Goal: Task Accomplishment & Management: Manage account settings

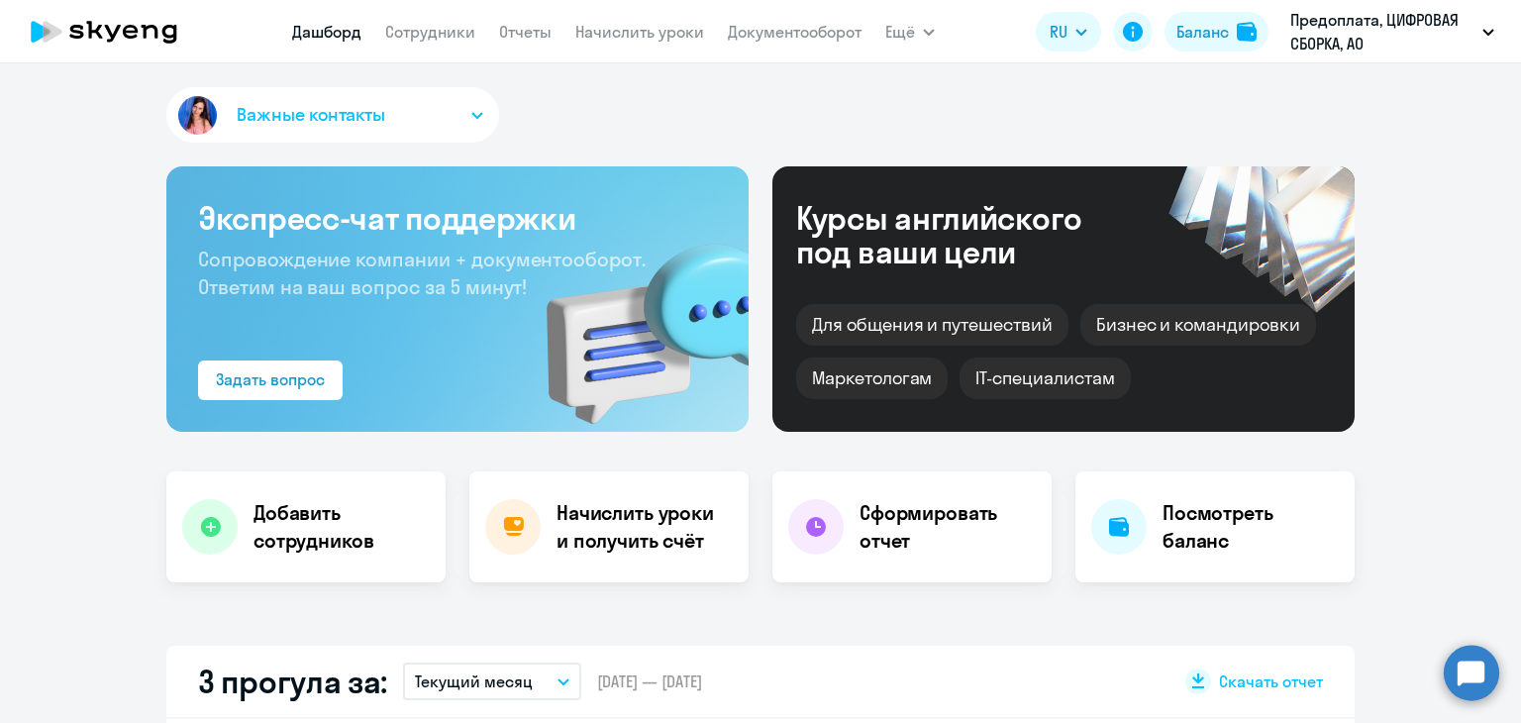
select select "30"
click at [402, 31] on link "Сотрудники" at bounding box center [430, 32] width 90 height 20
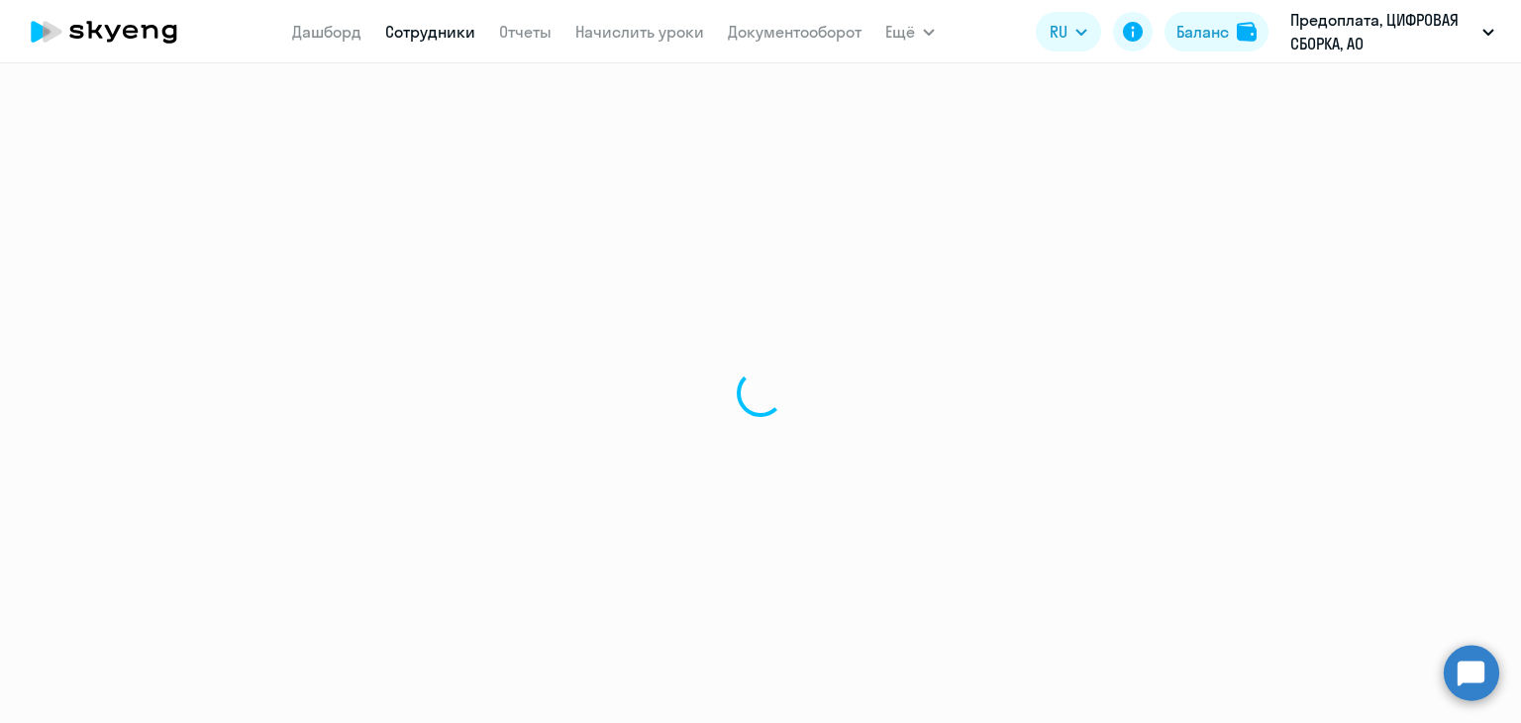
select select "30"
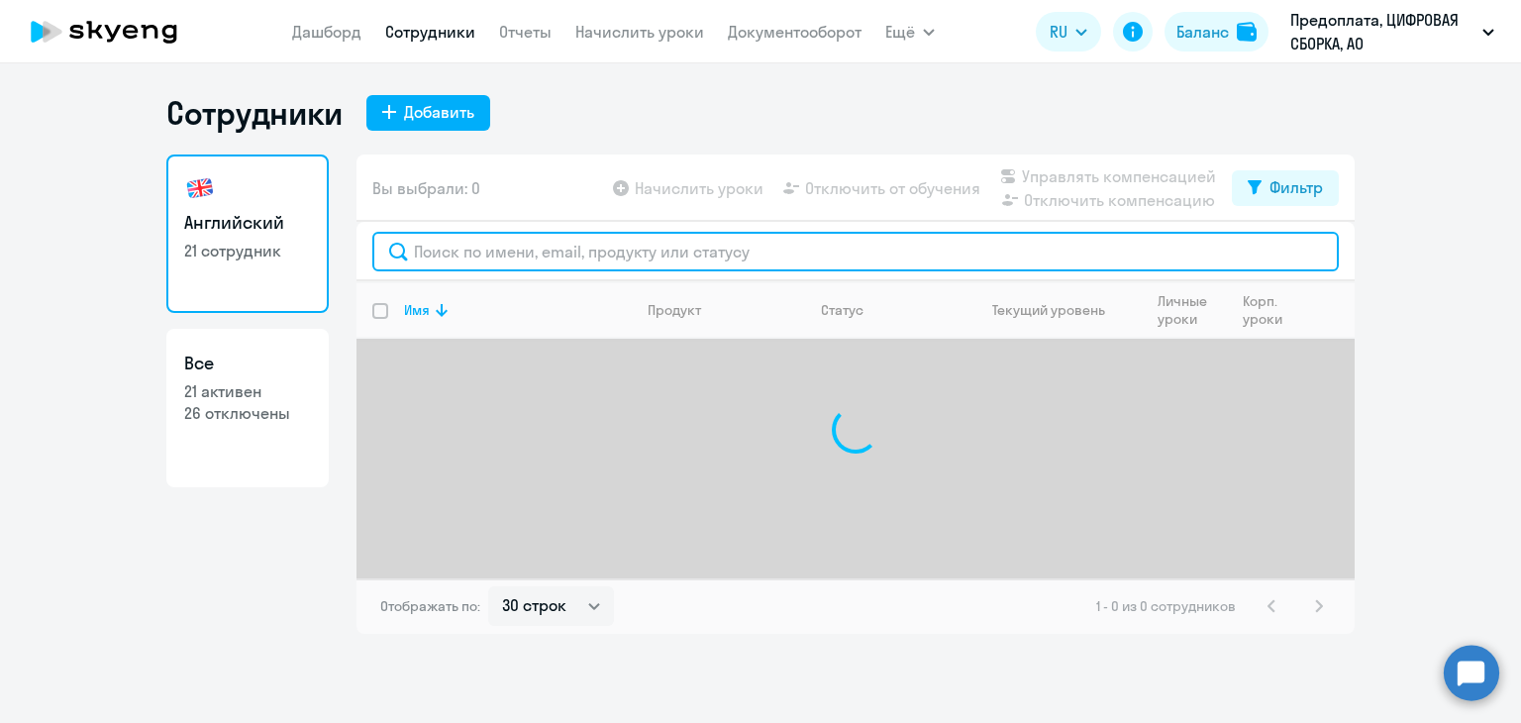
click at [566, 258] on input "text" at bounding box center [855, 252] width 966 height 40
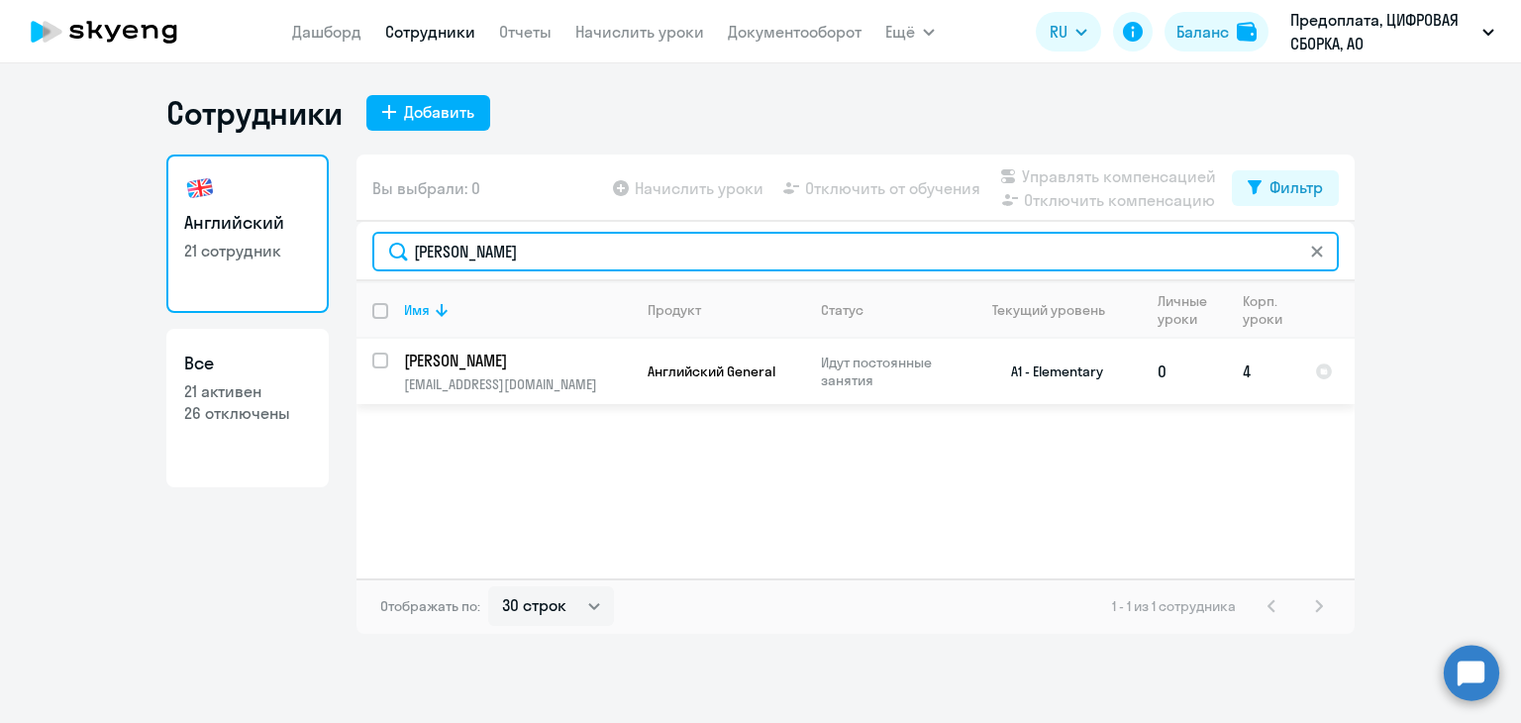
type input "[PERSON_NAME]"
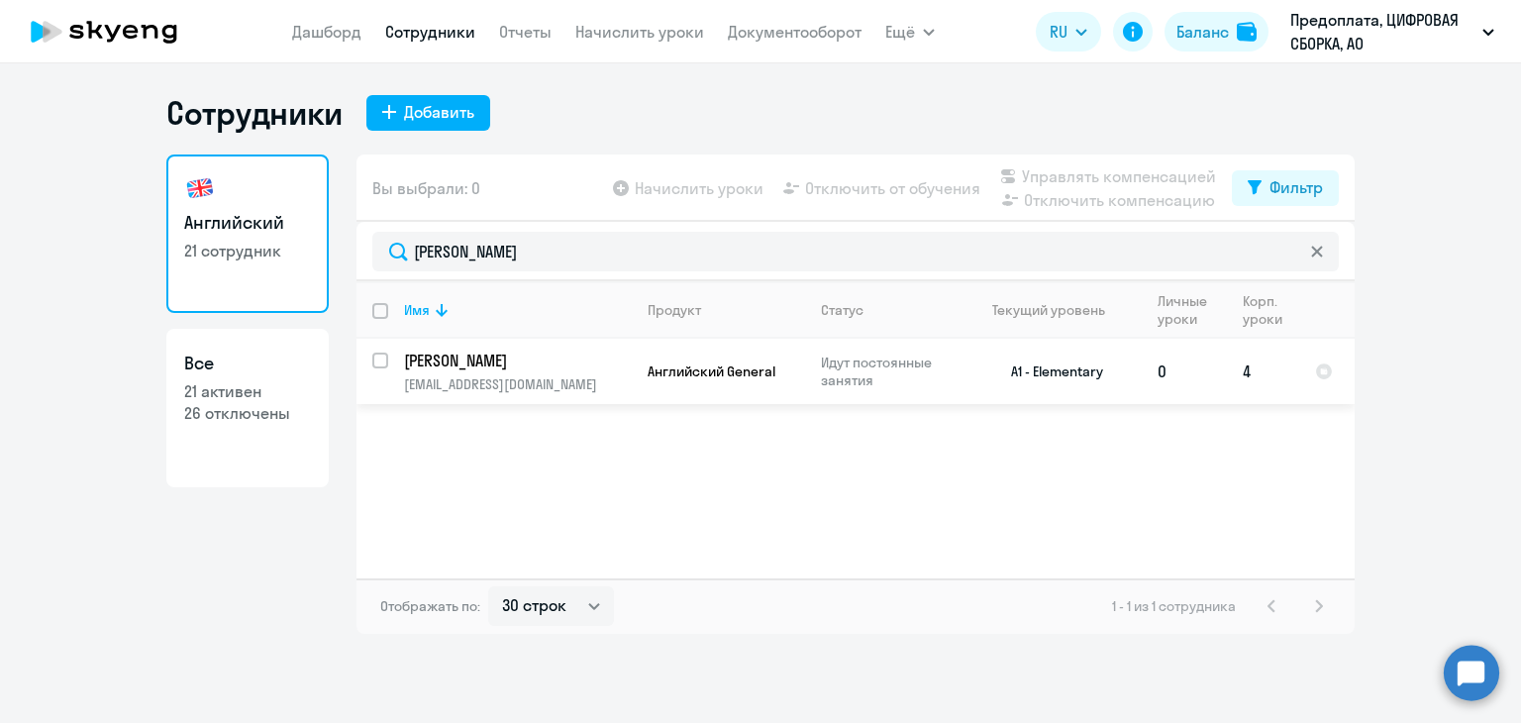
click at [933, 384] on p "Идут постоянные занятия" at bounding box center [889, 371] width 136 height 36
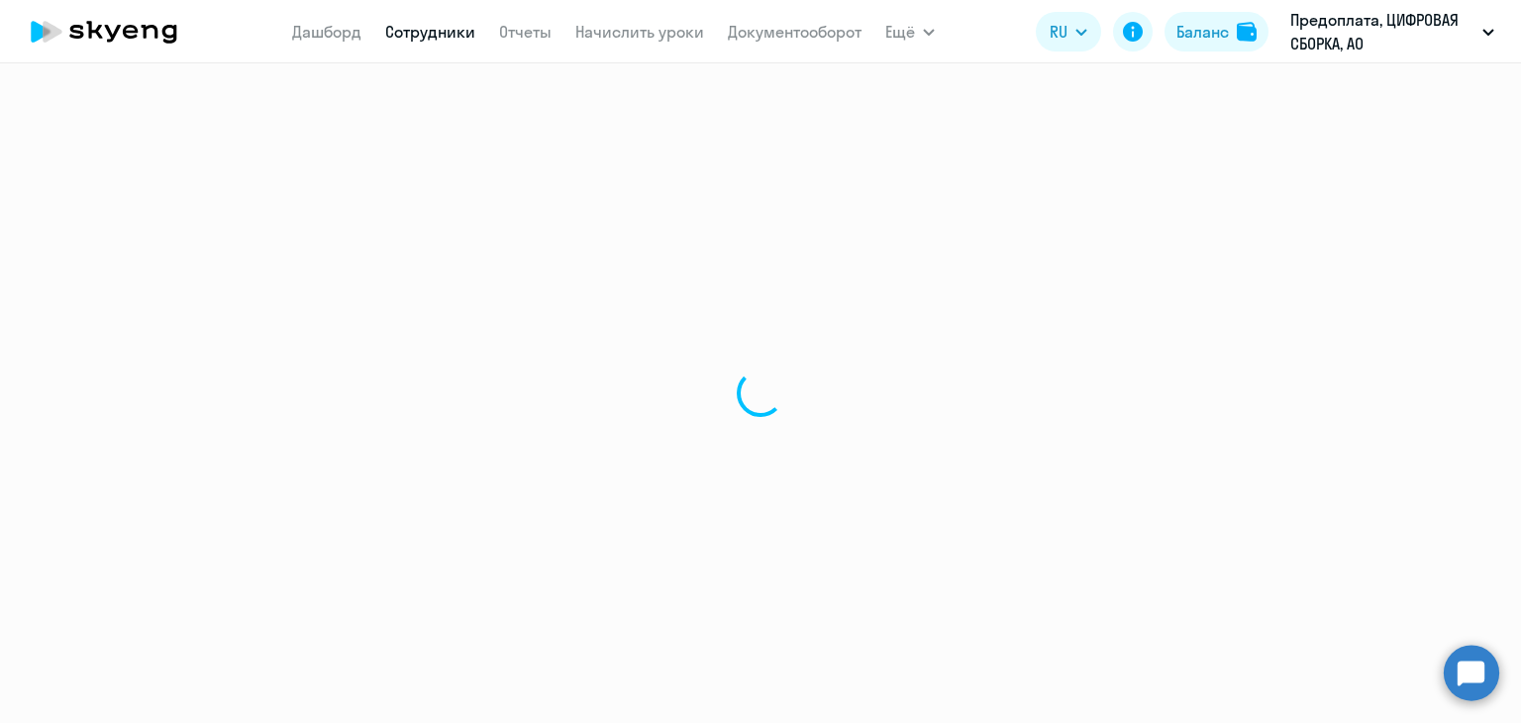
select select "english"
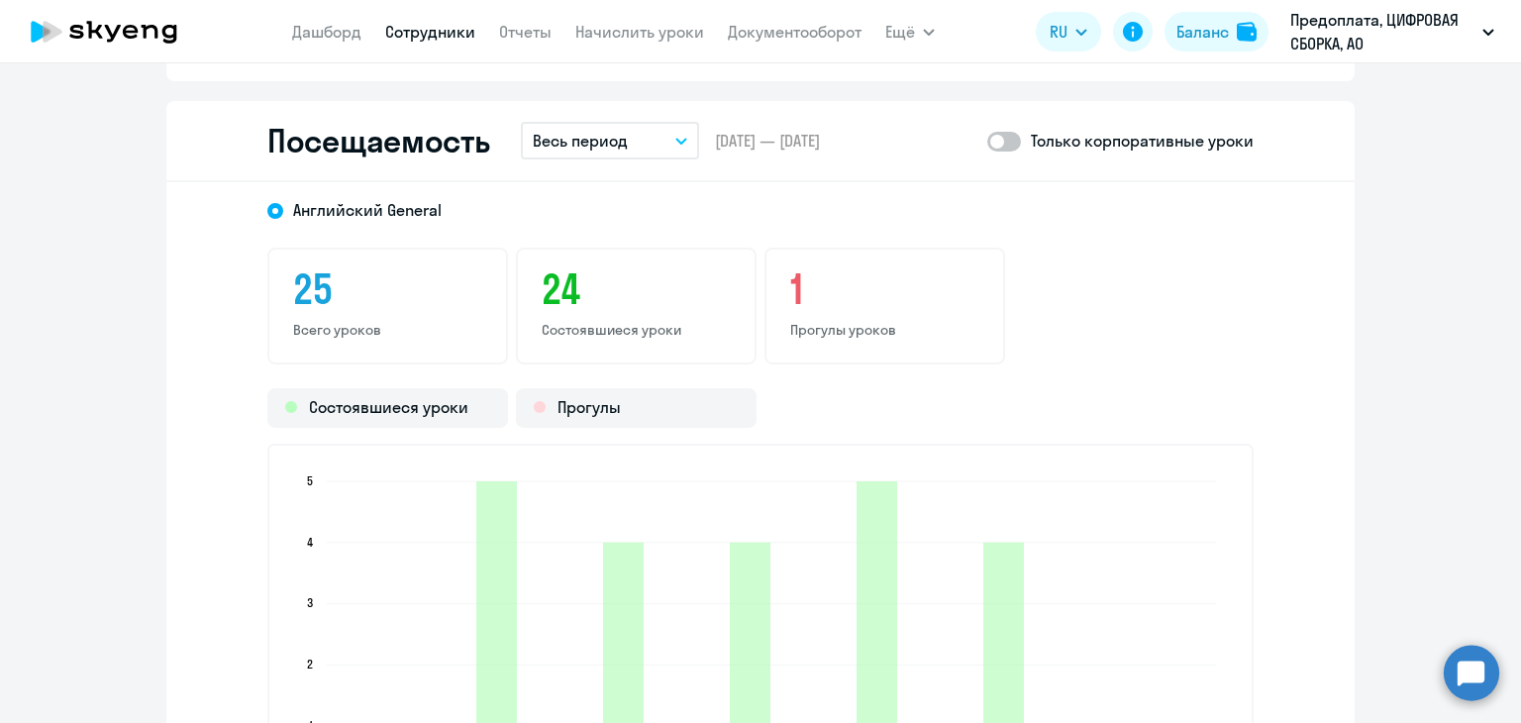
scroll to position [2376, 0]
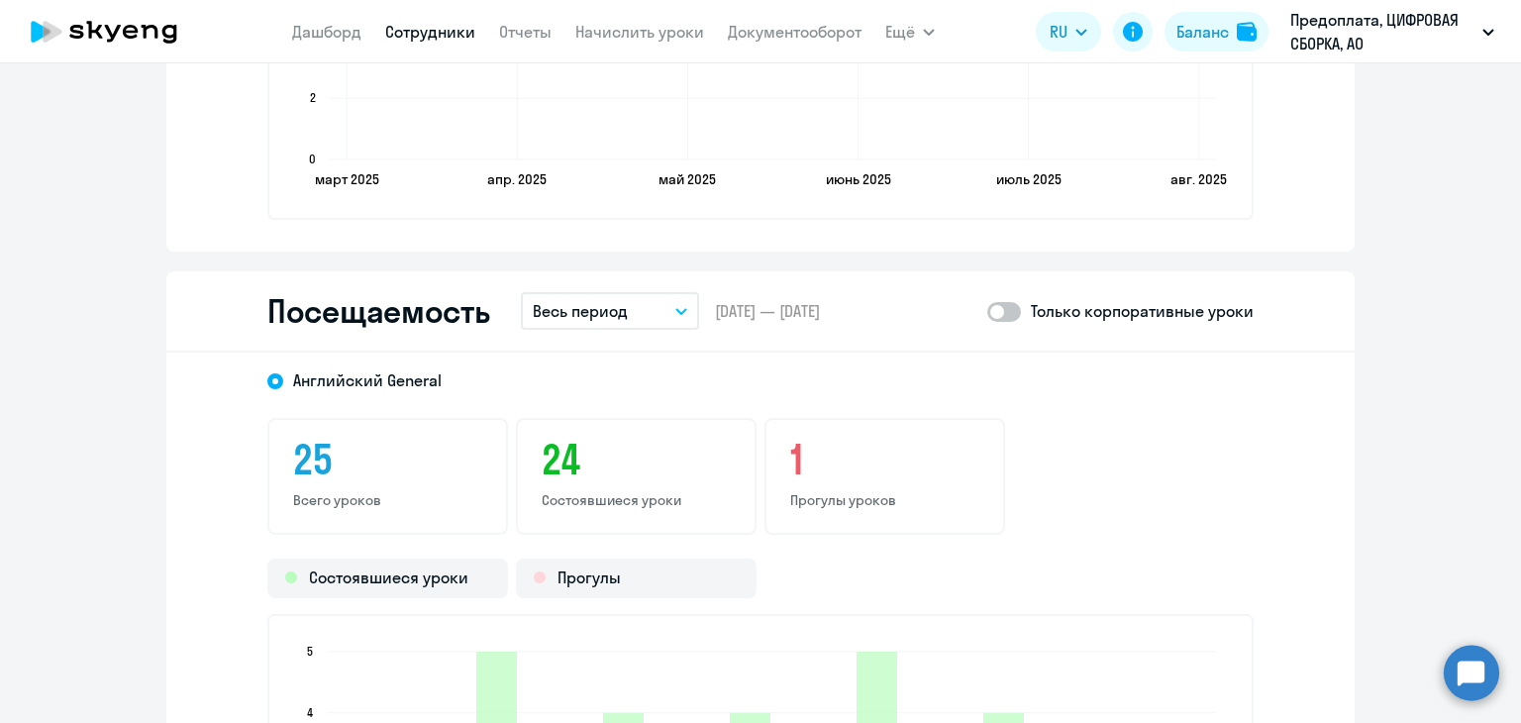
click at [665, 308] on button "Весь период" at bounding box center [610, 311] width 178 height 38
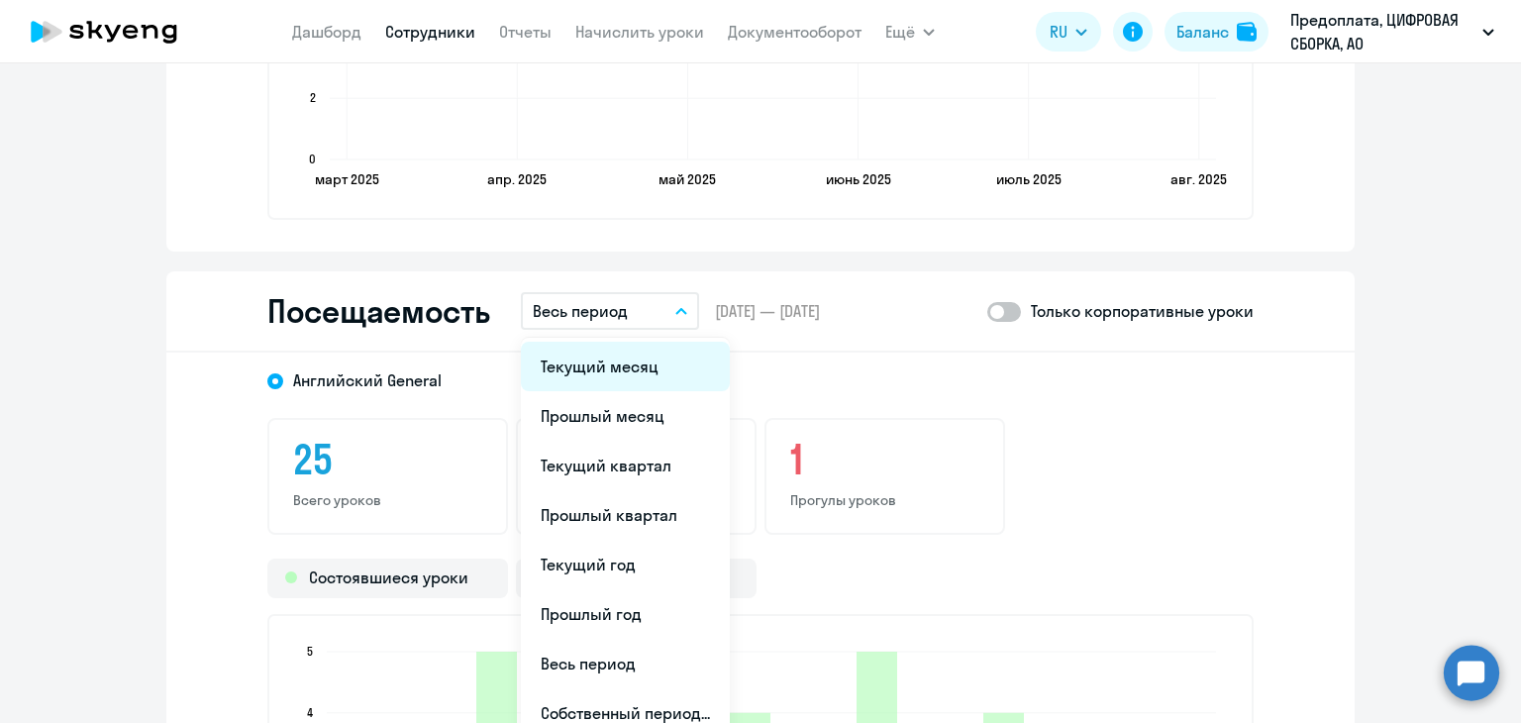
click at [661, 371] on li "Текущий месяц" at bounding box center [625, 367] width 209 height 50
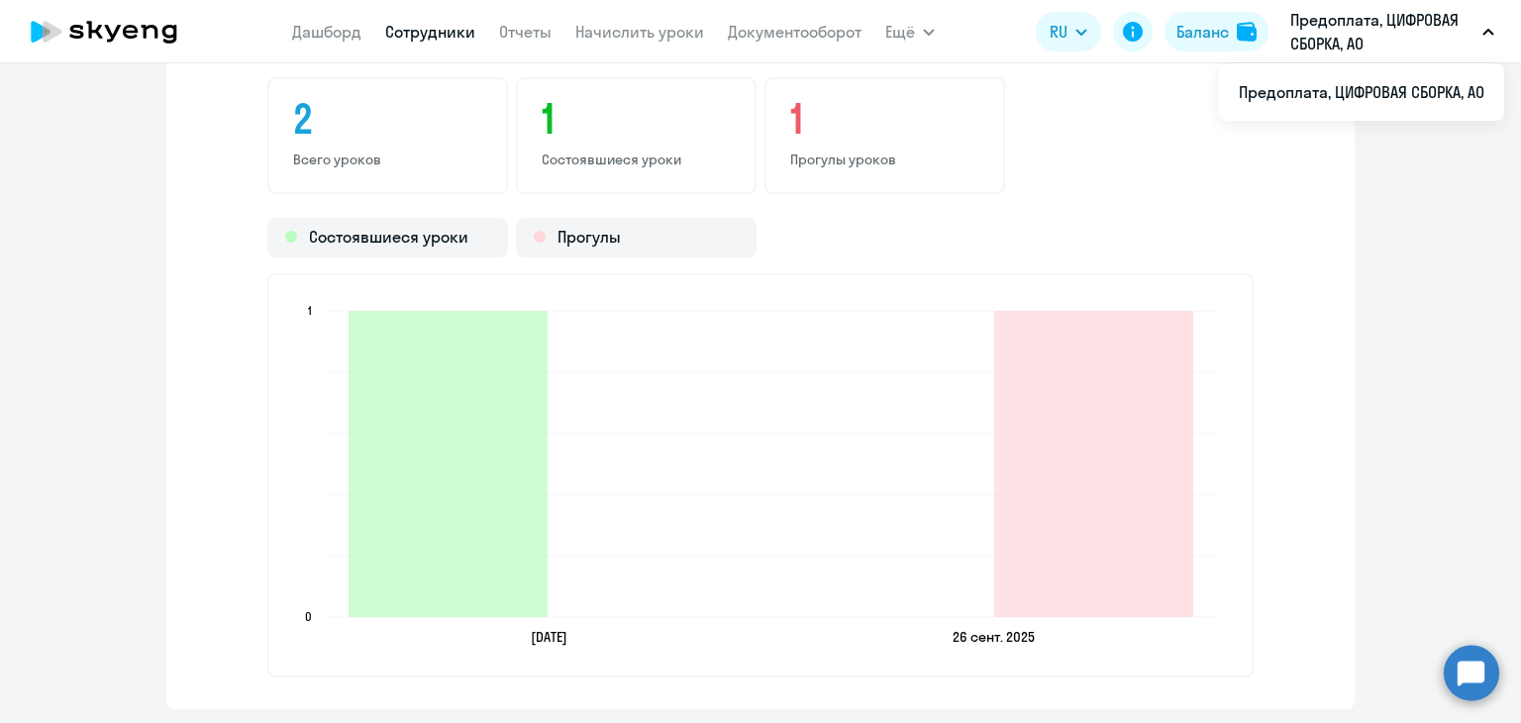
scroll to position [2773, 0]
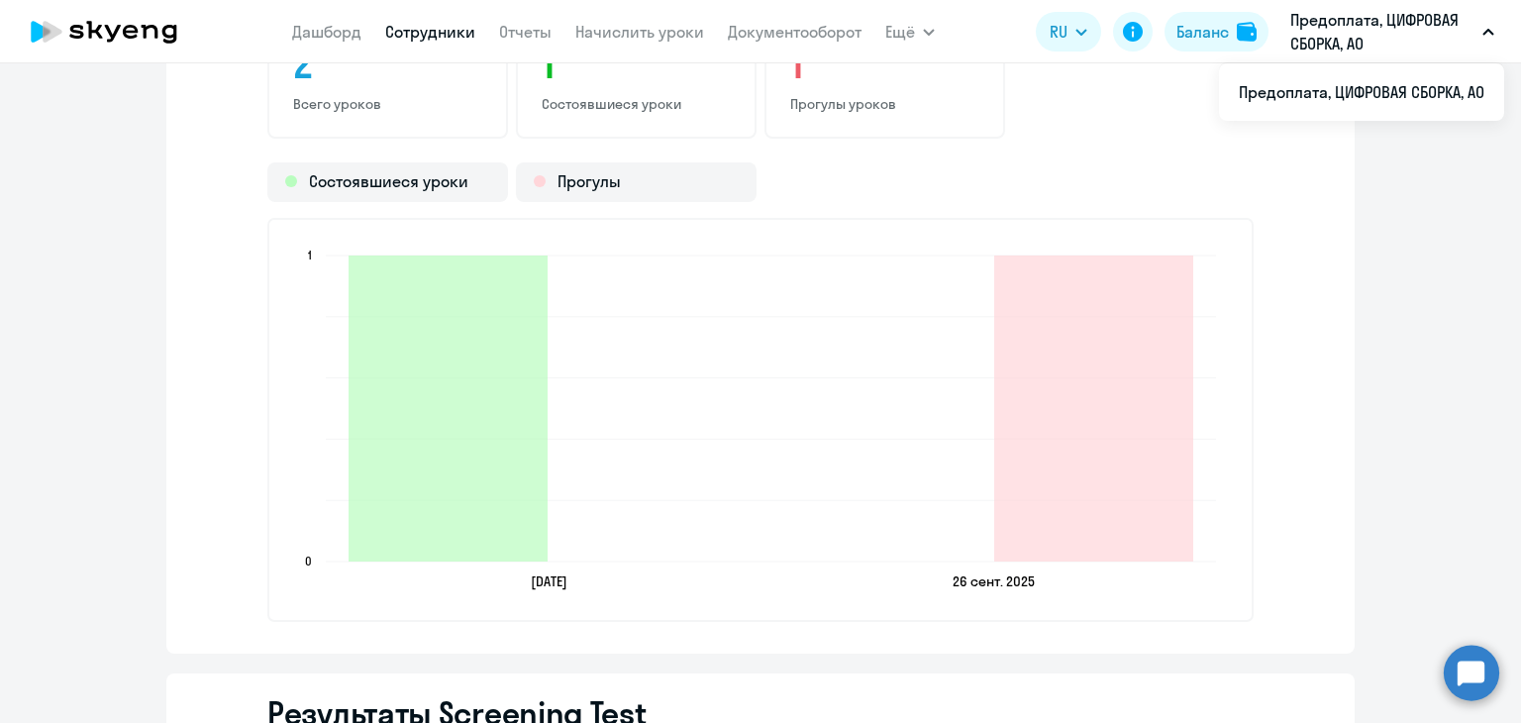
click at [872, 439] on line at bounding box center [771, 439] width 890 height 0
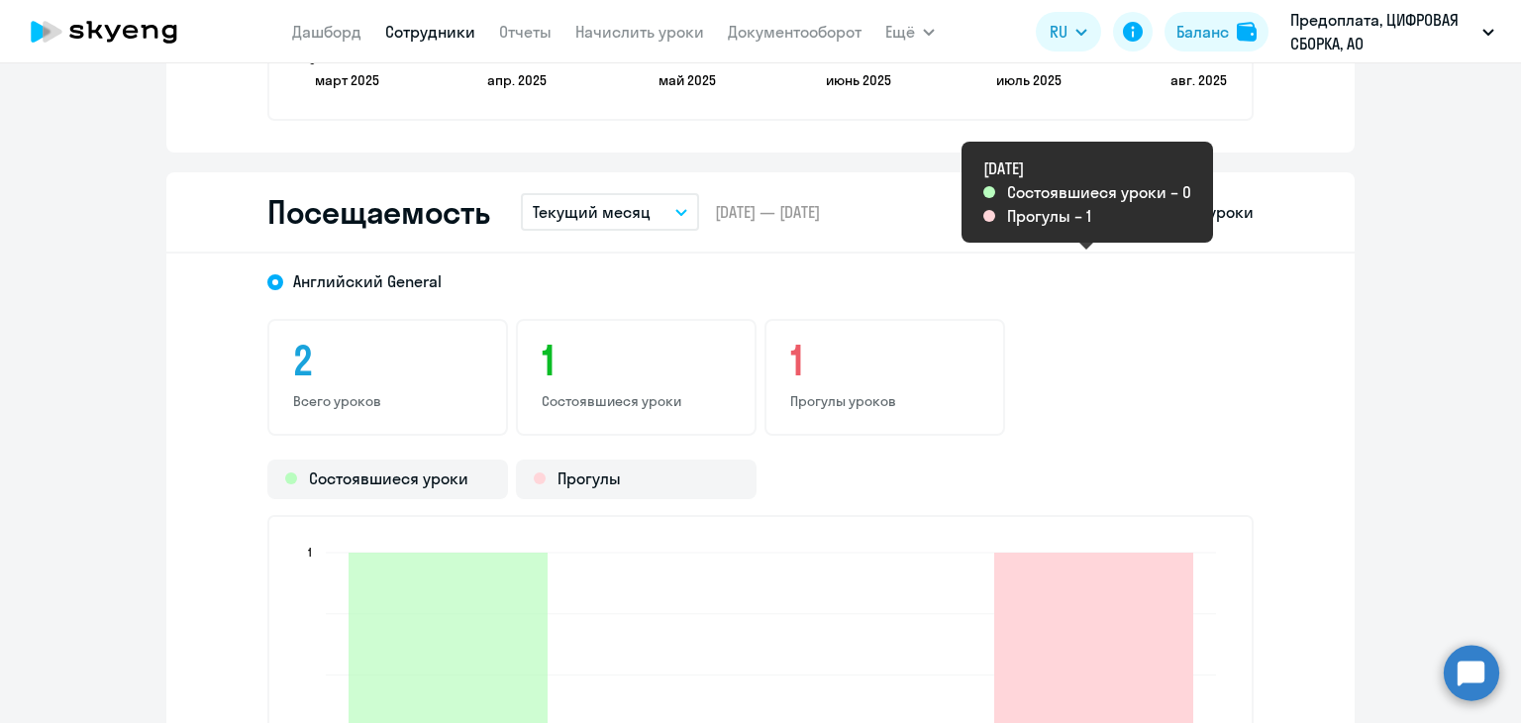
scroll to position [2574, 0]
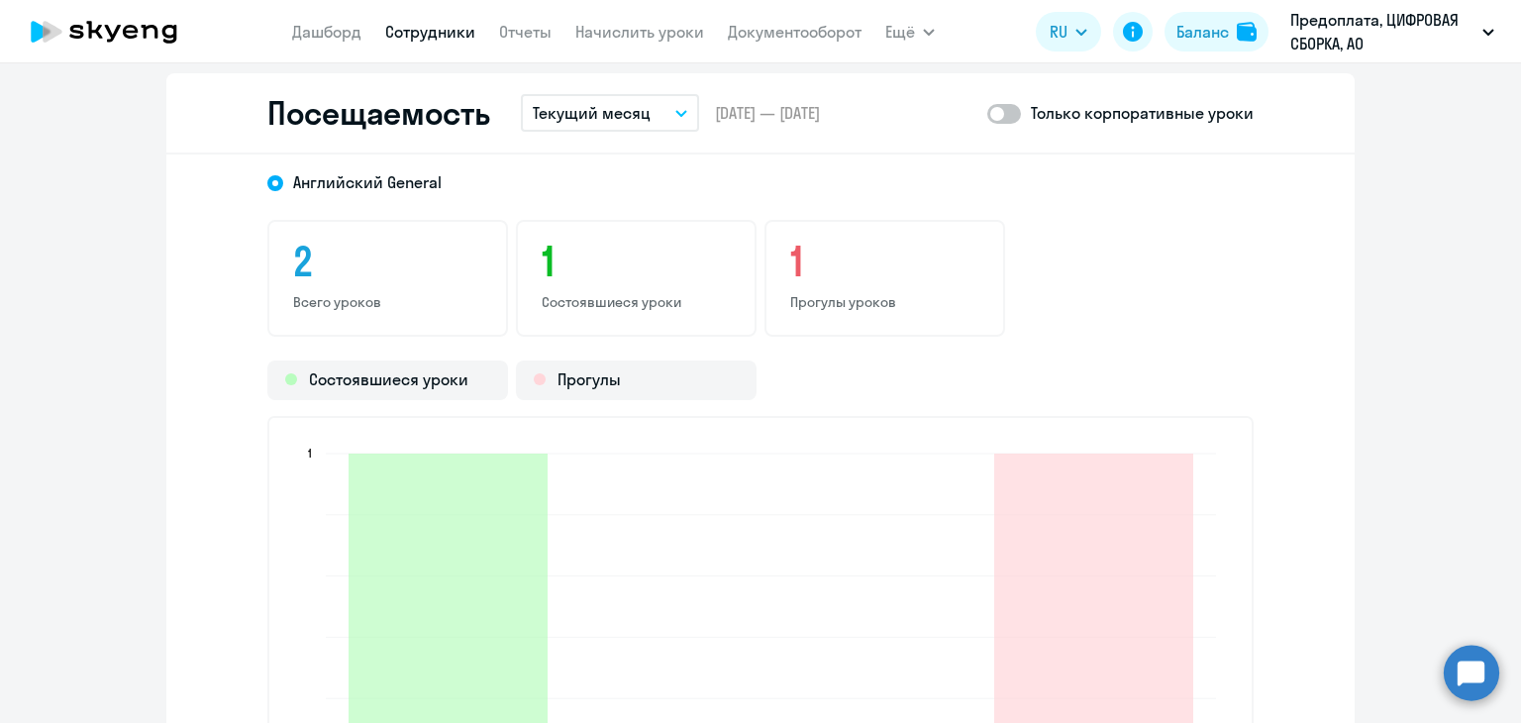
click at [1080, 262] on div "2 Всего уроков 1 Состоявшиеся уроки 1 Прогулы уроков" at bounding box center [760, 278] width 986 height 117
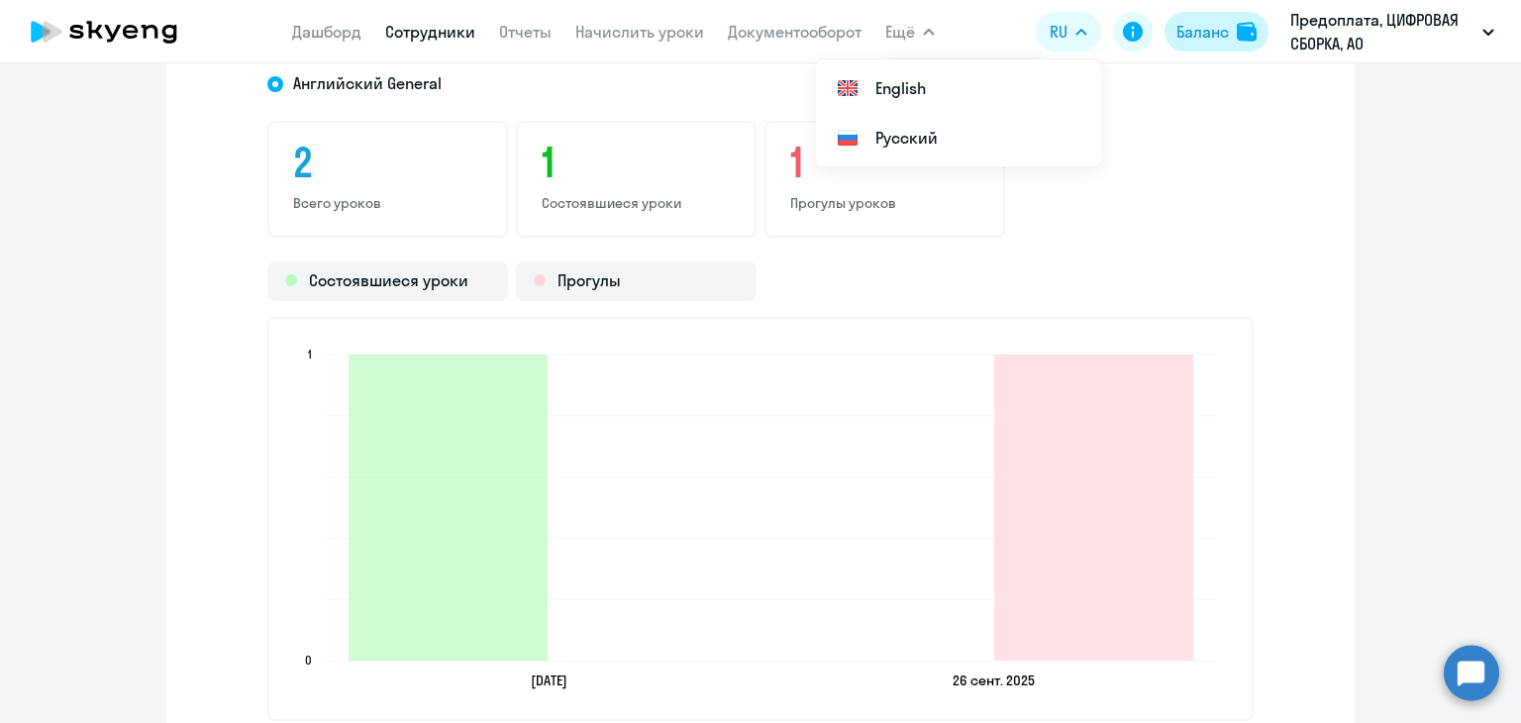
click at [1208, 31] on div "Баланс" at bounding box center [1202, 32] width 52 height 24
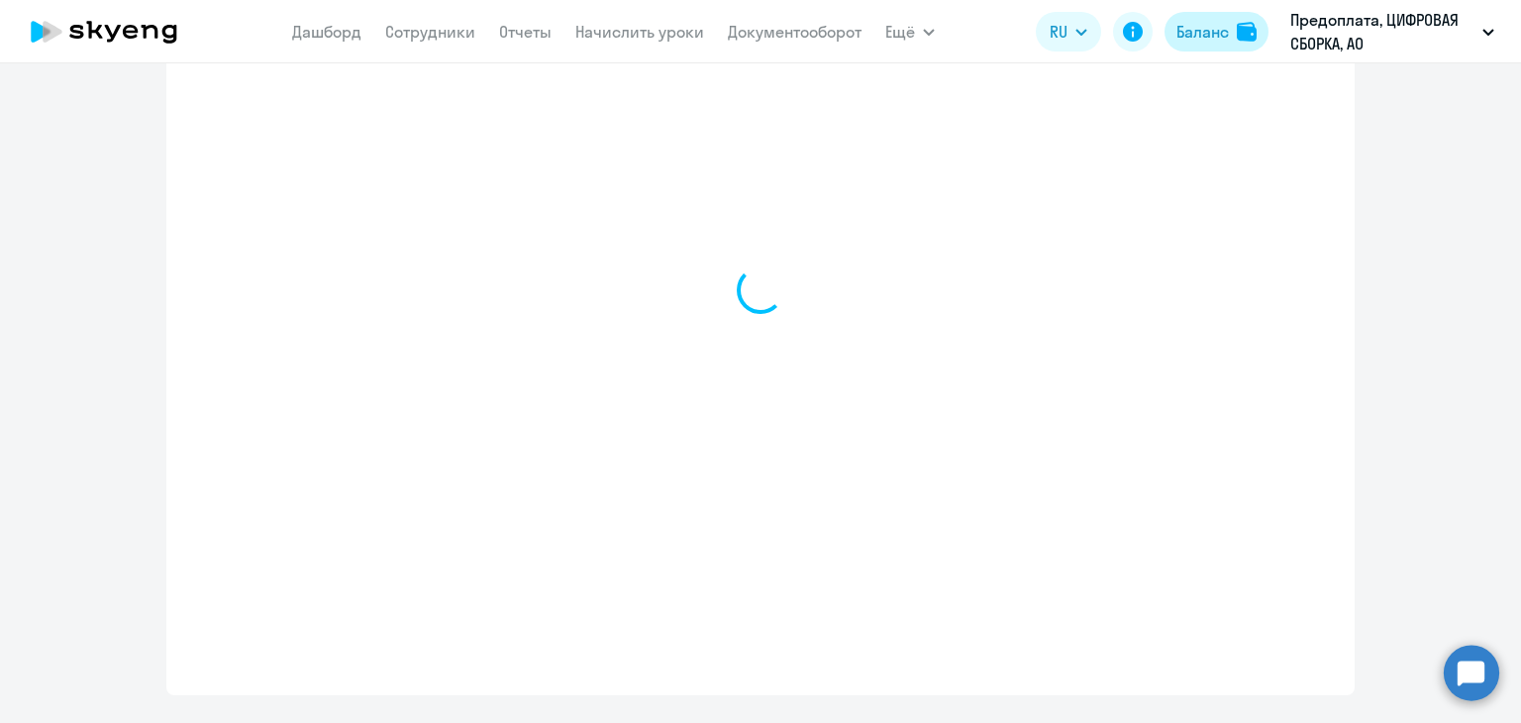
select select "english_adult_not_native_speaker"
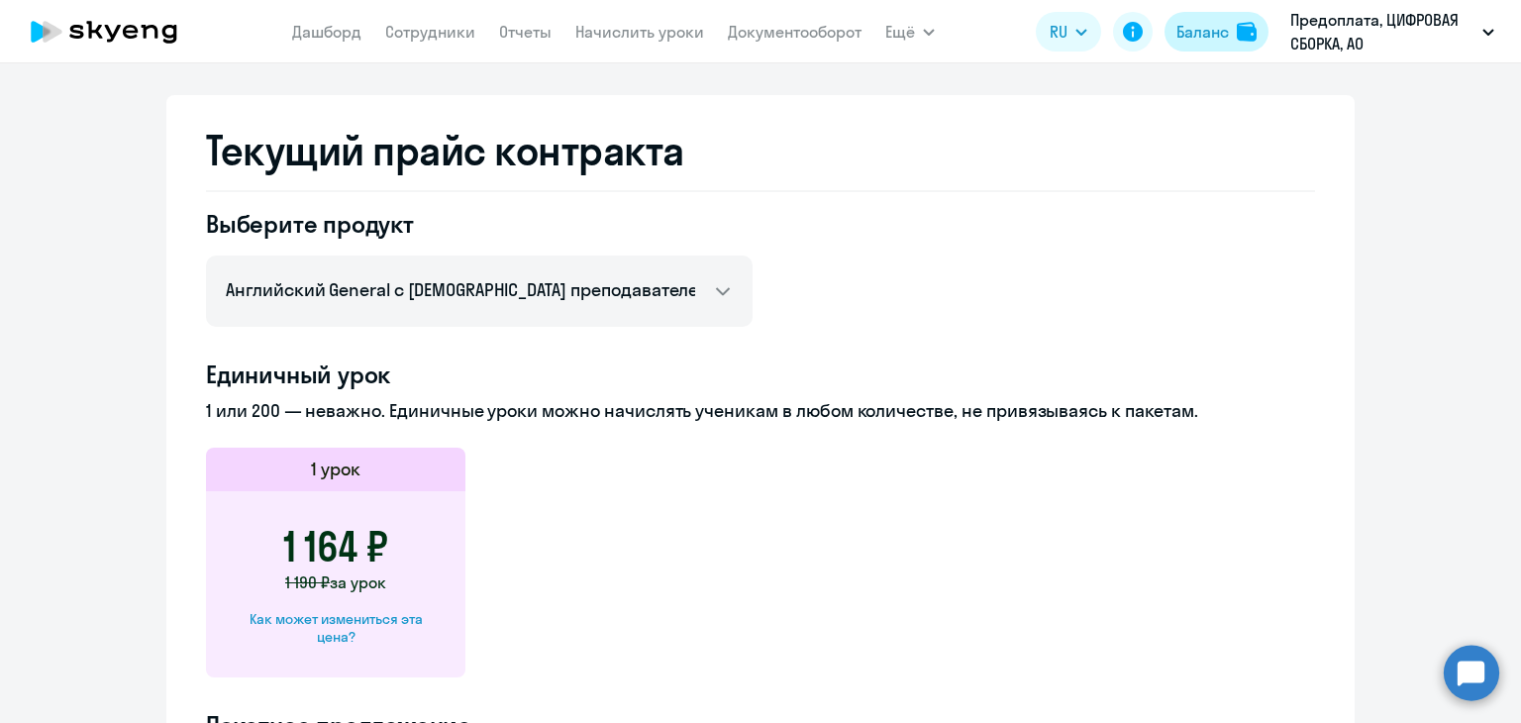
scroll to position [757, 0]
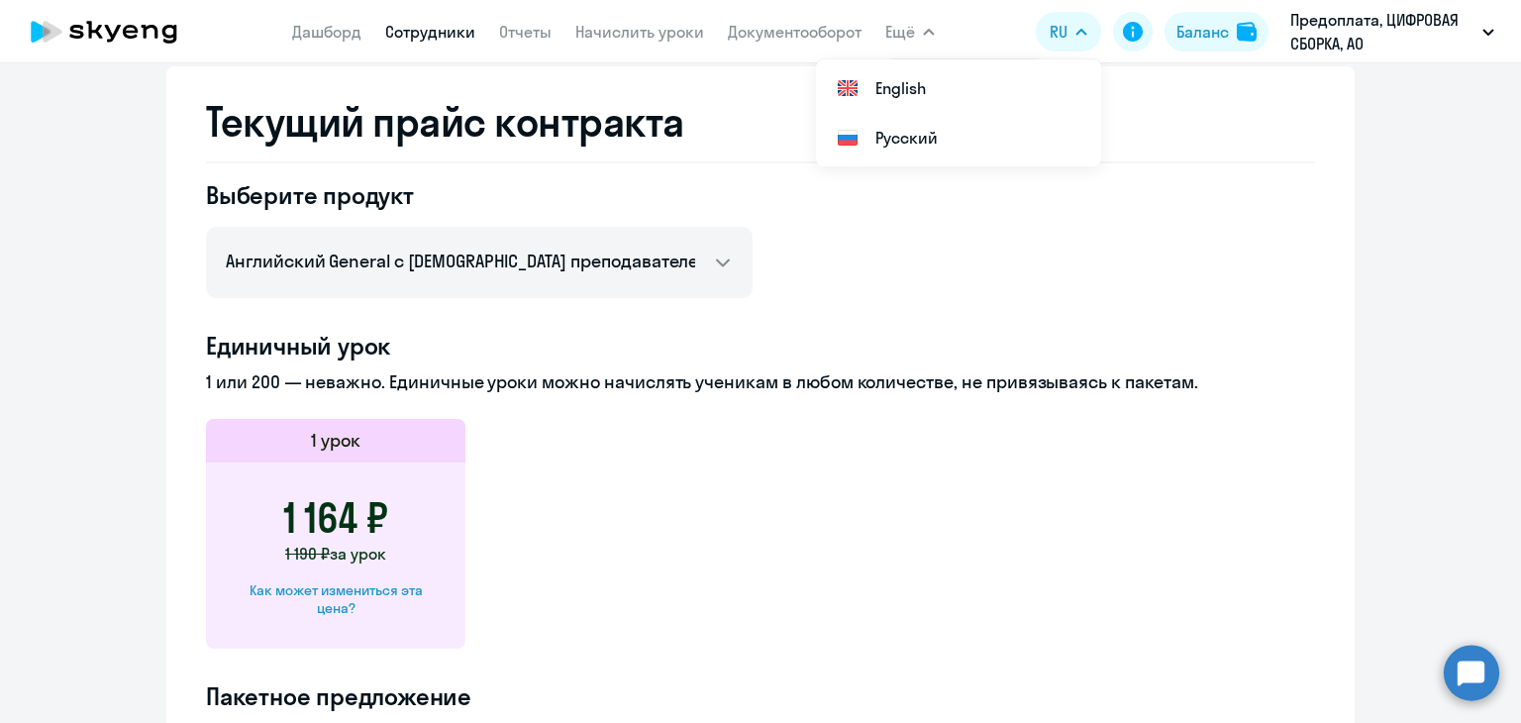
click at [455, 31] on link "Сотрудники" at bounding box center [430, 32] width 90 height 20
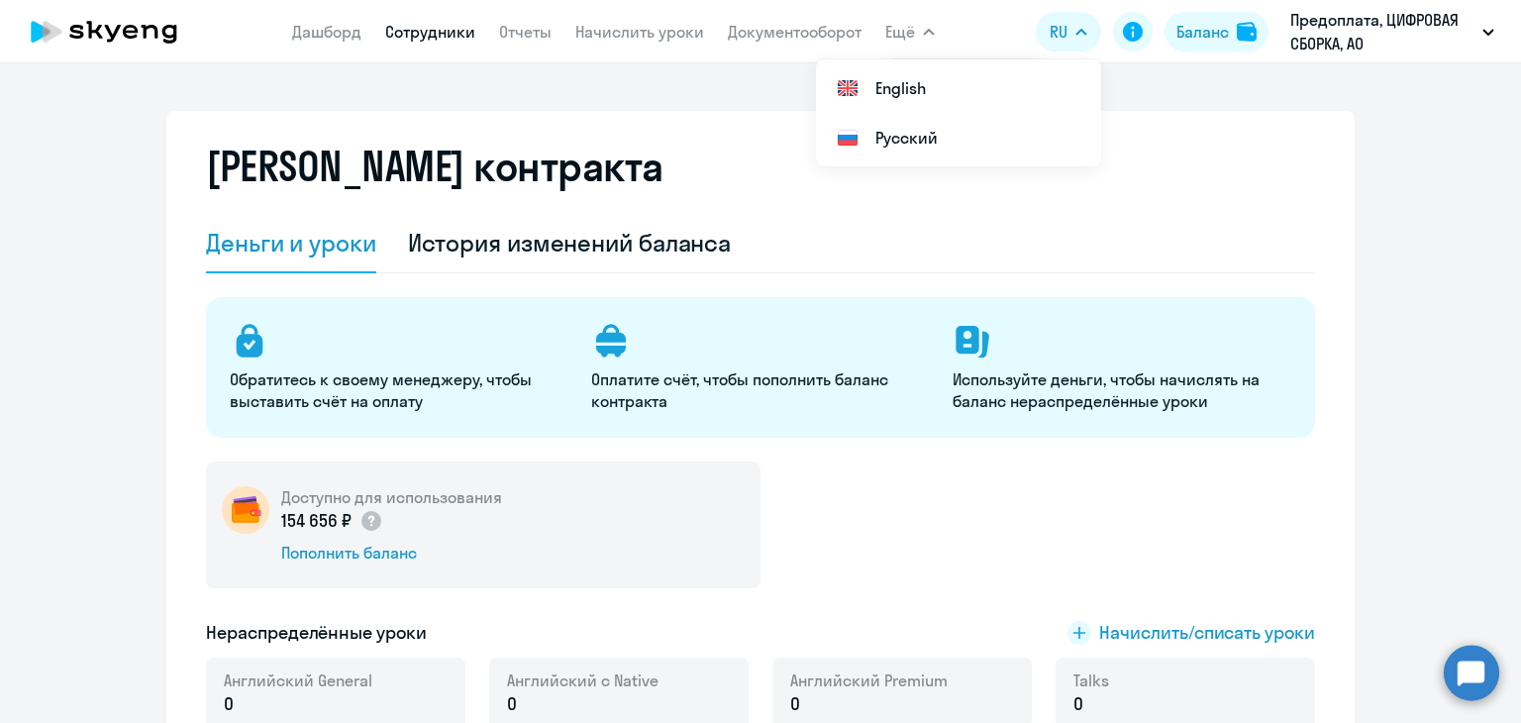
select select "30"
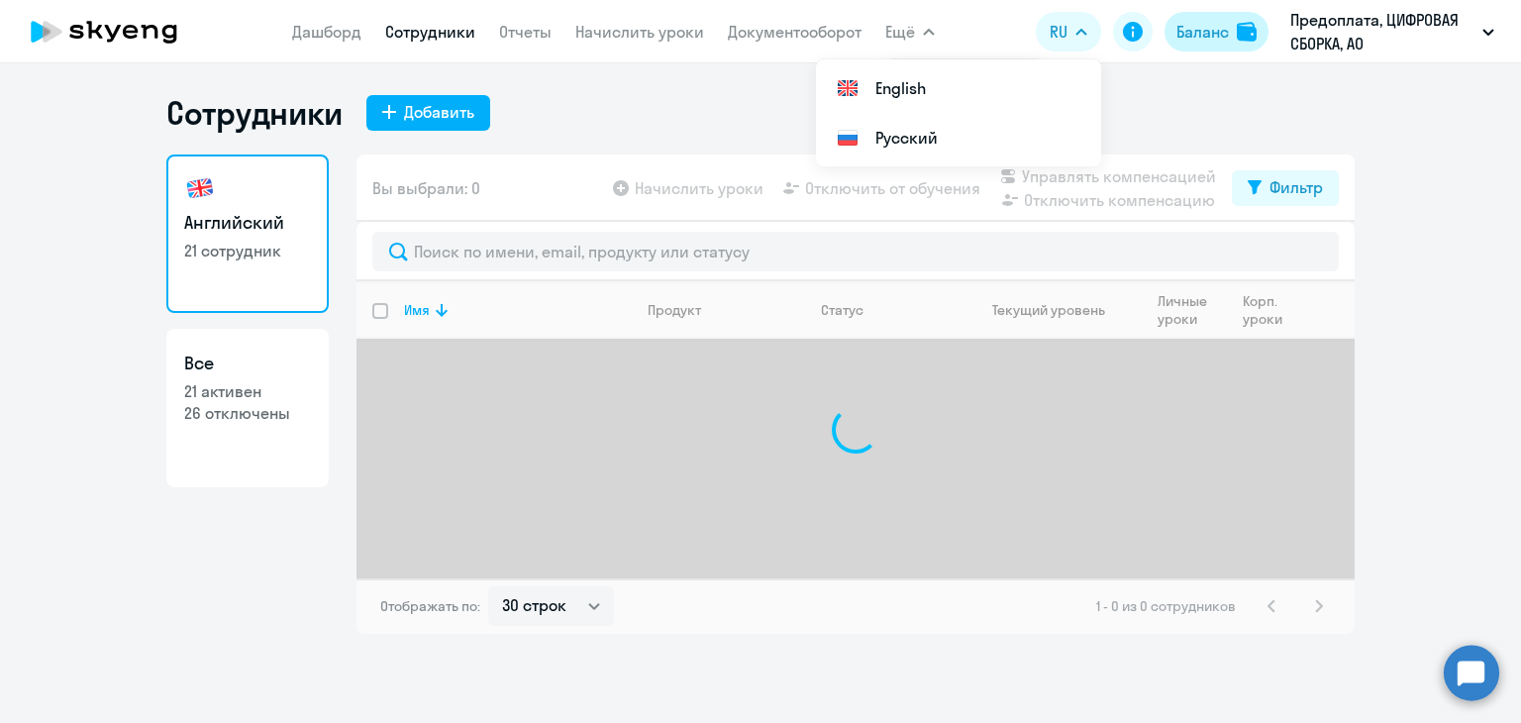
click at [1209, 29] on div "Баланс" at bounding box center [1202, 32] width 52 height 24
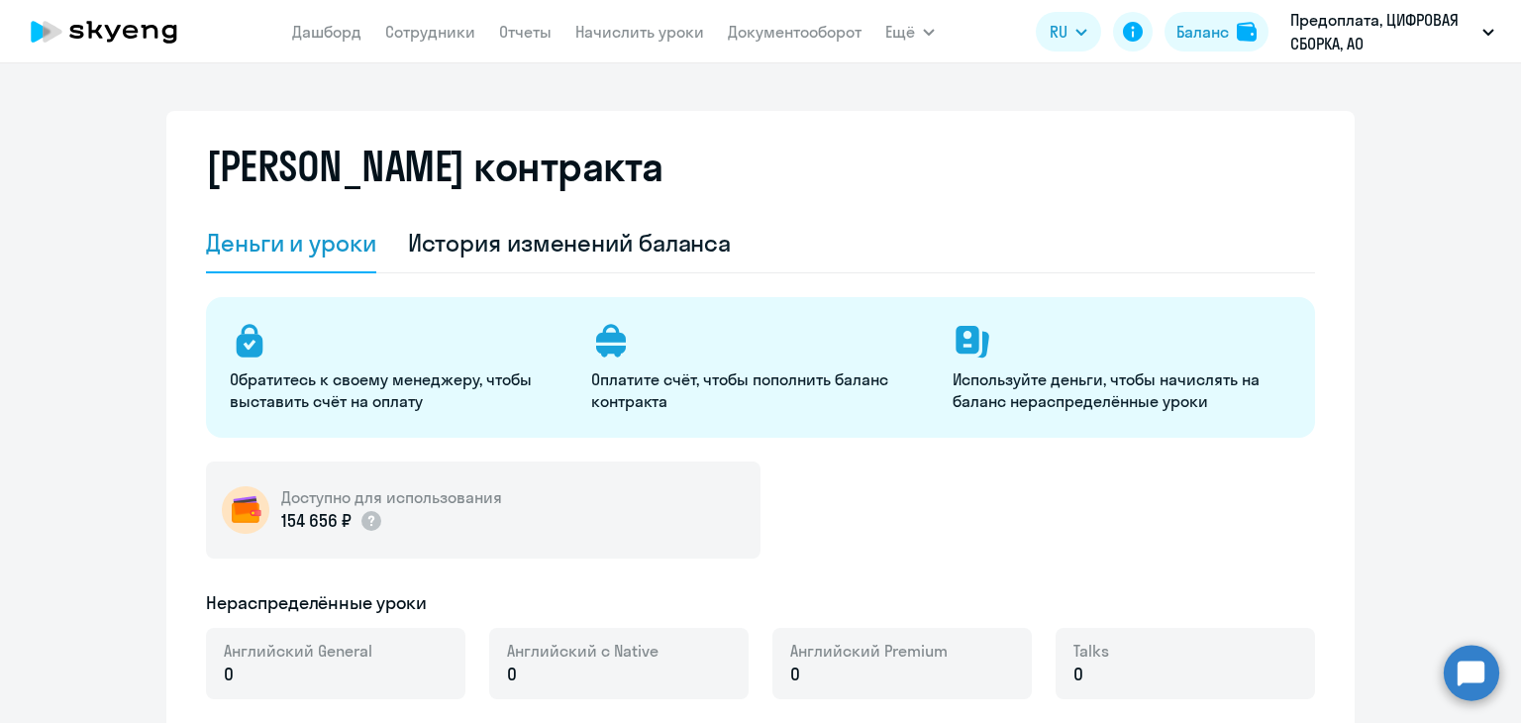
select select "english_adult_not_native_speaker"
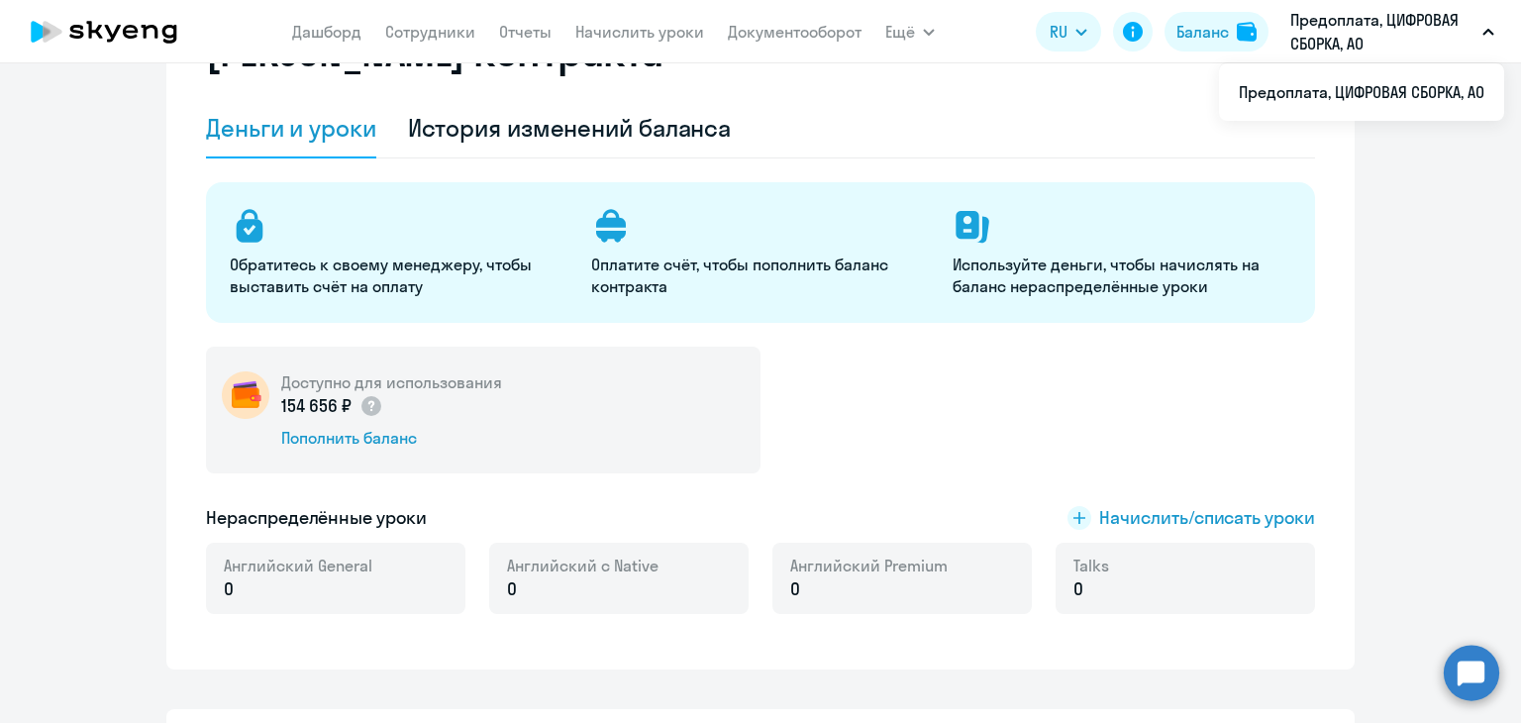
scroll to position [198, 0]
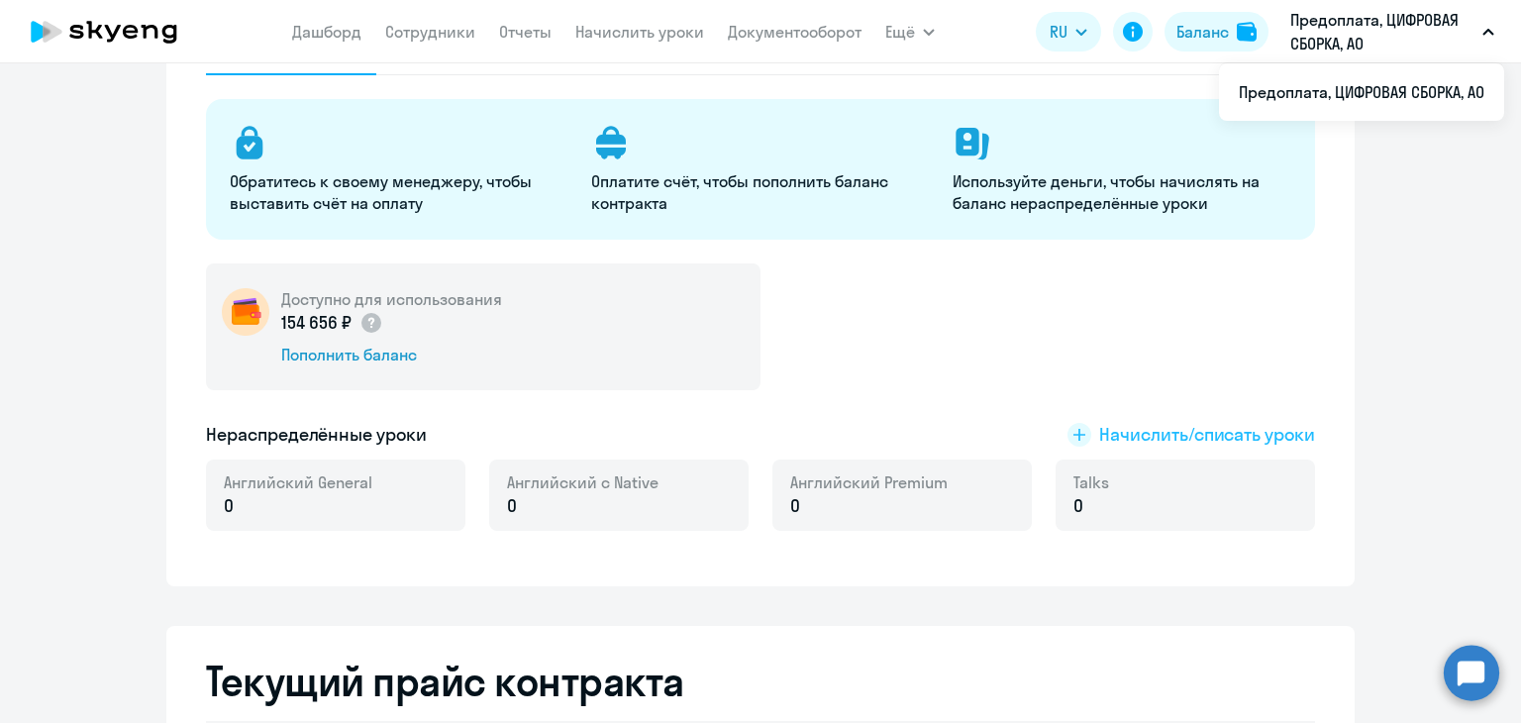
click at [1216, 430] on span "Начислить/списать уроки" at bounding box center [1207, 435] width 216 height 26
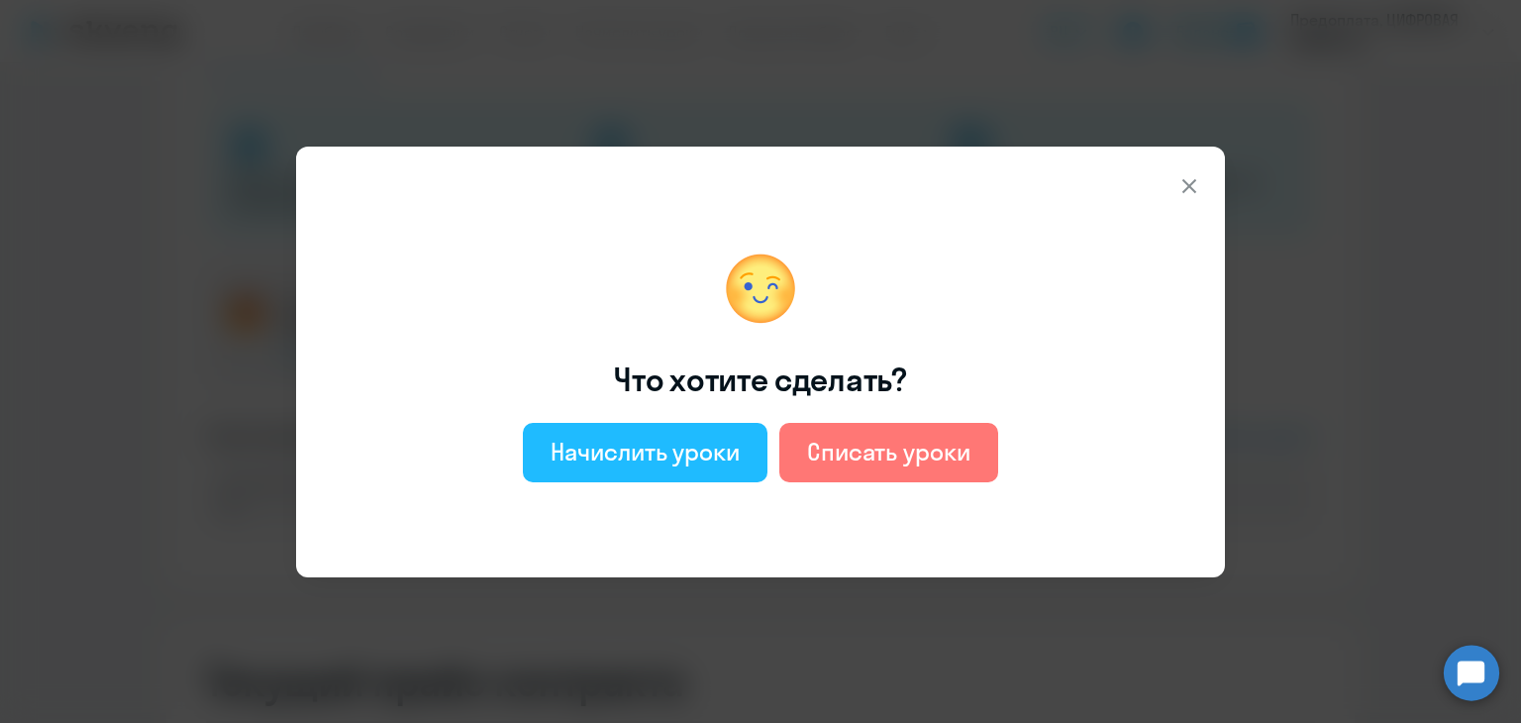
click at [578, 448] on div "Начислить уроки" at bounding box center [645, 452] width 189 height 32
select select "english_adult_not_native_speaker"
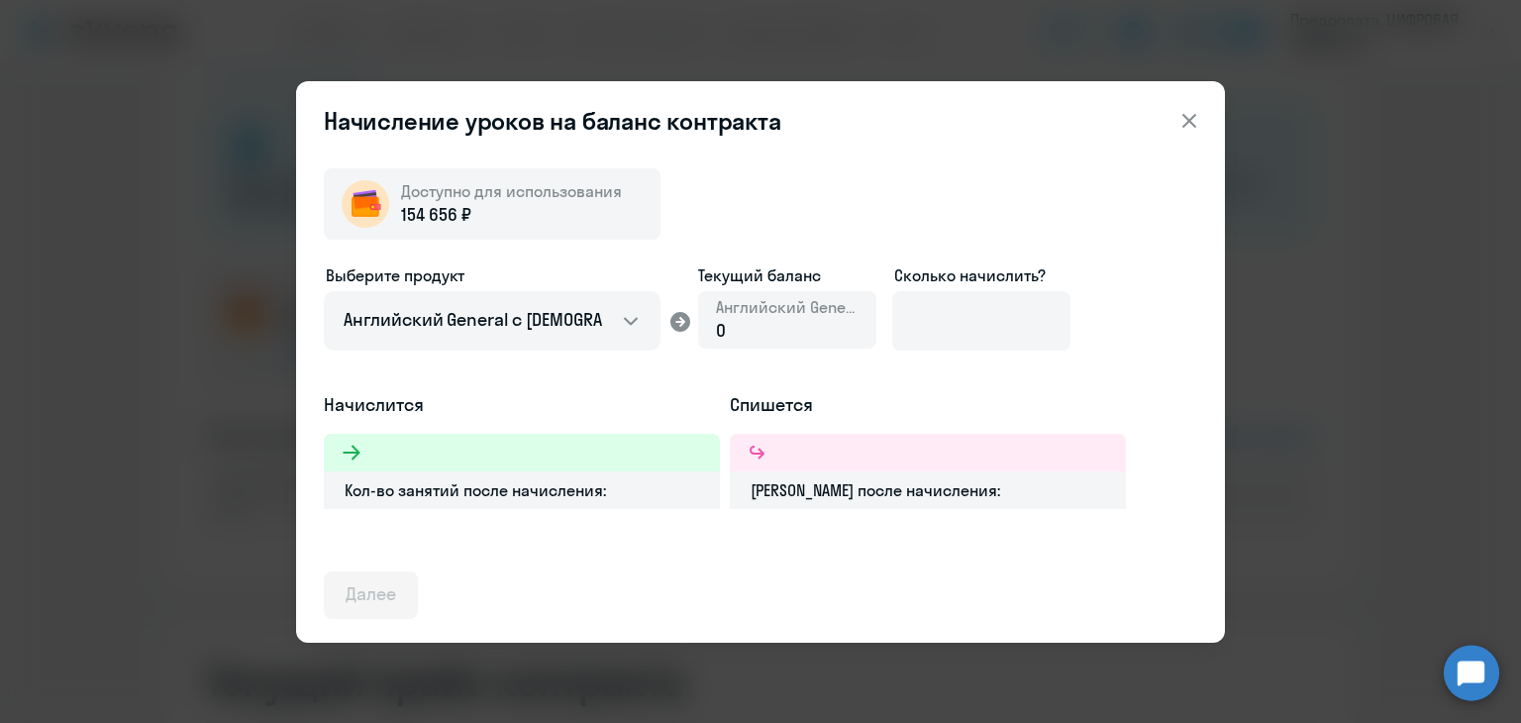
click at [820, 330] on div "0" at bounding box center [787, 331] width 143 height 26
click at [928, 328] on input at bounding box center [981, 320] width 178 height 59
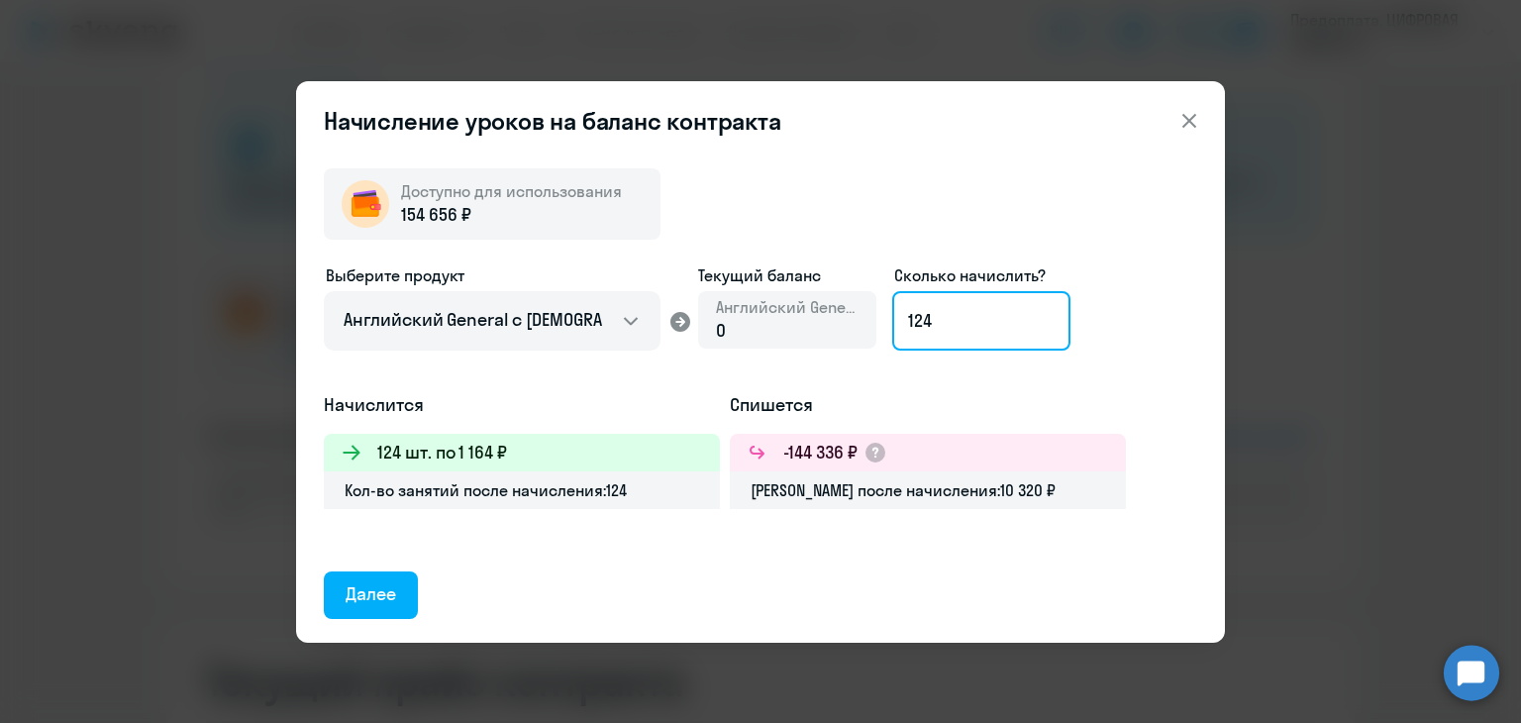
type input "124"
click at [1184, 124] on icon at bounding box center [1189, 120] width 14 height 14
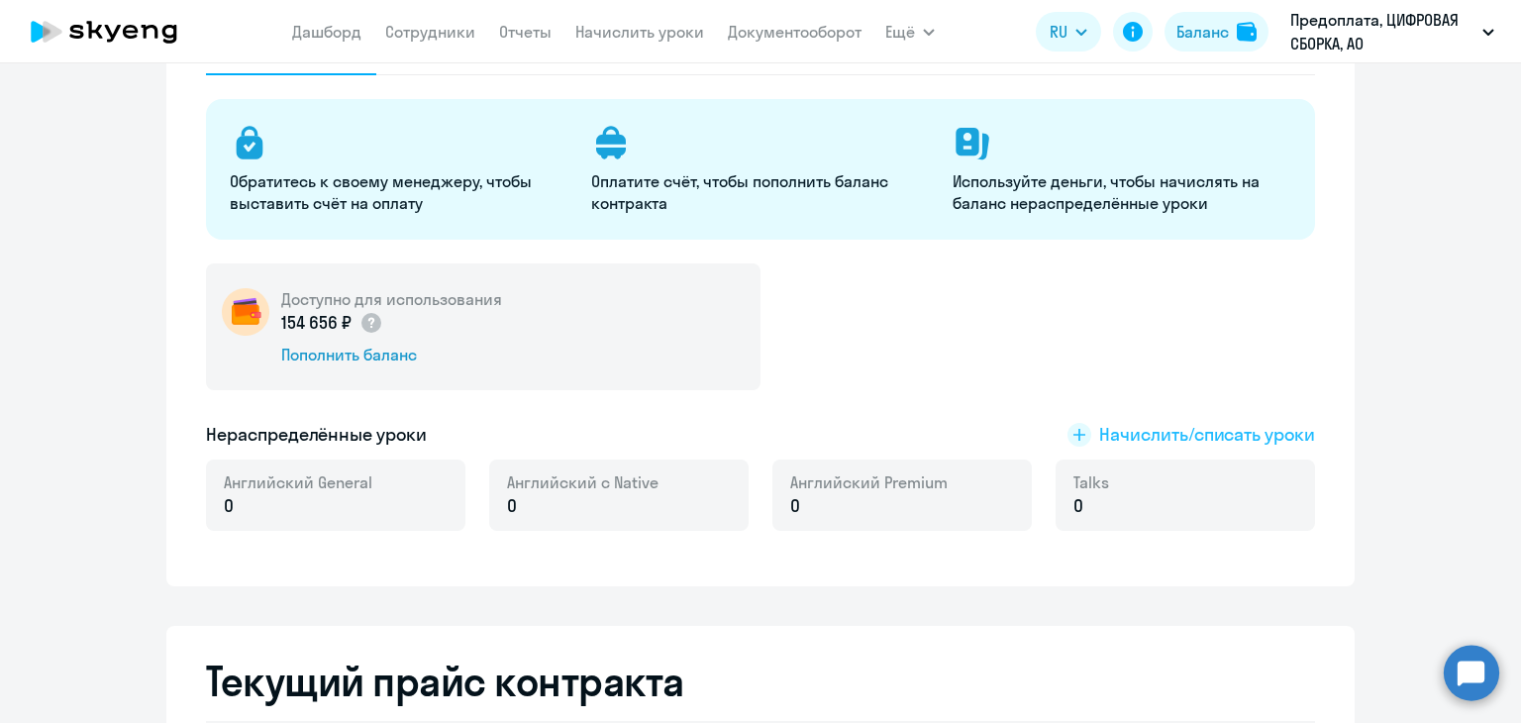
click at [1116, 433] on span "Начислить/списать уроки" at bounding box center [1207, 435] width 216 height 26
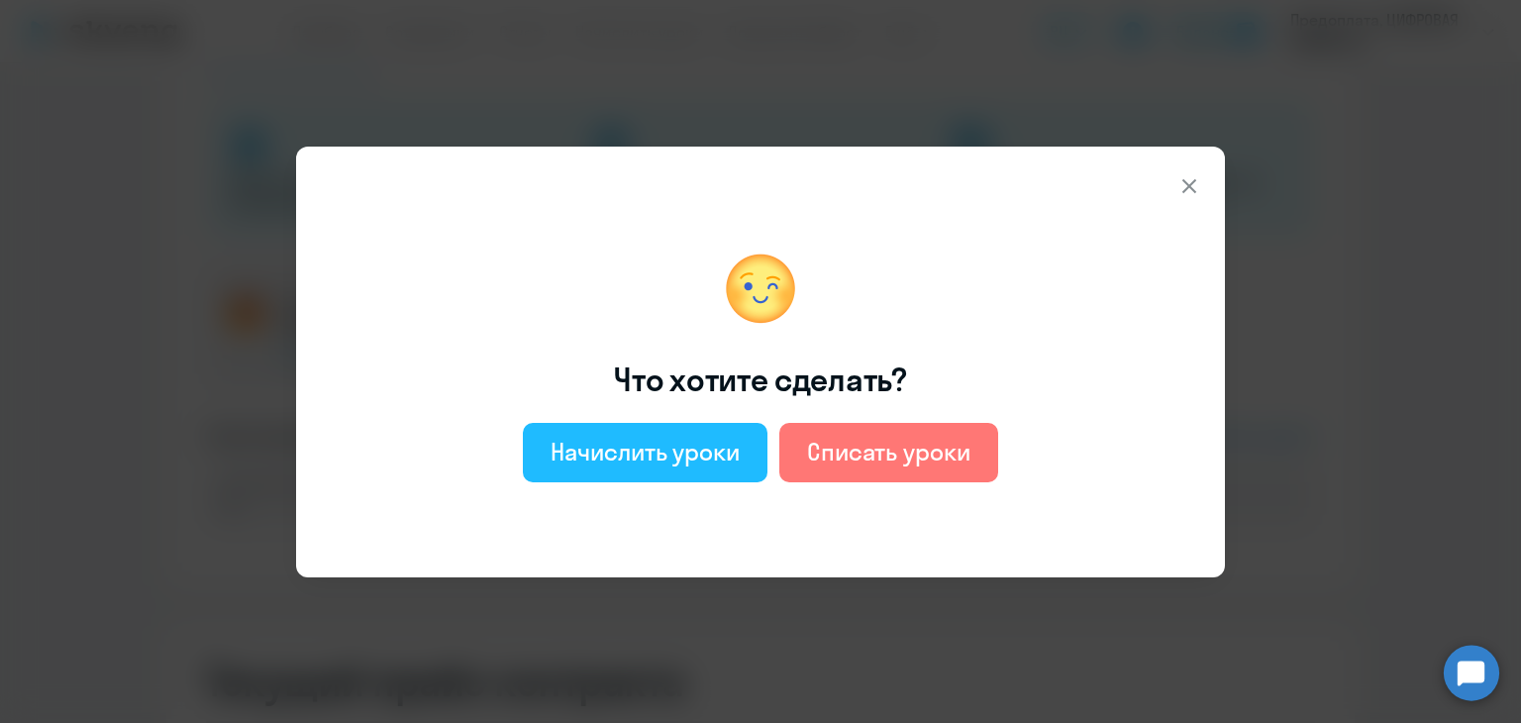
click at [708, 444] on div "Начислить уроки" at bounding box center [645, 452] width 189 height 32
select select "english_adult_not_native_speaker"
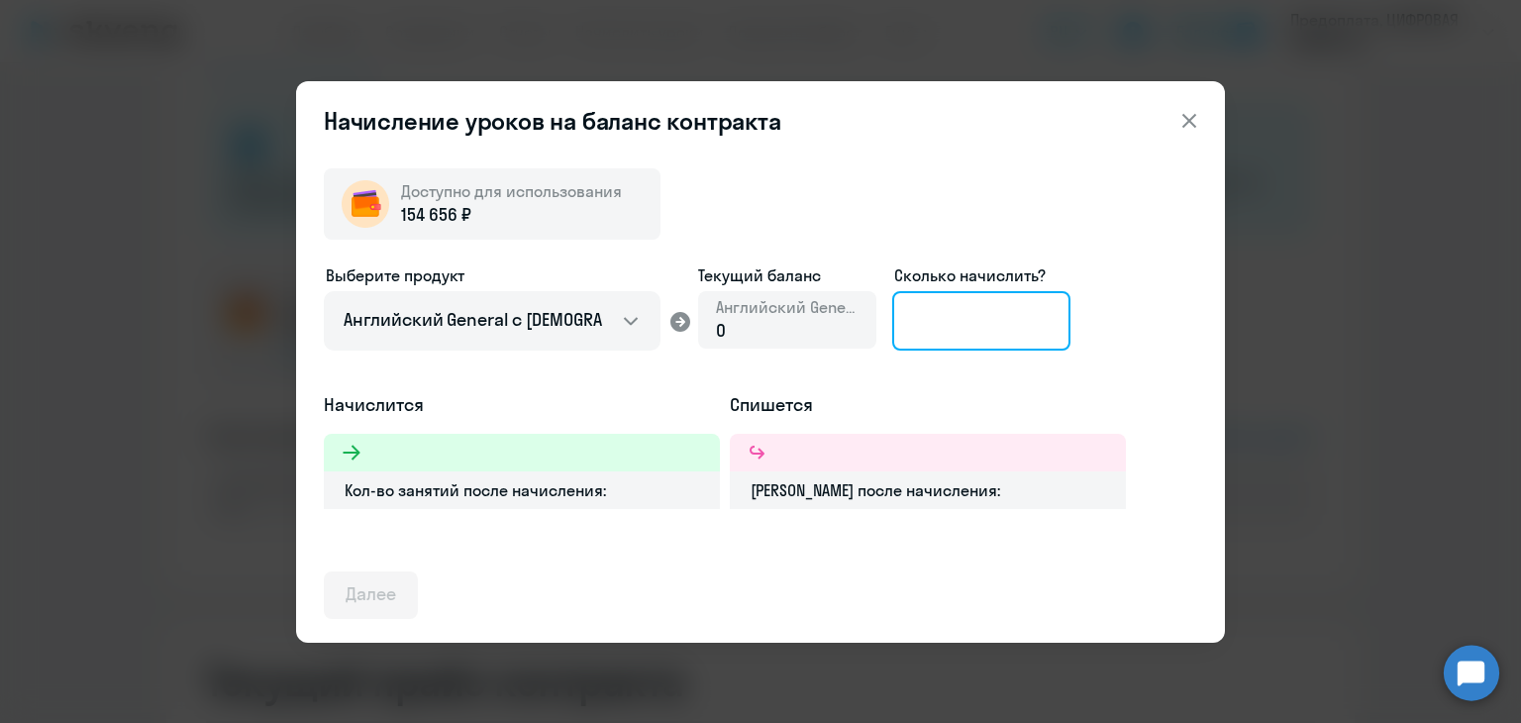
click at [945, 314] on input at bounding box center [981, 320] width 178 height 59
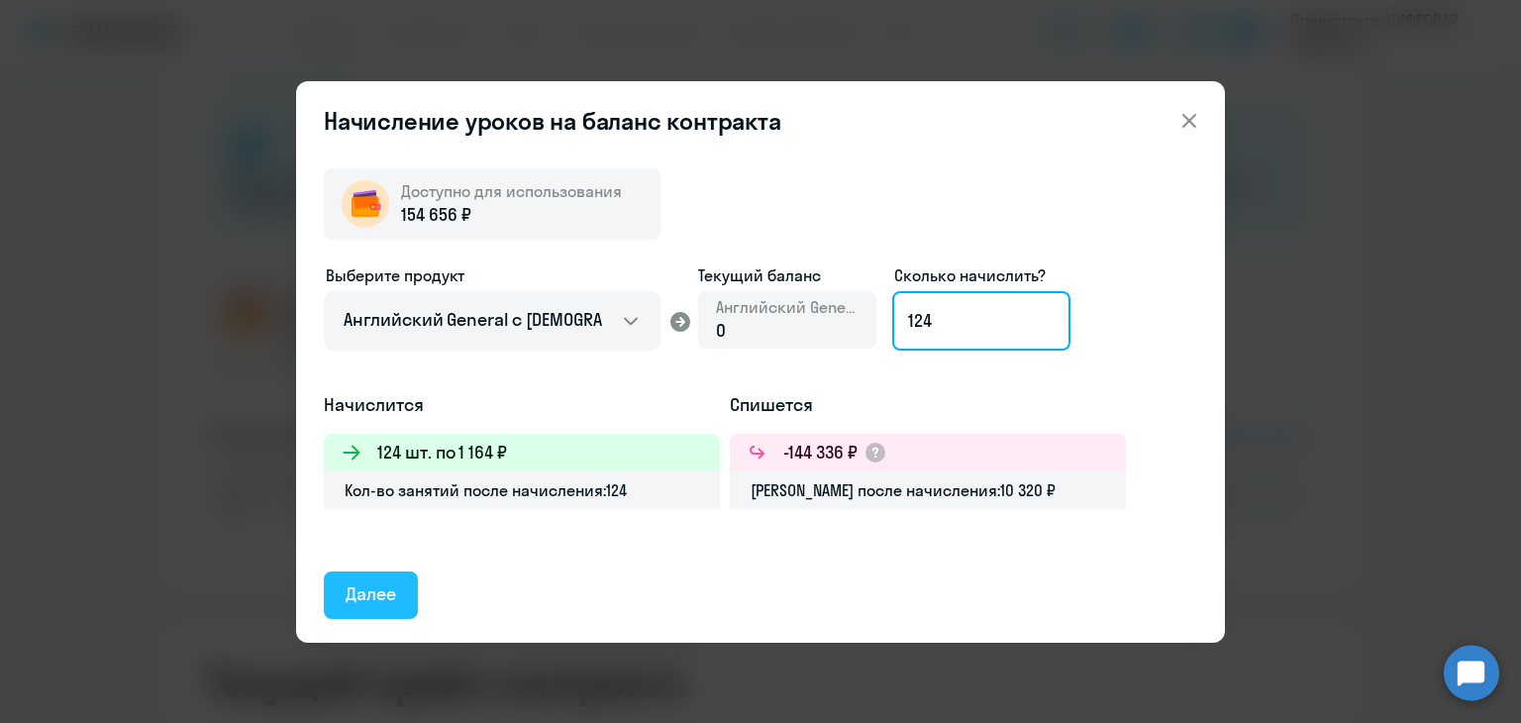
type input "124"
click at [356, 581] on div "Далее" at bounding box center [371, 594] width 50 height 26
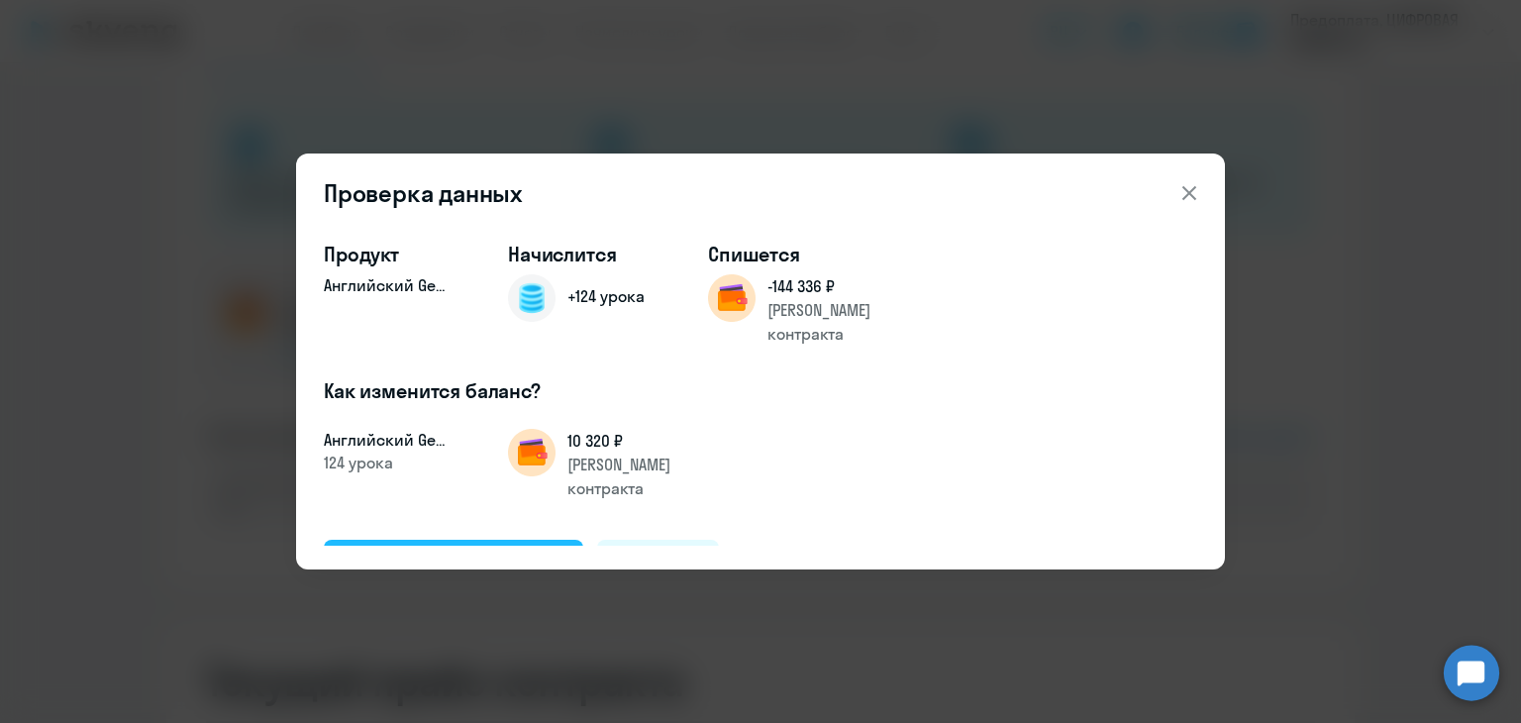
click at [401, 550] on div "Подтвердить и начислить" at bounding box center [454, 563] width 216 height 26
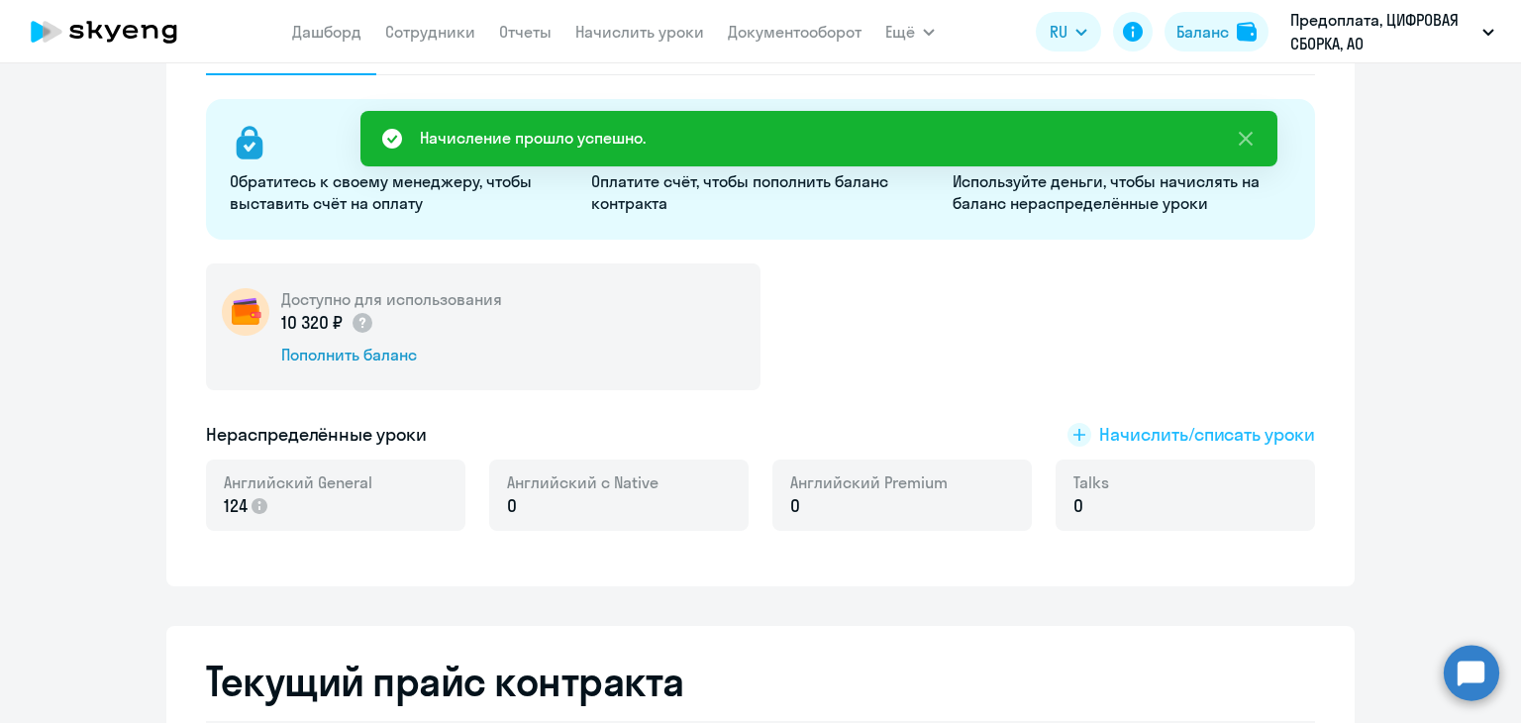
click at [1081, 435] on rect at bounding box center [1079, 435] width 24 height 24
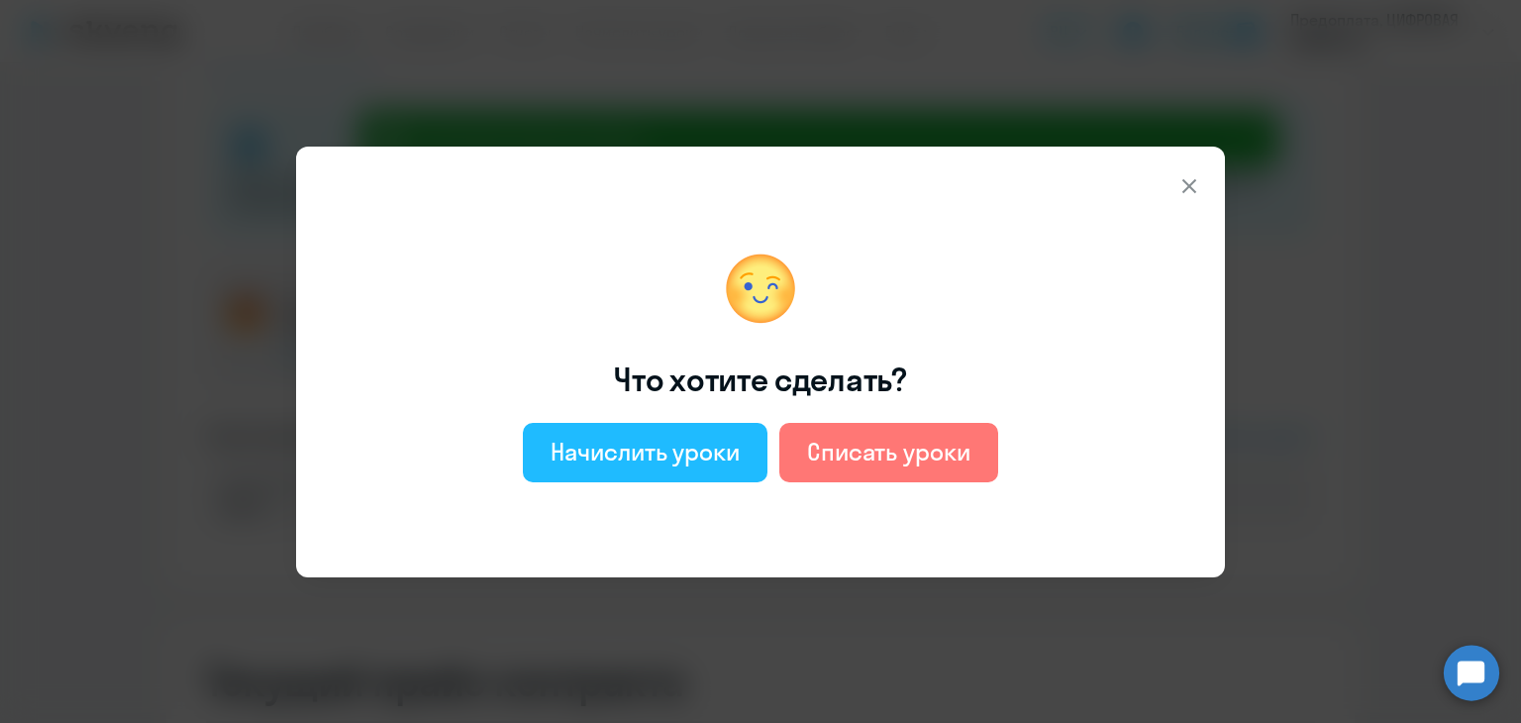
click at [606, 452] on div "Начислить уроки" at bounding box center [645, 452] width 189 height 32
select select "english_adult_not_native_speaker"
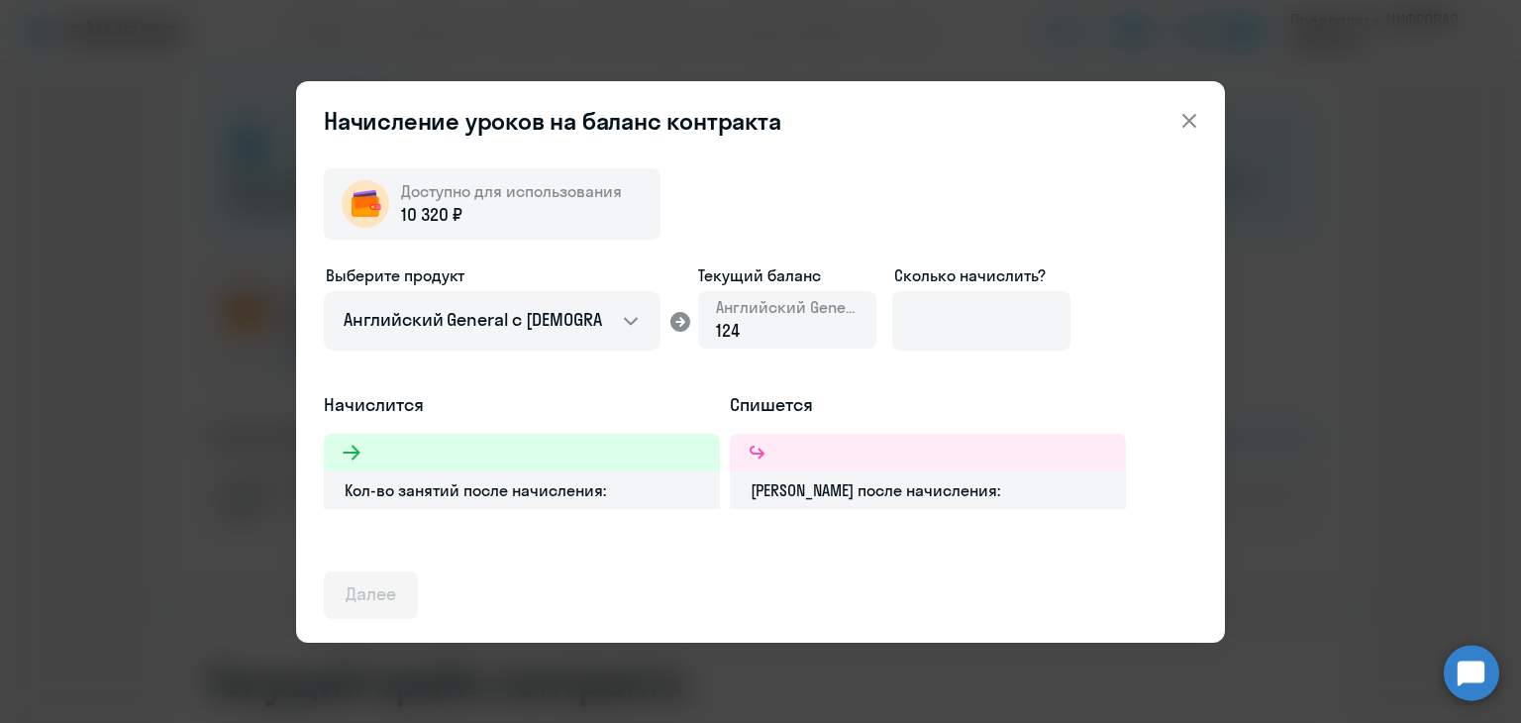
click at [1184, 123] on icon at bounding box center [1189, 120] width 14 height 14
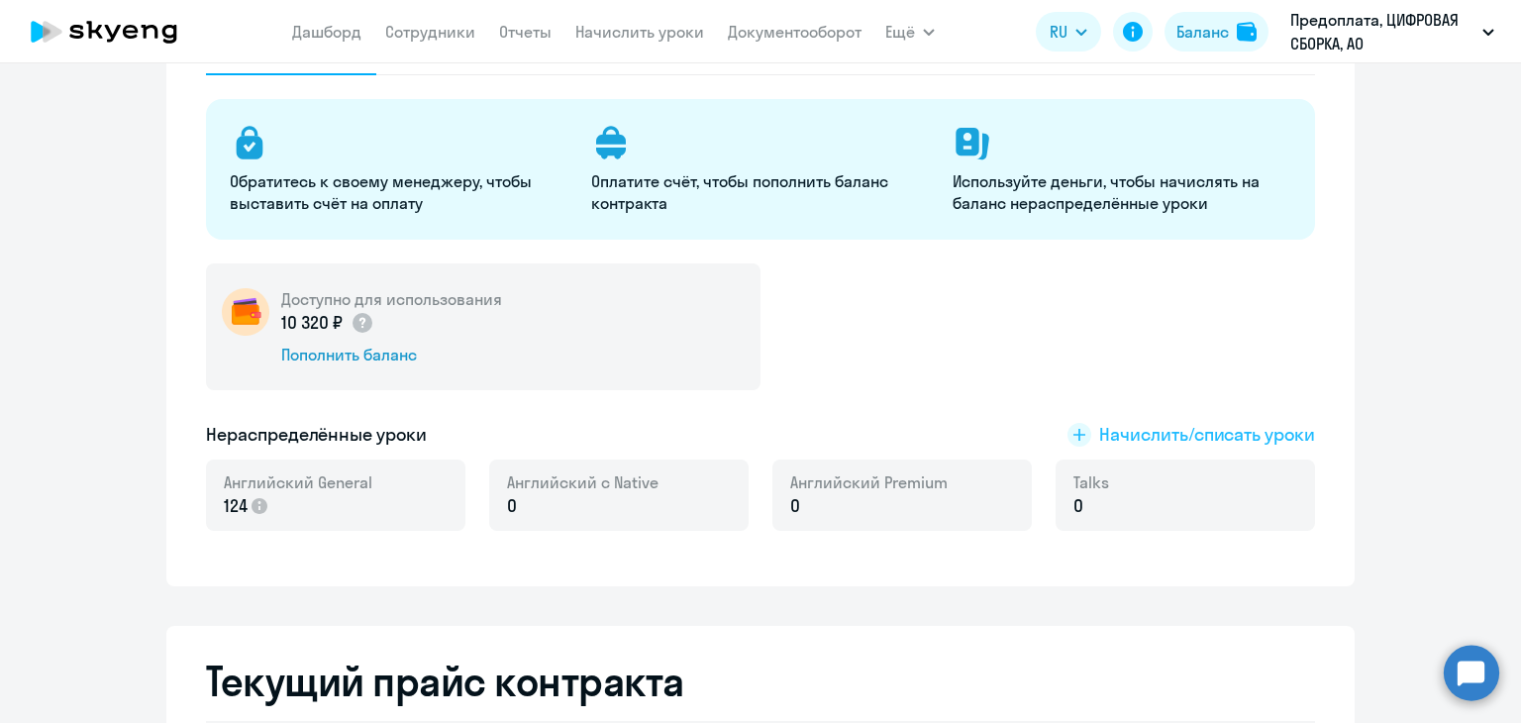
click at [1166, 437] on span "Начислить/списать уроки" at bounding box center [1207, 435] width 216 height 26
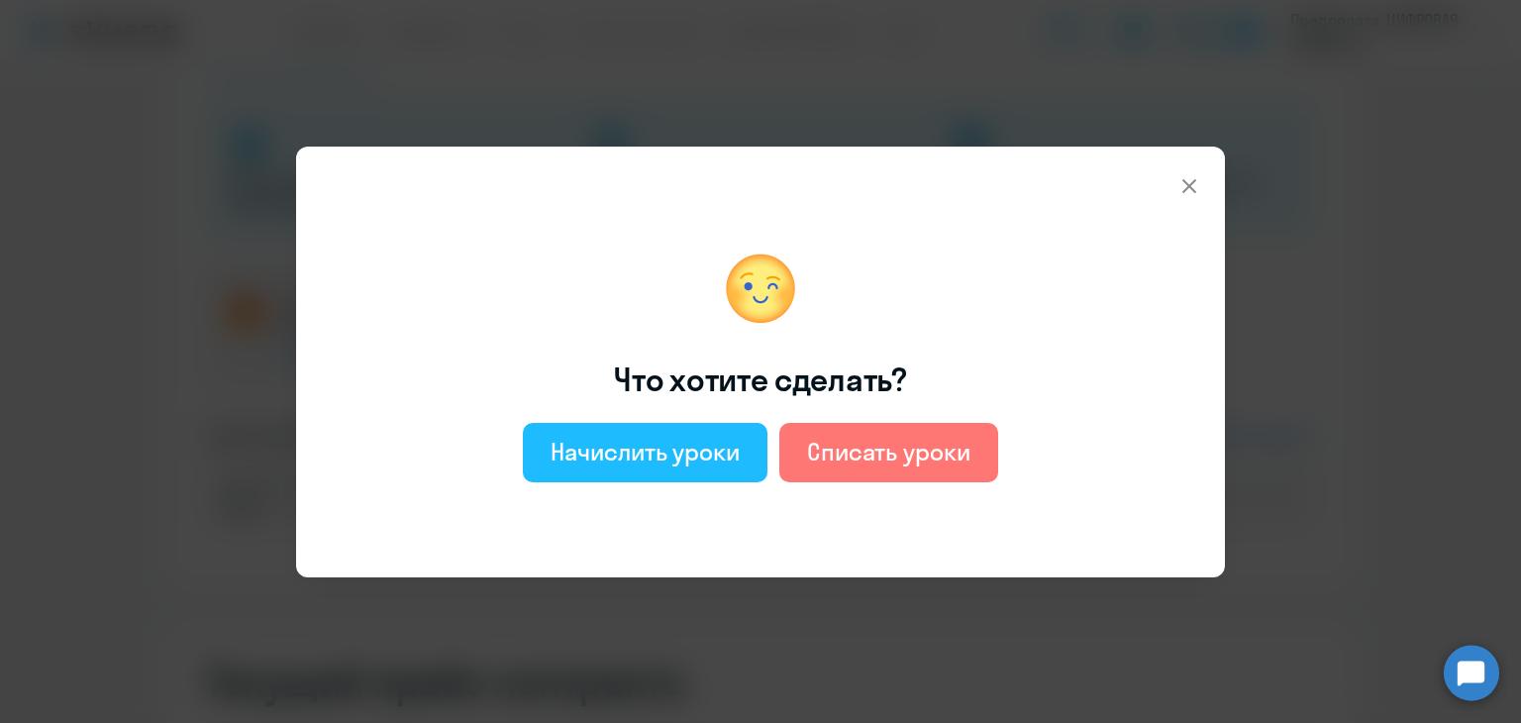
click at [673, 444] on div "Начислить уроки" at bounding box center [645, 452] width 189 height 32
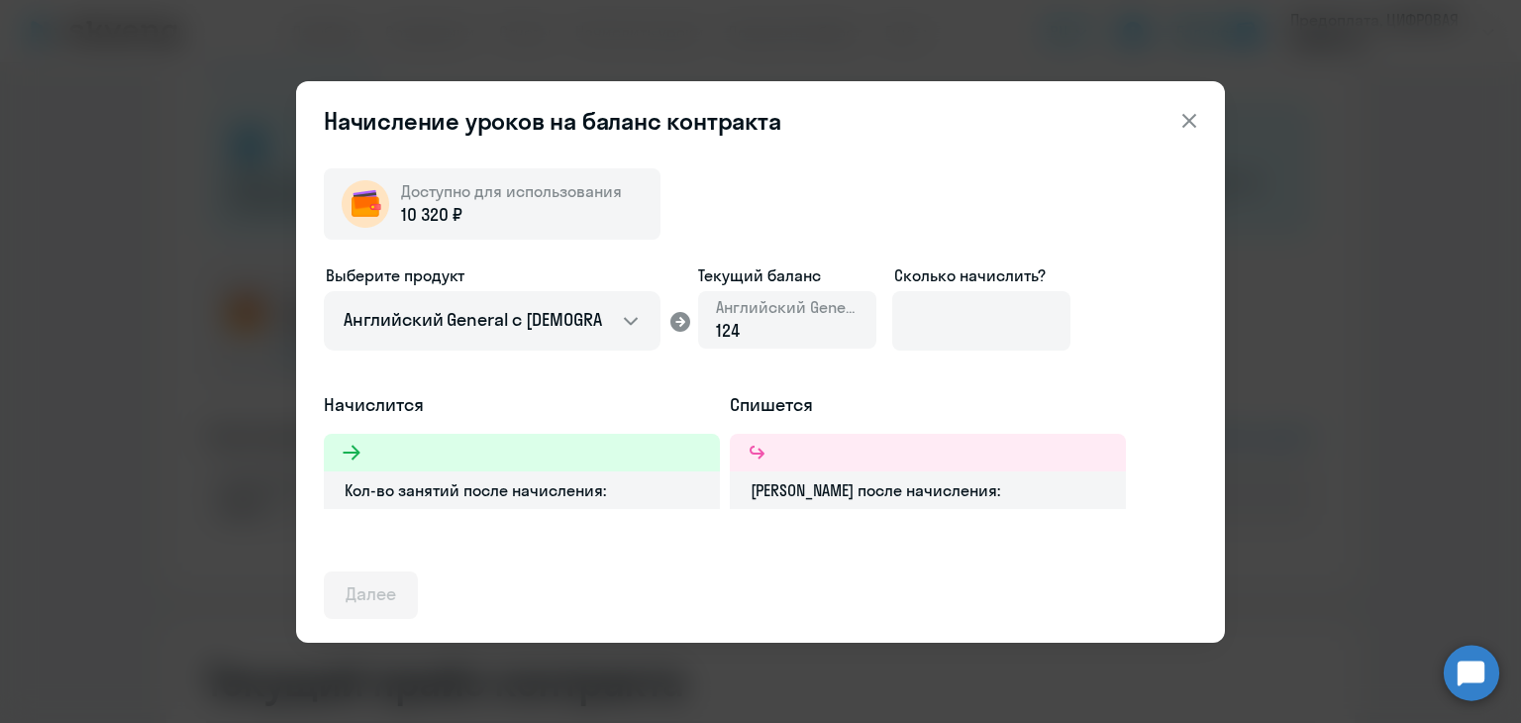
click at [680, 318] on icon at bounding box center [680, 322] width 24 height 24
click at [754, 324] on div "124" at bounding box center [787, 331] width 143 height 26
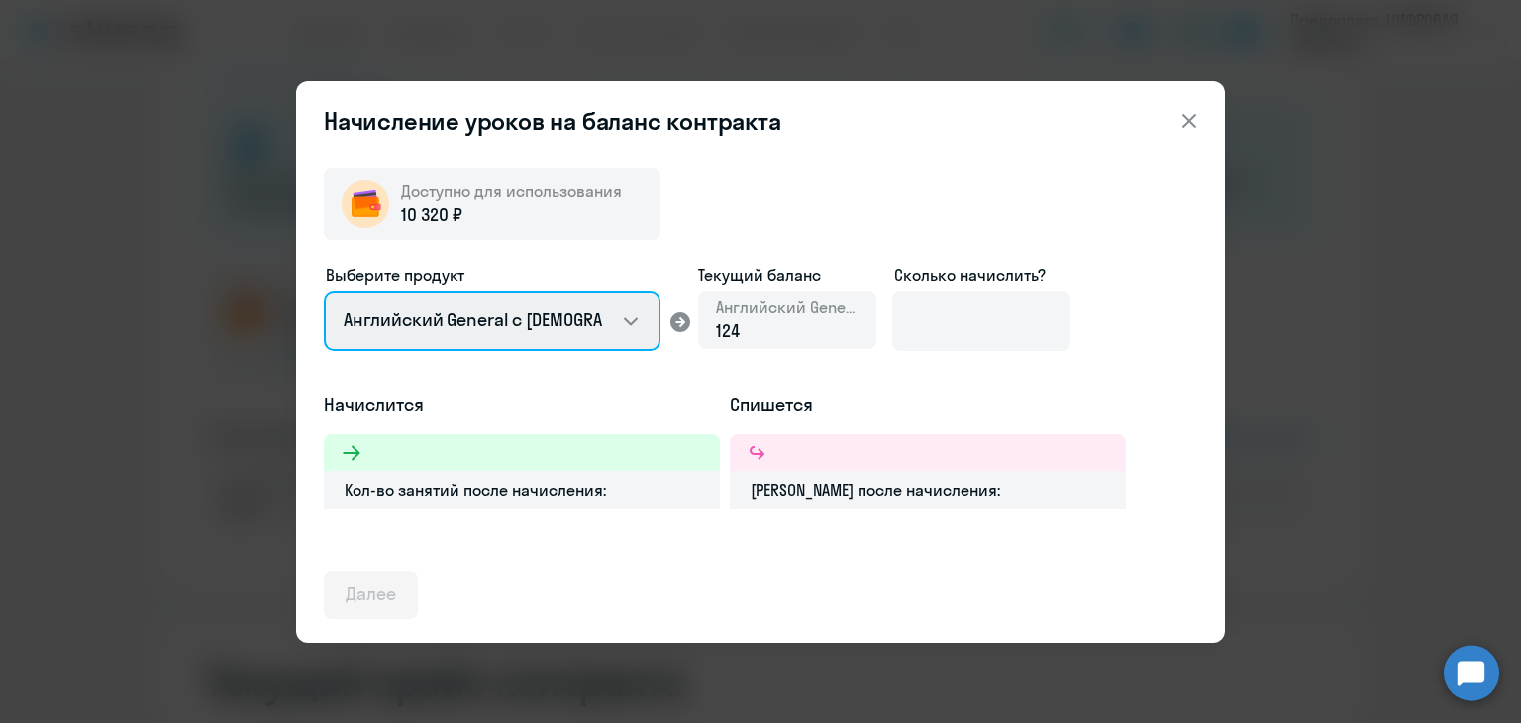
click at [568, 321] on select "Английский General с [DEMOGRAPHIC_DATA] преподавателем Английский General с [DE…" at bounding box center [492, 320] width 337 height 59
select select "english_adult_not_native_speaker_premium"
click at [324, 291] on select "Английский General с [DEMOGRAPHIC_DATA] преподавателем Английский General с [DE…" at bounding box center [492, 320] width 337 height 59
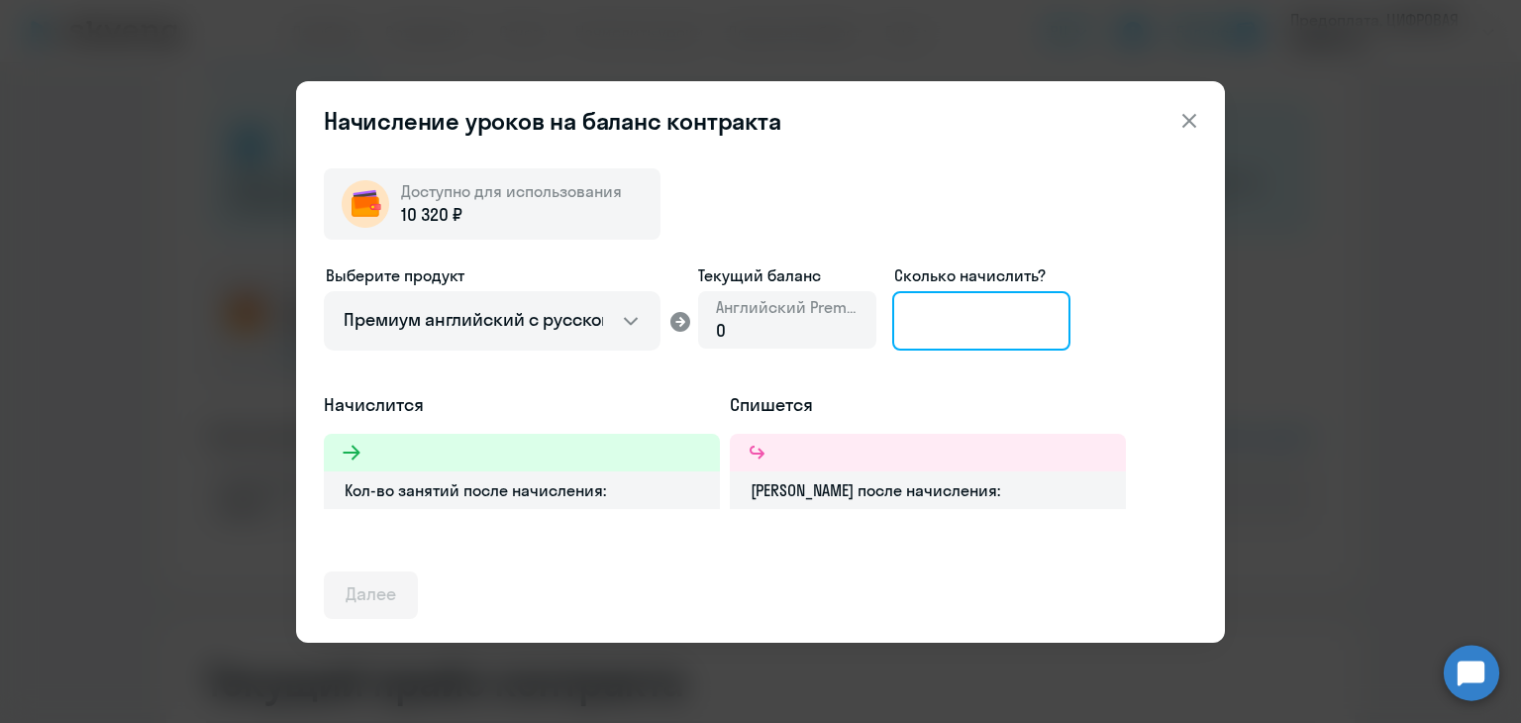
click at [951, 322] on input at bounding box center [981, 320] width 178 height 59
type input "1"
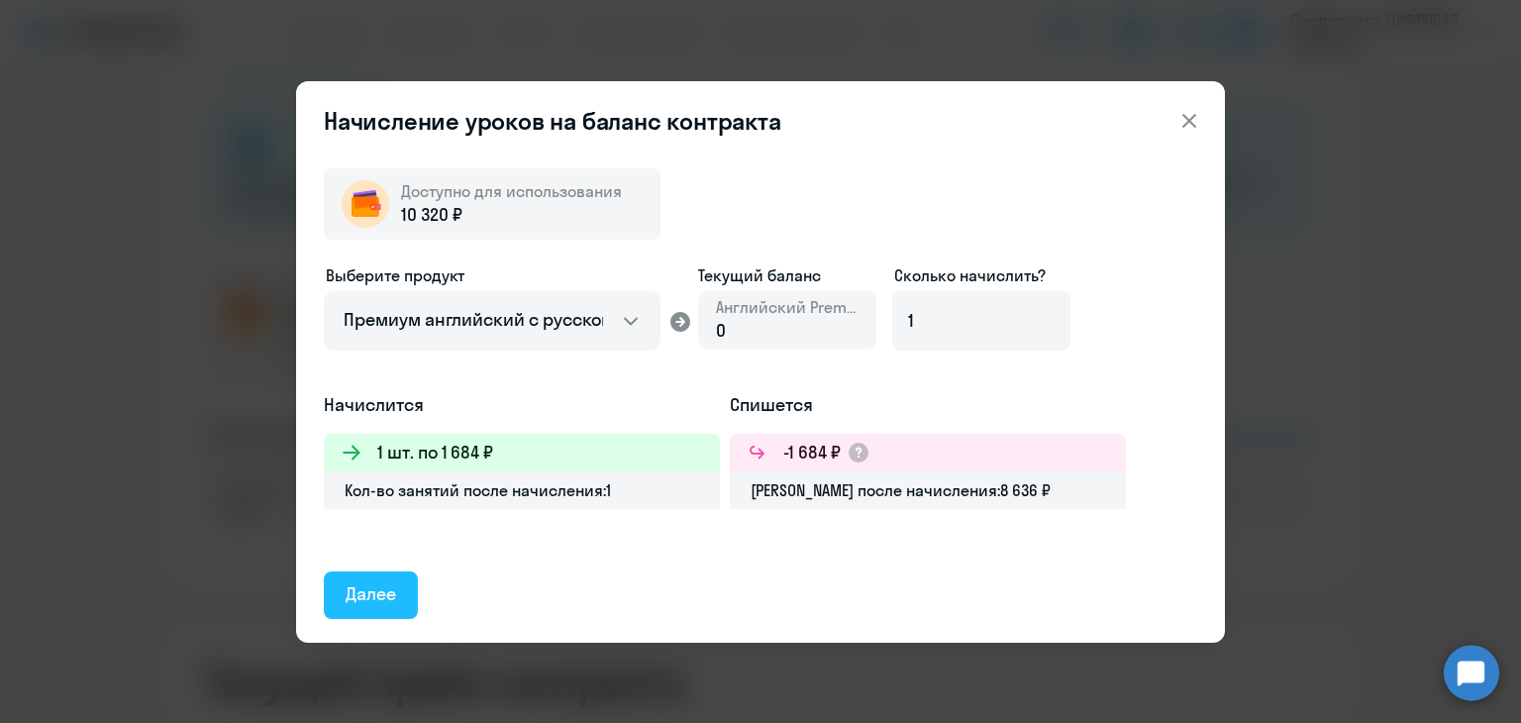
click at [356, 596] on div "Далее" at bounding box center [371, 594] width 50 height 26
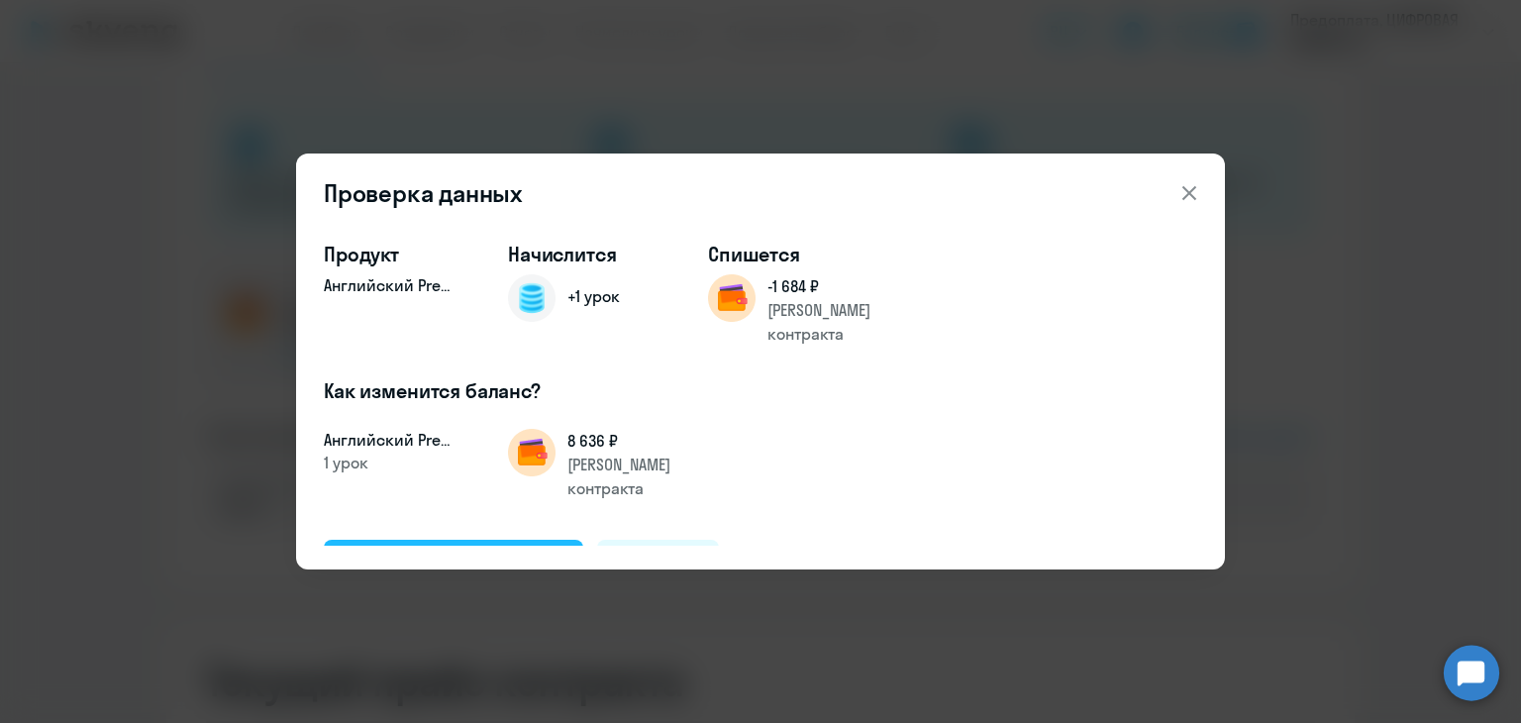
click at [463, 550] on div "Подтвердить и начислить" at bounding box center [454, 563] width 216 height 26
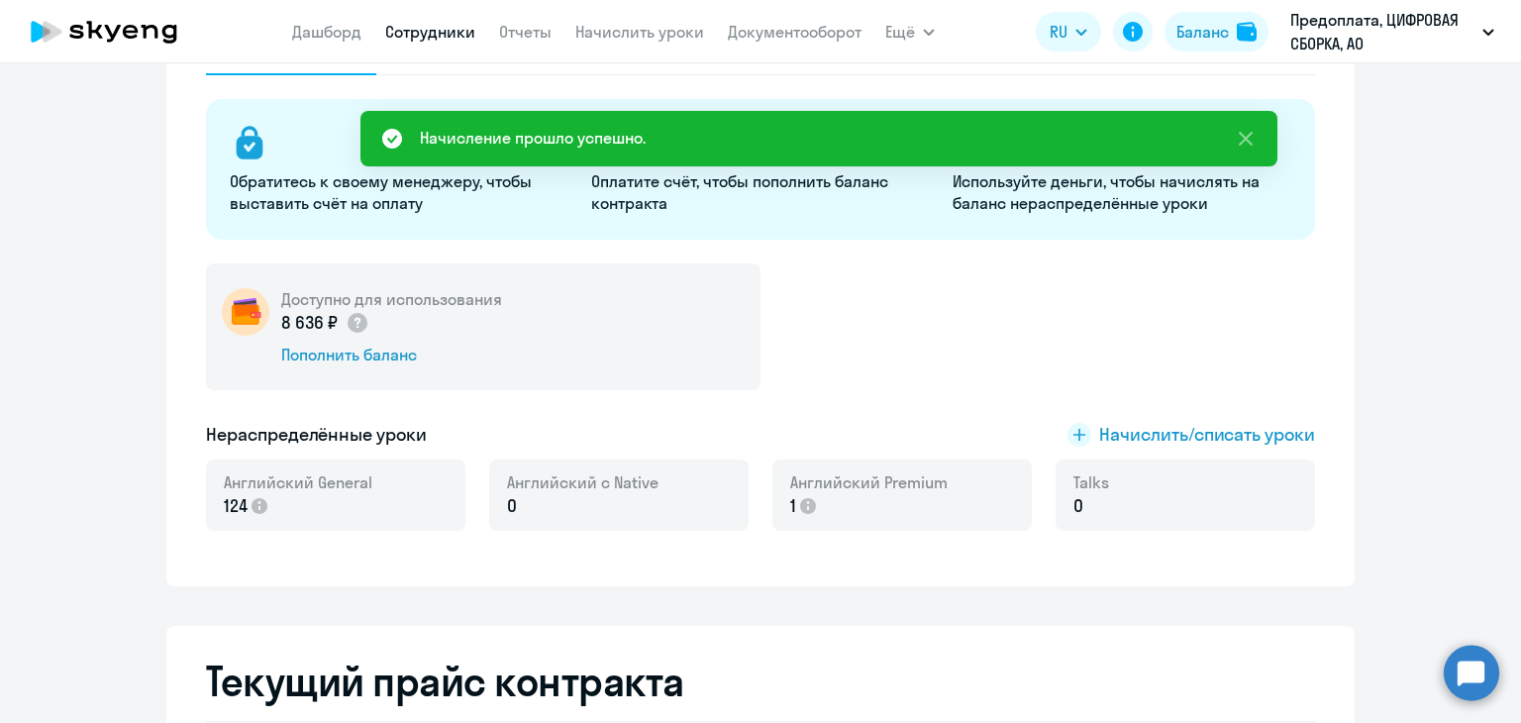
click at [433, 34] on link "Сотрудники" at bounding box center [430, 32] width 90 height 20
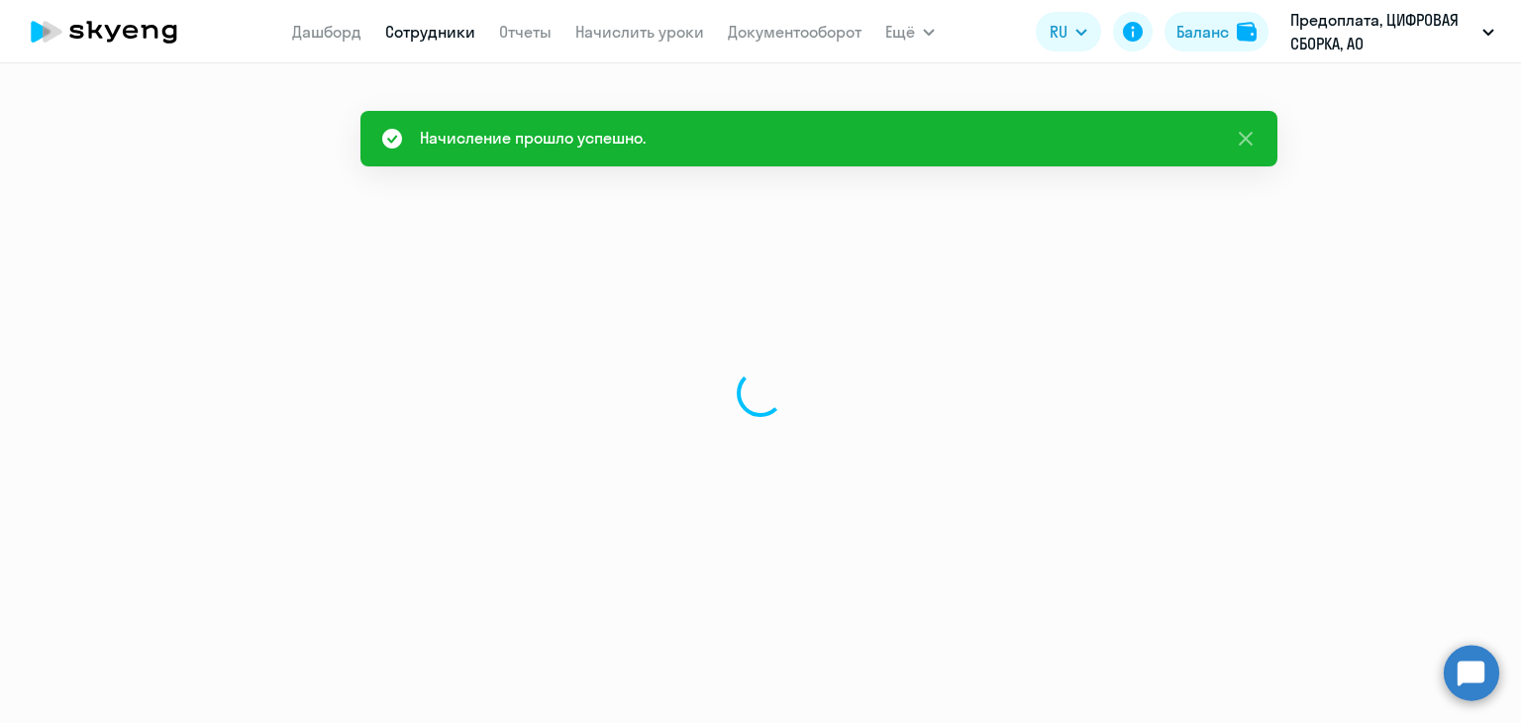
select select "30"
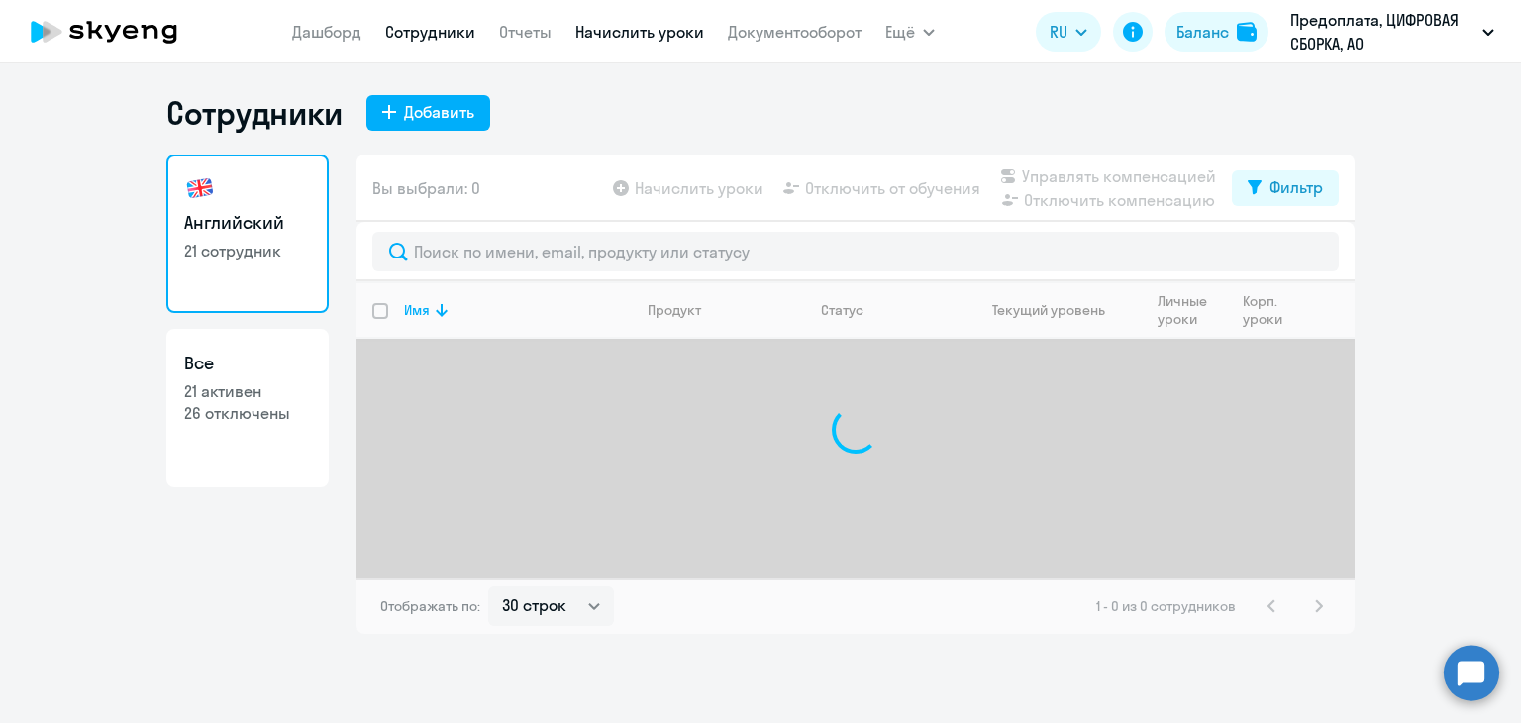
click at [590, 39] on link "Начислить уроки" at bounding box center [639, 32] width 129 height 20
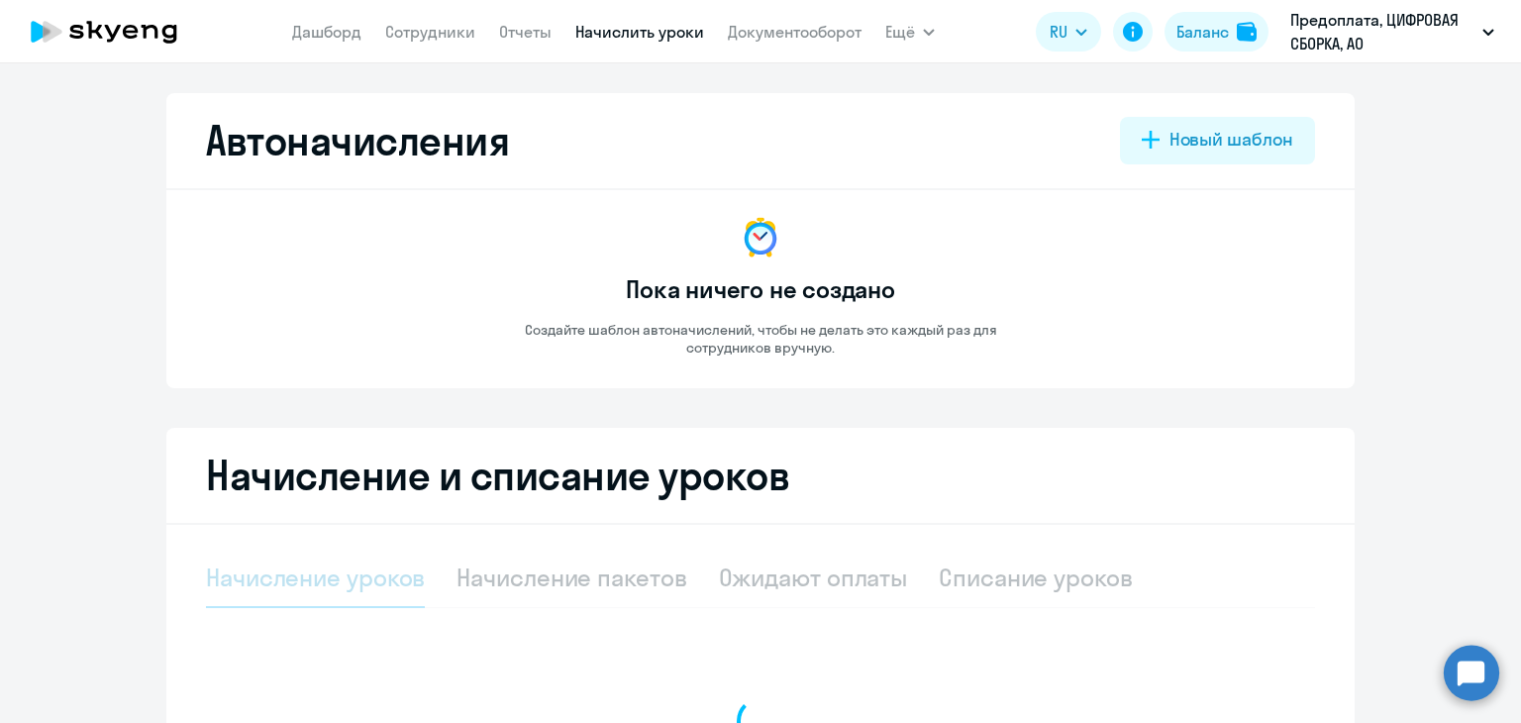
select select "10"
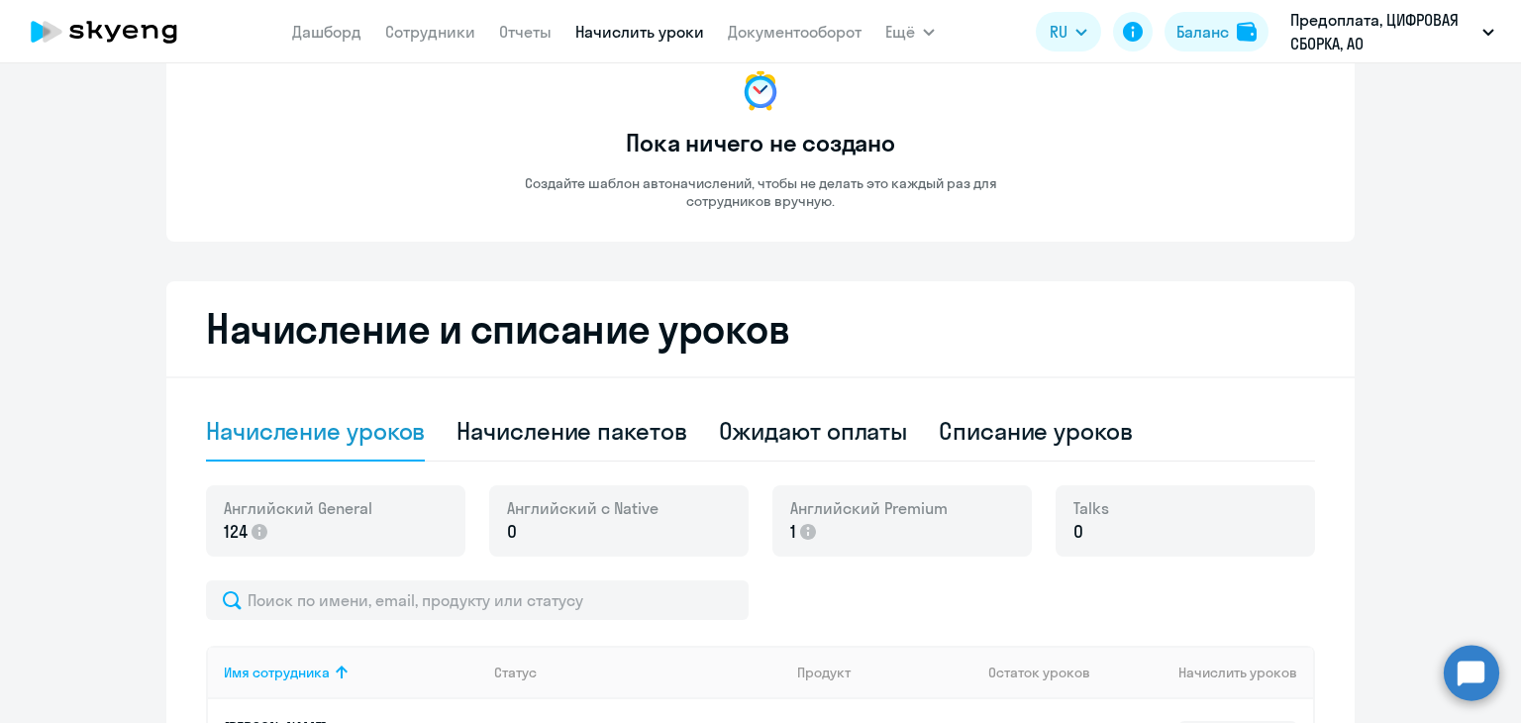
scroll to position [397, 0]
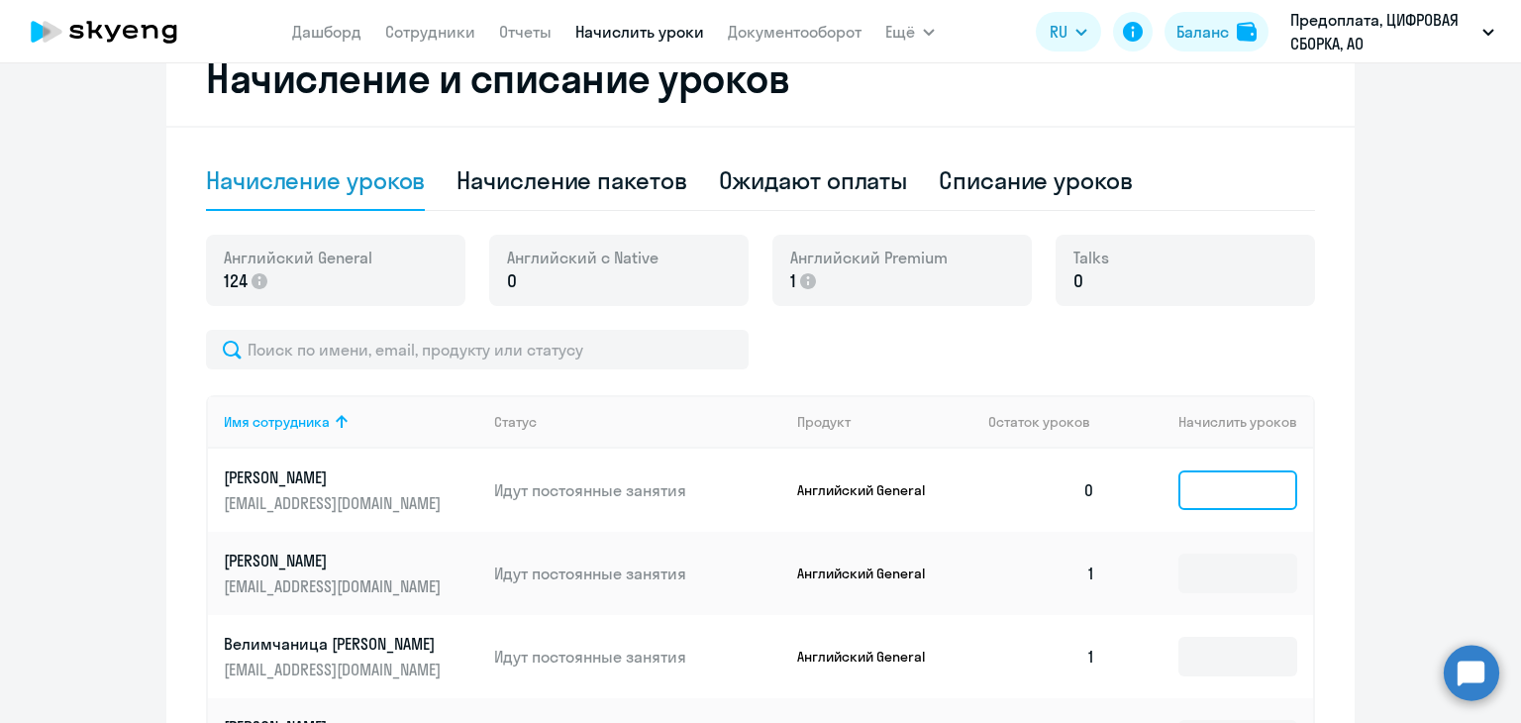
click at [1229, 482] on input at bounding box center [1237, 490] width 119 height 40
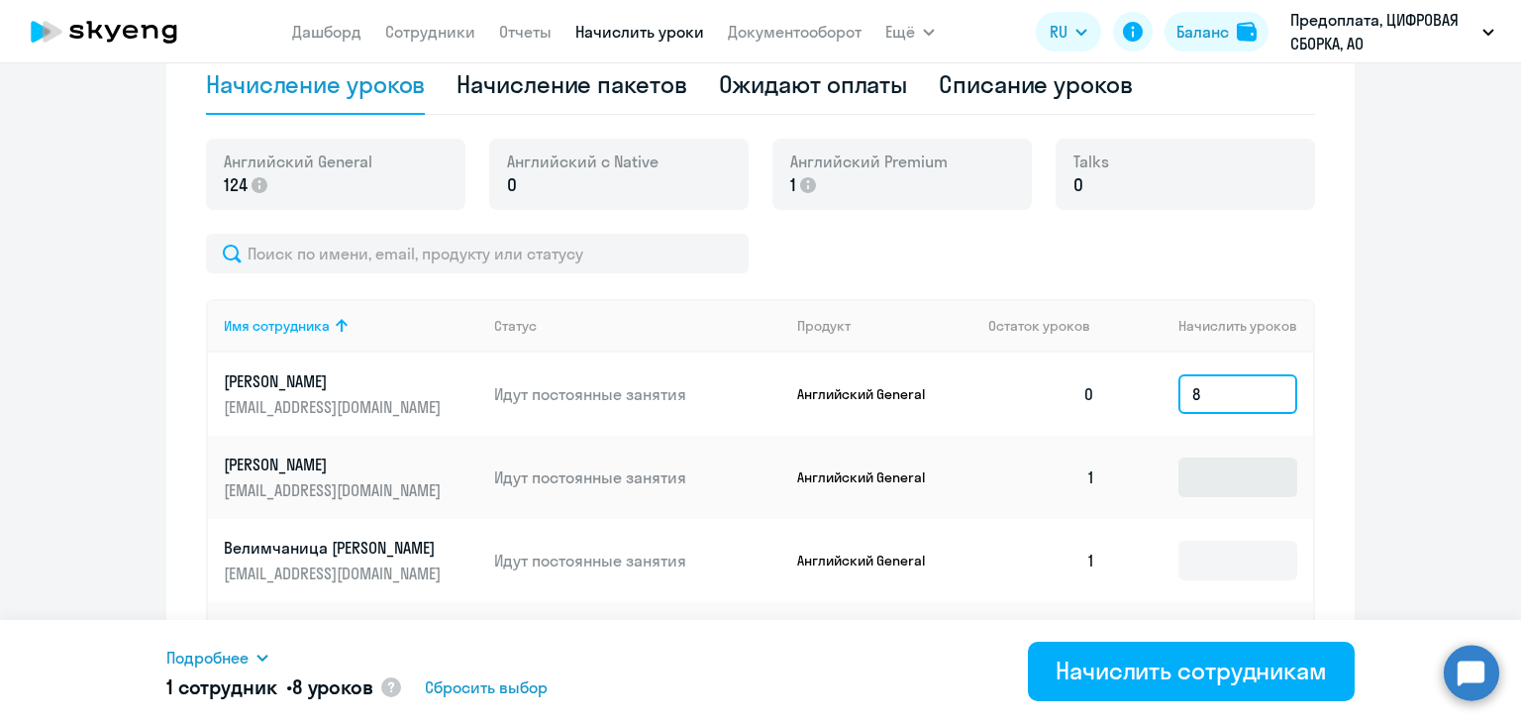
scroll to position [496, 0]
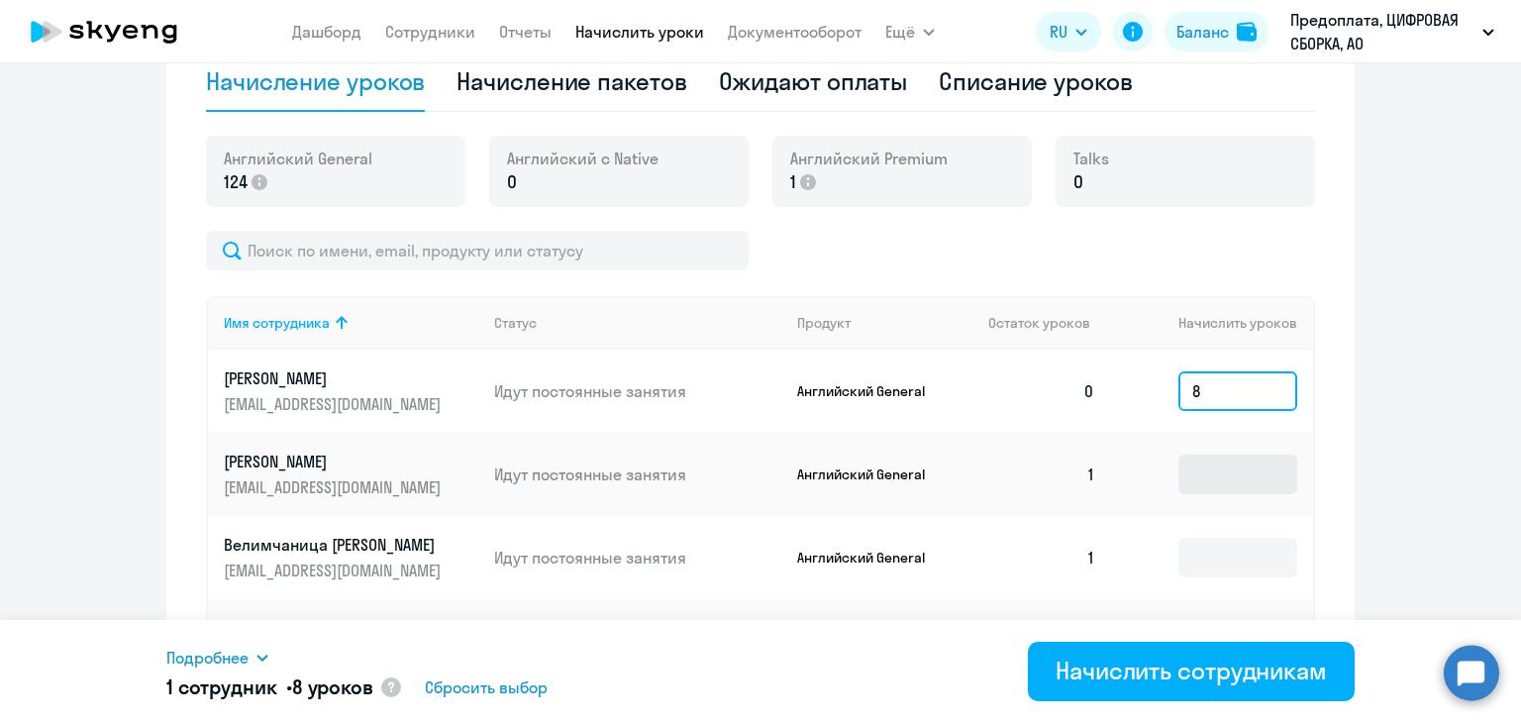
type input "8"
click at [1231, 476] on input at bounding box center [1237, 474] width 119 height 40
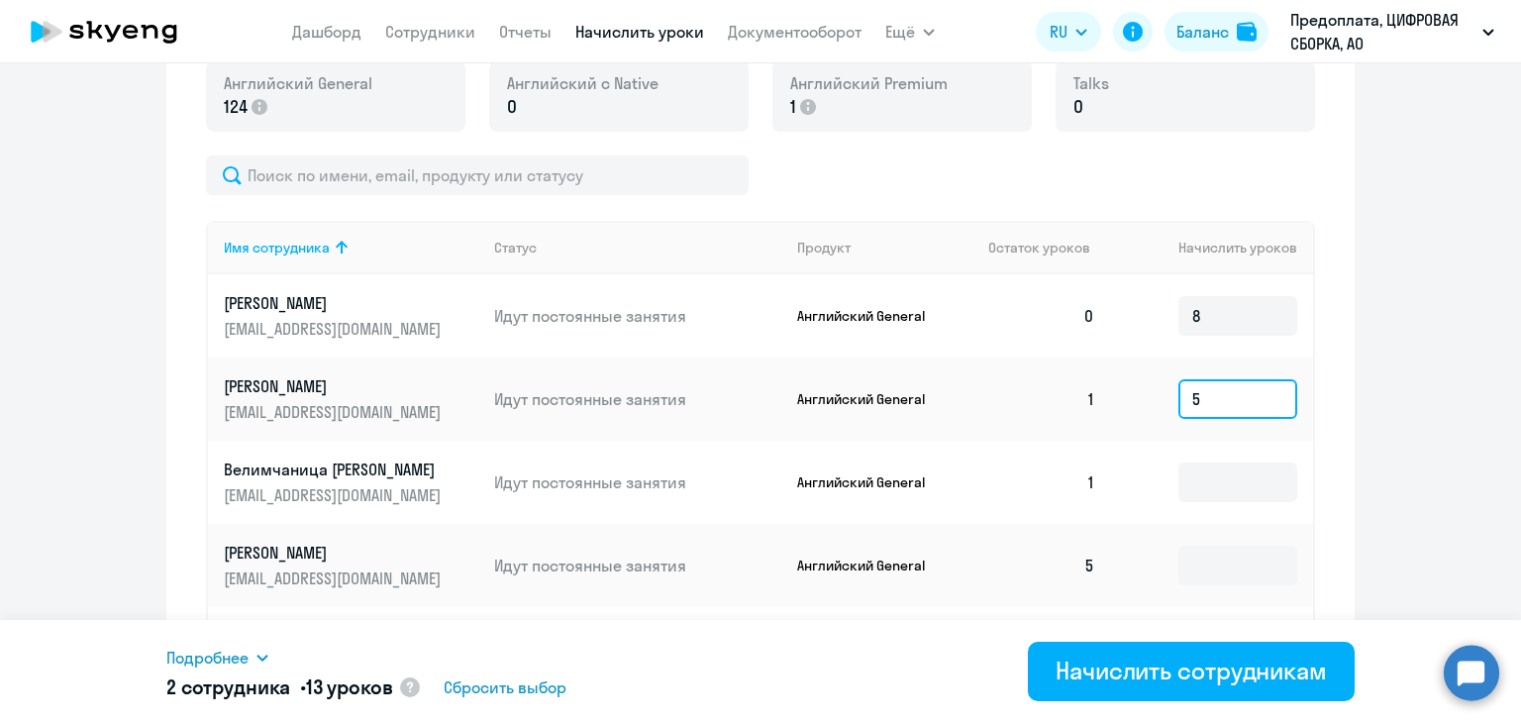
scroll to position [694, 0]
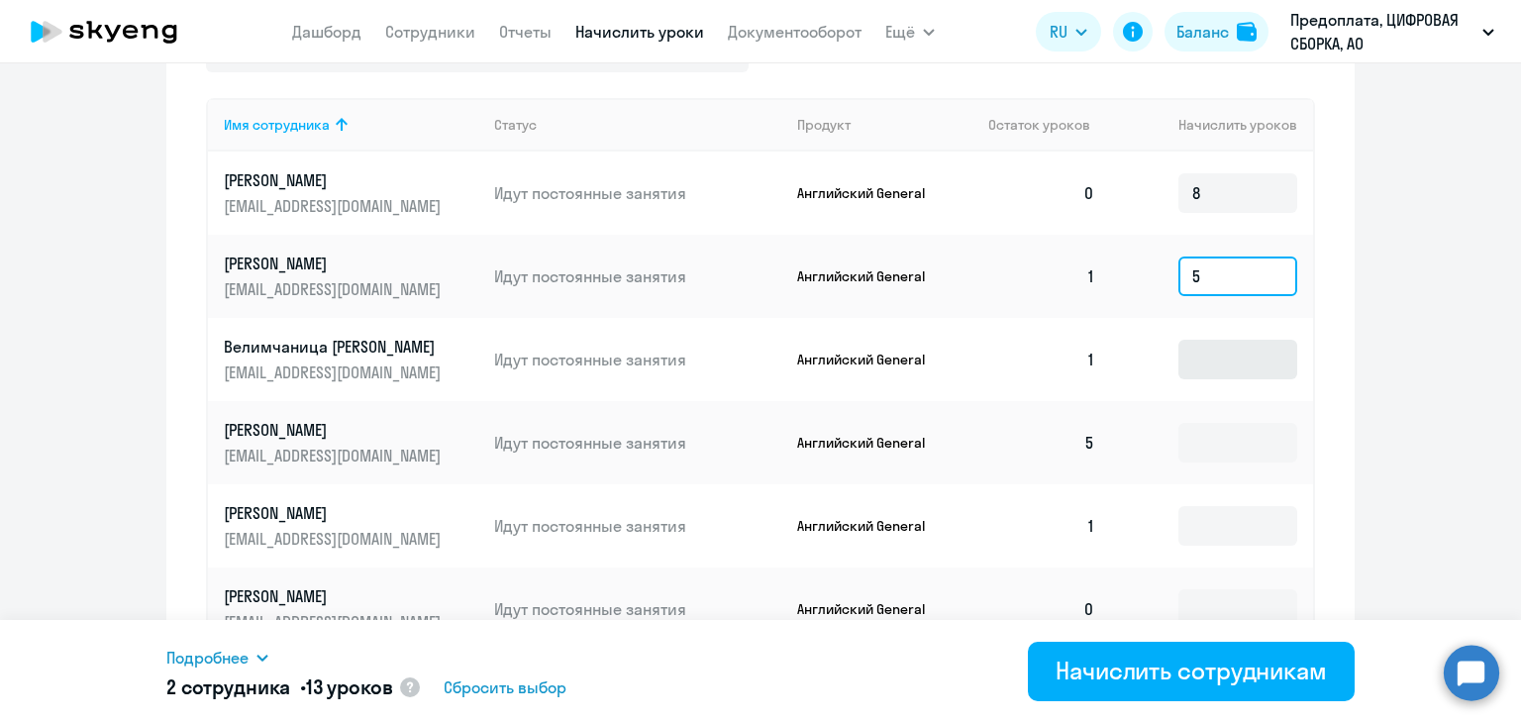
type input "5"
click at [1213, 362] on input at bounding box center [1237, 360] width 119 height 40
type input "4"
click at [1250, 453] on input at bounding box center [1237, 443] width 119 height 40
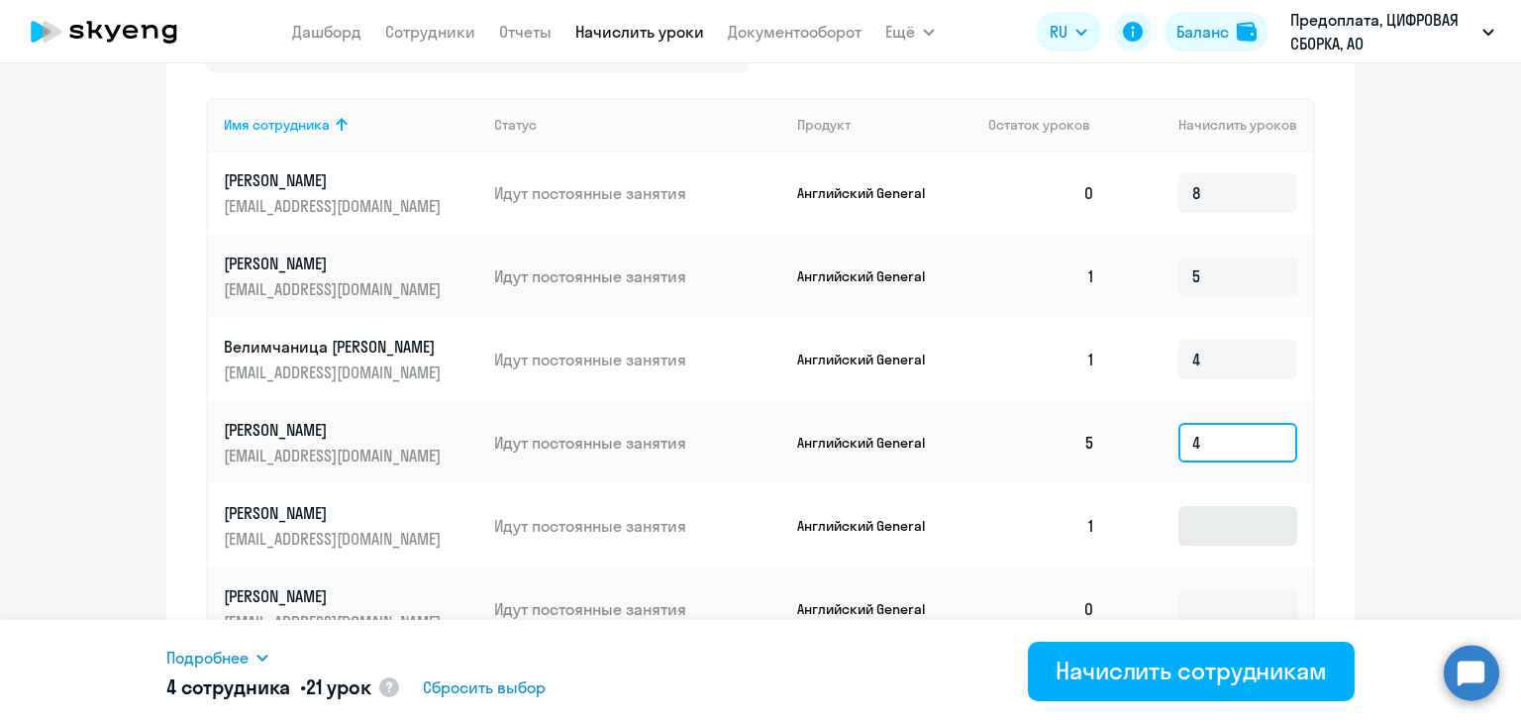
type input "4"
click at [1243, 517] on input at bounding box center [1237, 526] width 119 height 40
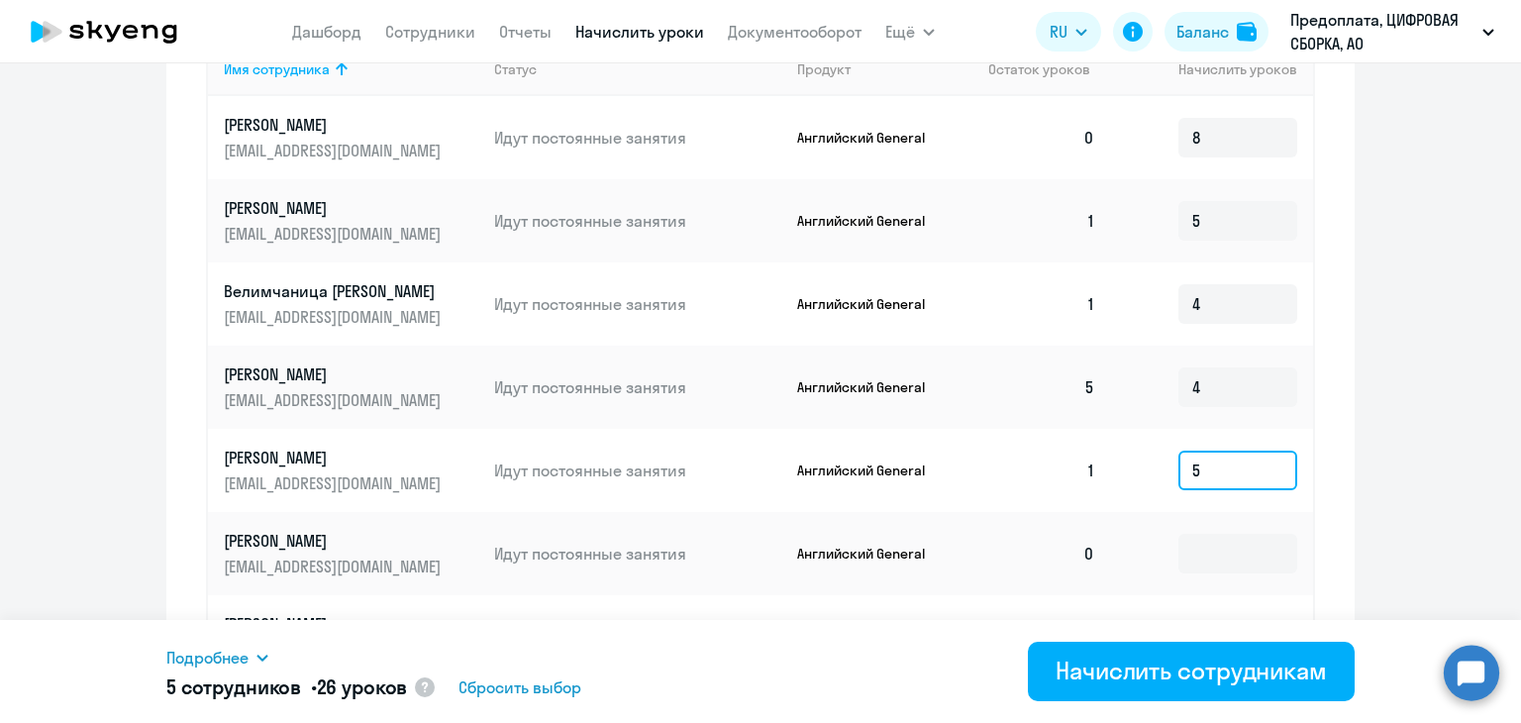
scroll to position [793, 0]
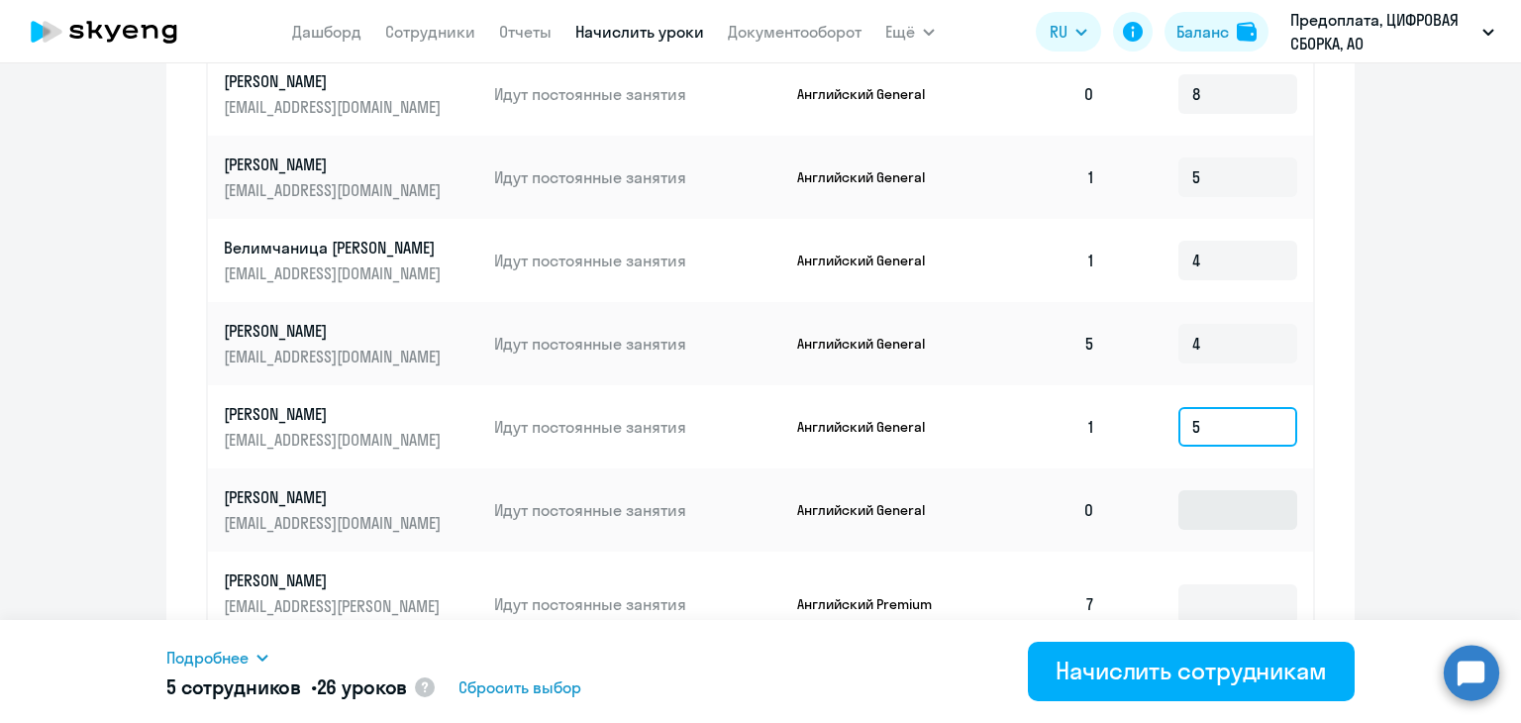
type input "5"
click at [1240, 522] on input at bounding box center [1237, 510] width 119 height 40
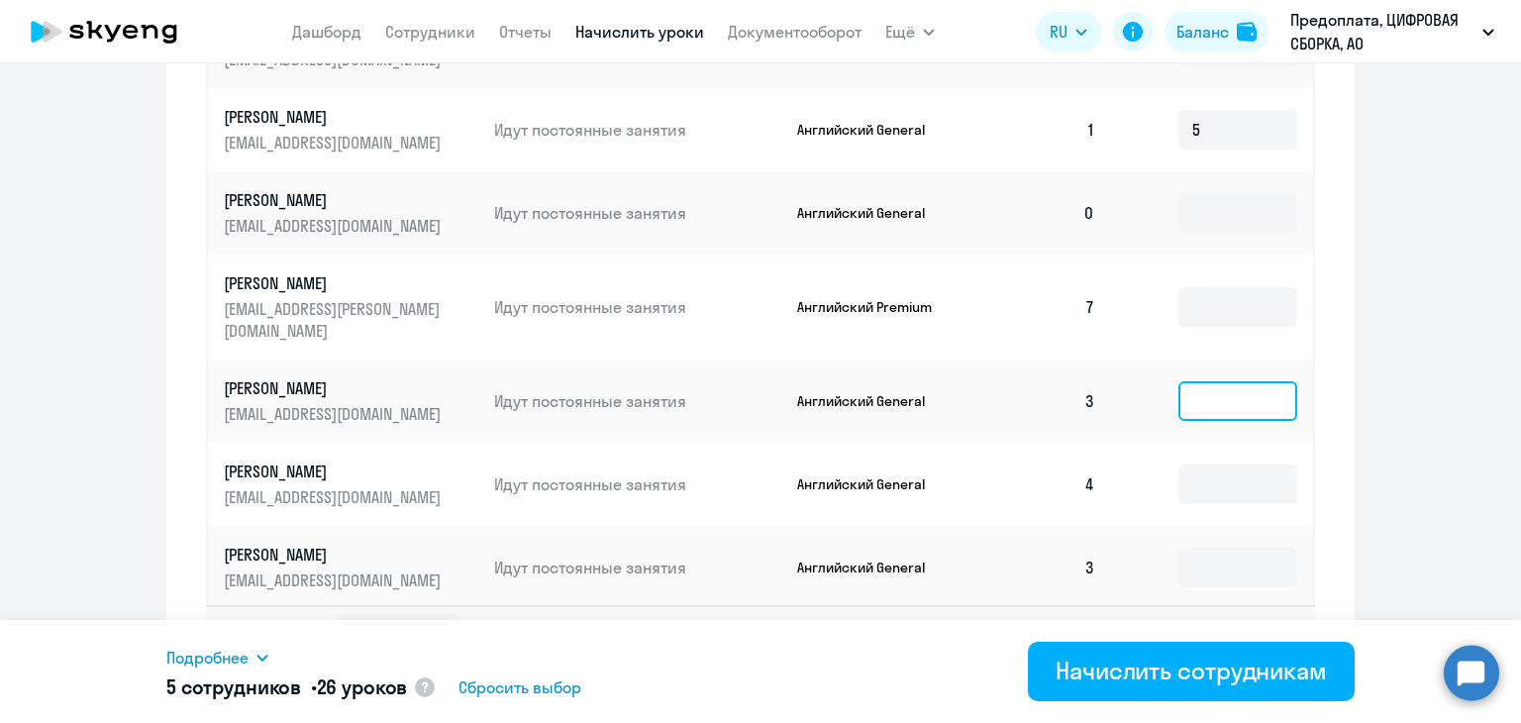
click at [1200, 383] on input at bounding box center [1237, 401] width 119 height 40
click at [1199, 295] on input at bounding box center [1237, 307] width 119 height 40
type input "1"
click at [1209, 381] on input at bounding box center [1237, 401] width 119 height 40
type input "8"
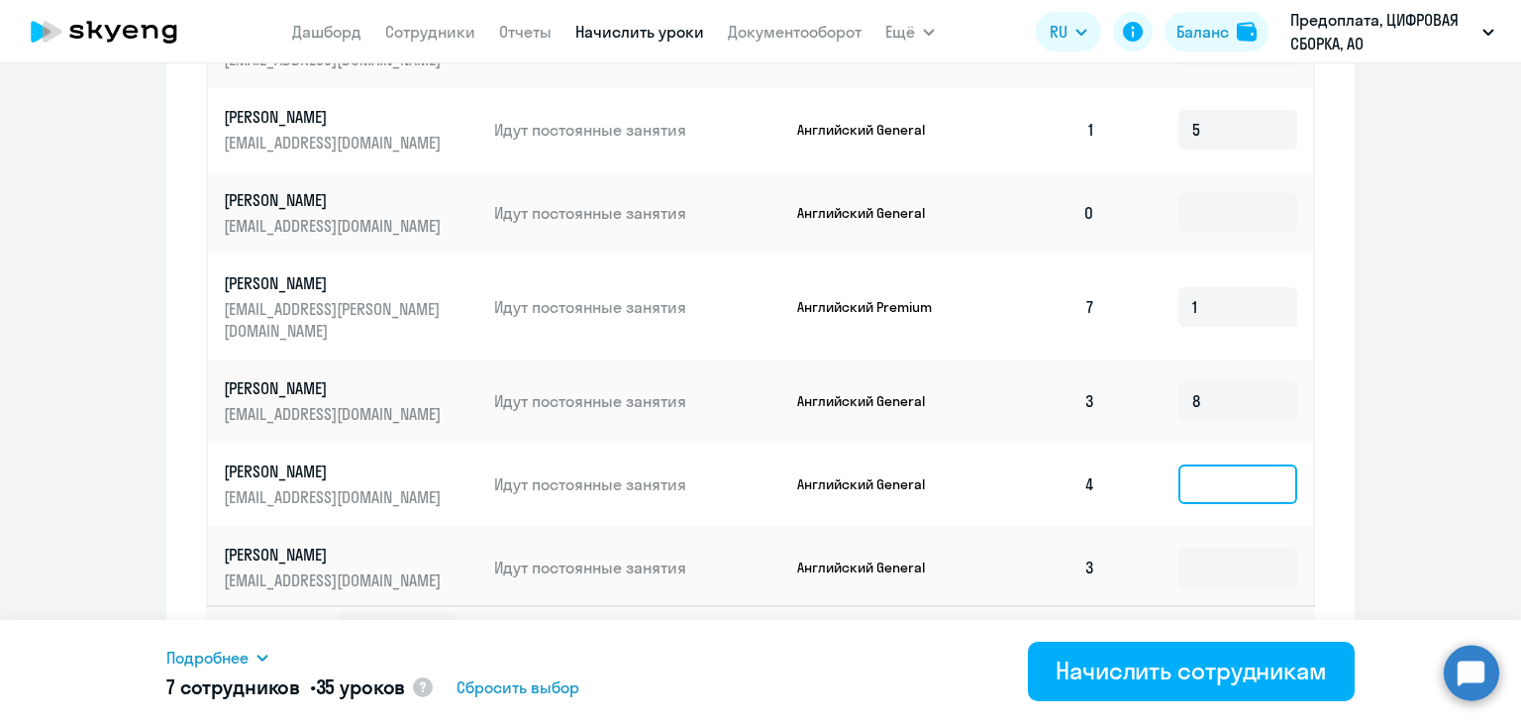
click at [1208, 464] on input at bounding box center [1237, 484] width 119 height 40
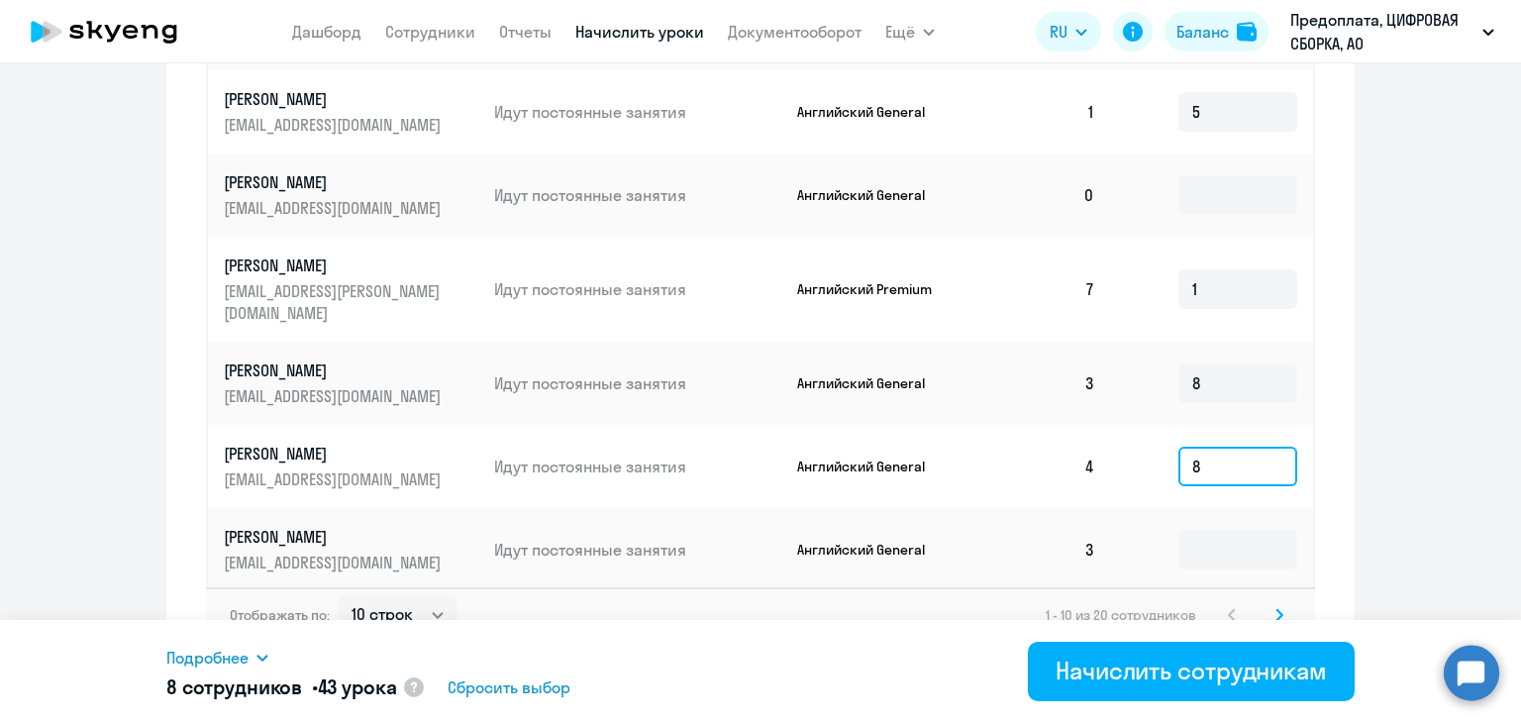
scroll to position [1121, 0]
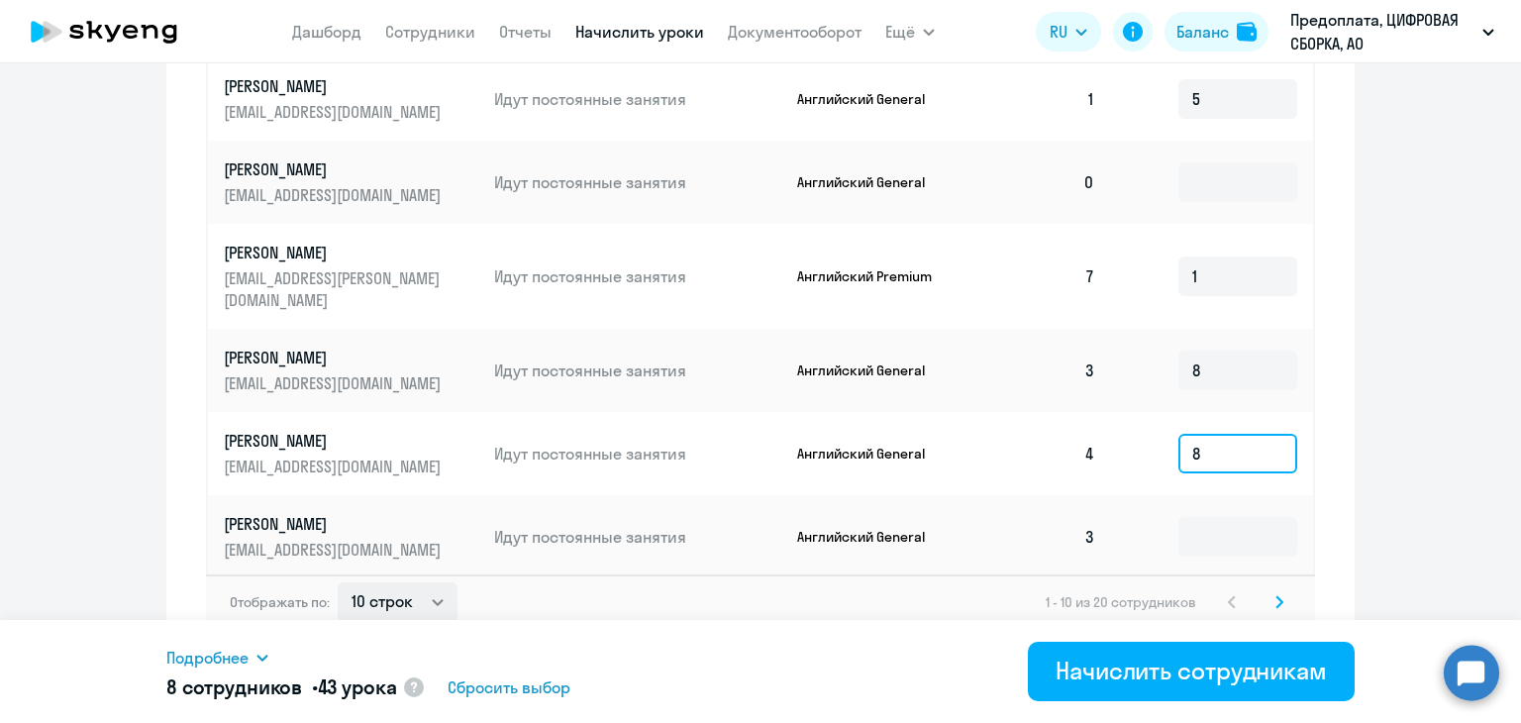
type input "8"
click at [384, 583] on select "10 строк 30 строк 50 строк" at bounding box center [398, 602] width 120 height 40
select select "50"
click at [338, 582] on select "10 строк 30 строк 50 строк" at bounding box center [398, 602] width 120 height 40
click at [436, 39] on link "Сотрудники" at bounding box center [430, 32] width 90 height 20
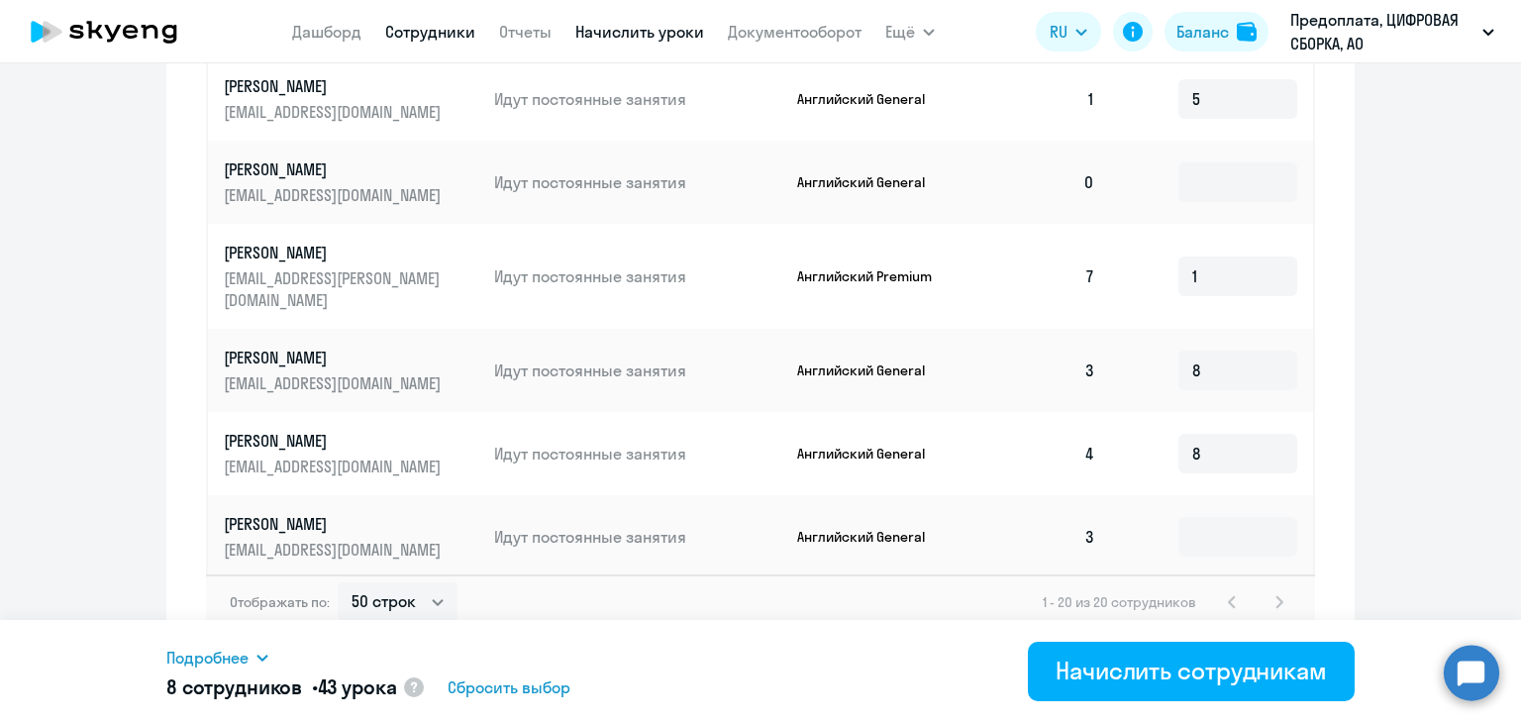
select select "30"
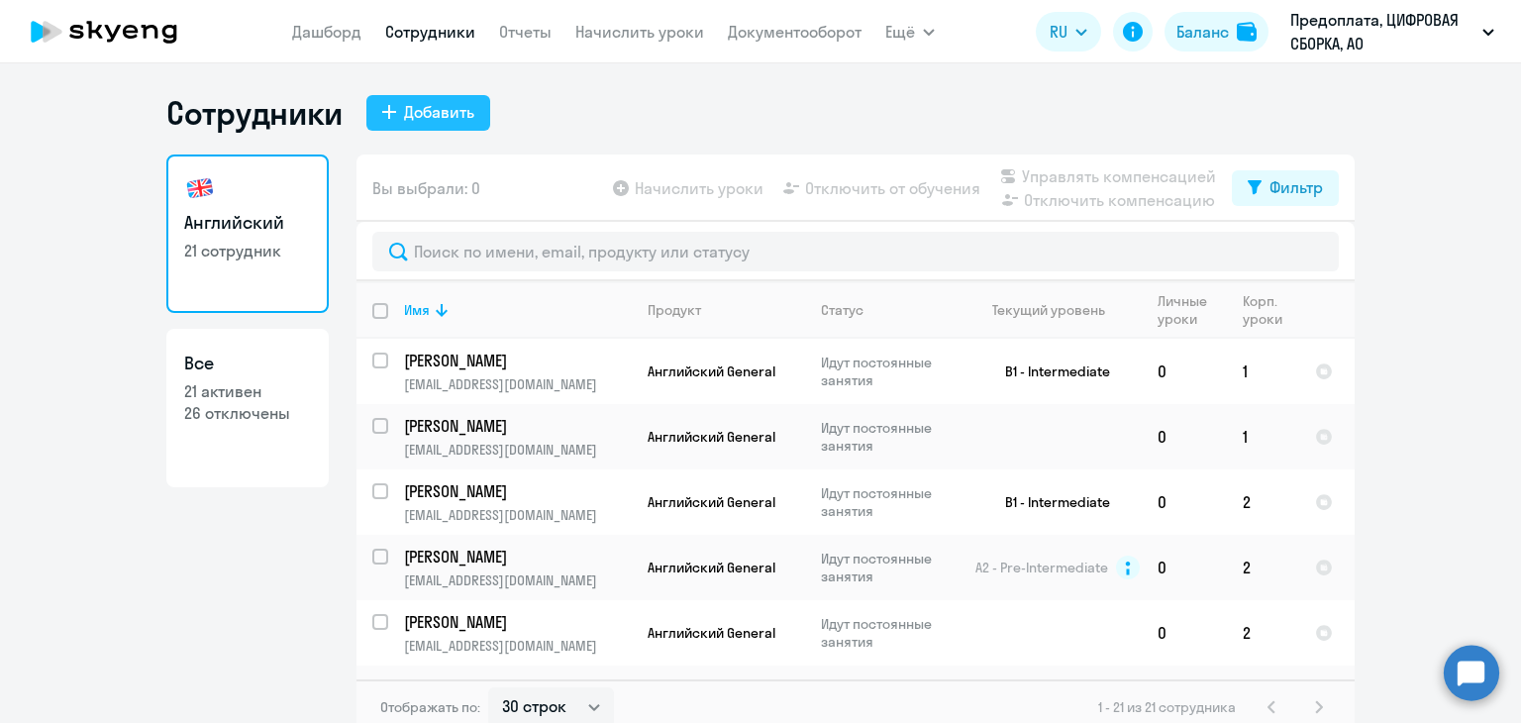
click at [432, 102] on div "Добавить" at bounding box center [439, 112] width 70 height 24
select select "english_adult_not_native_speaker"
select select "3"
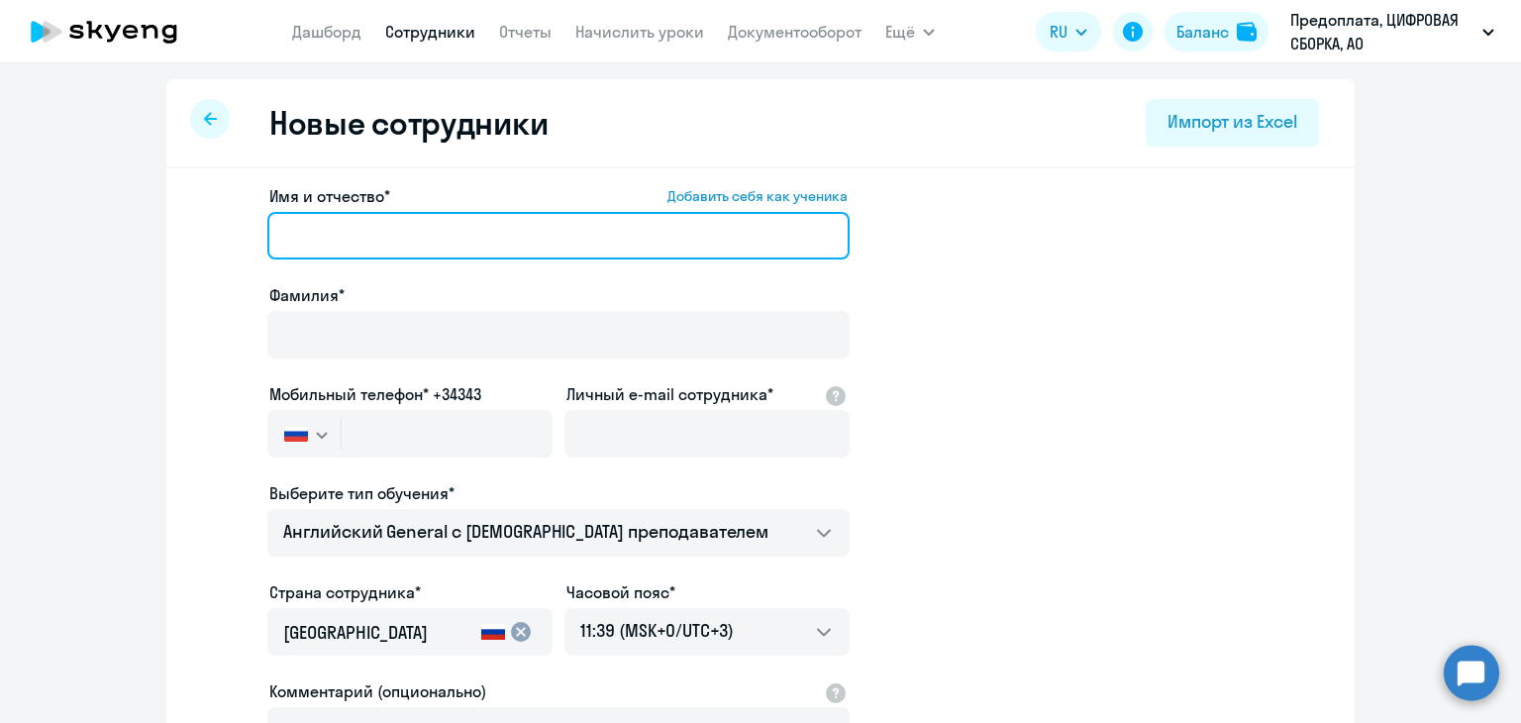
click at [430, 228] on input "Имя и отчество* Добавить себя как ученика" at bounding box center [558, 236] width 582 height 48
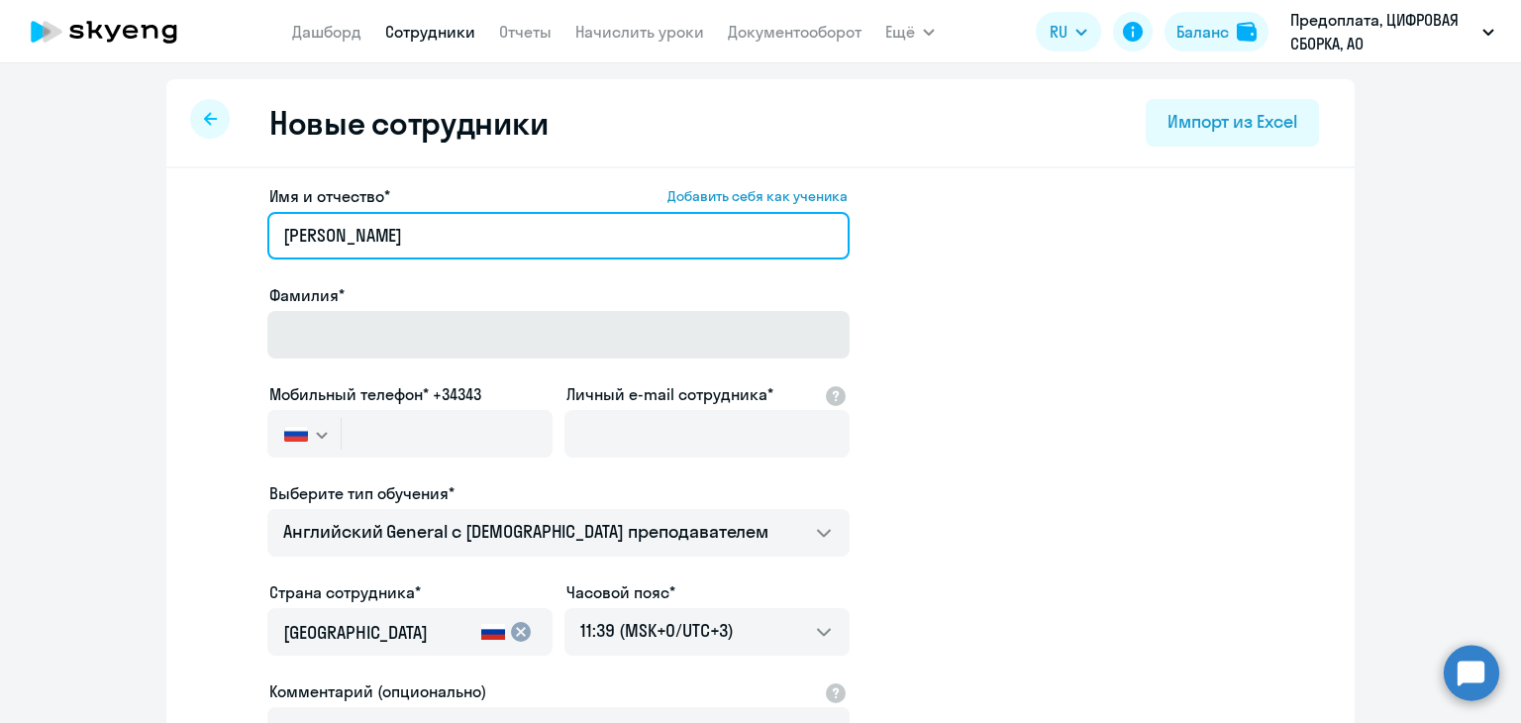
type input "[PERSON_NAME]"
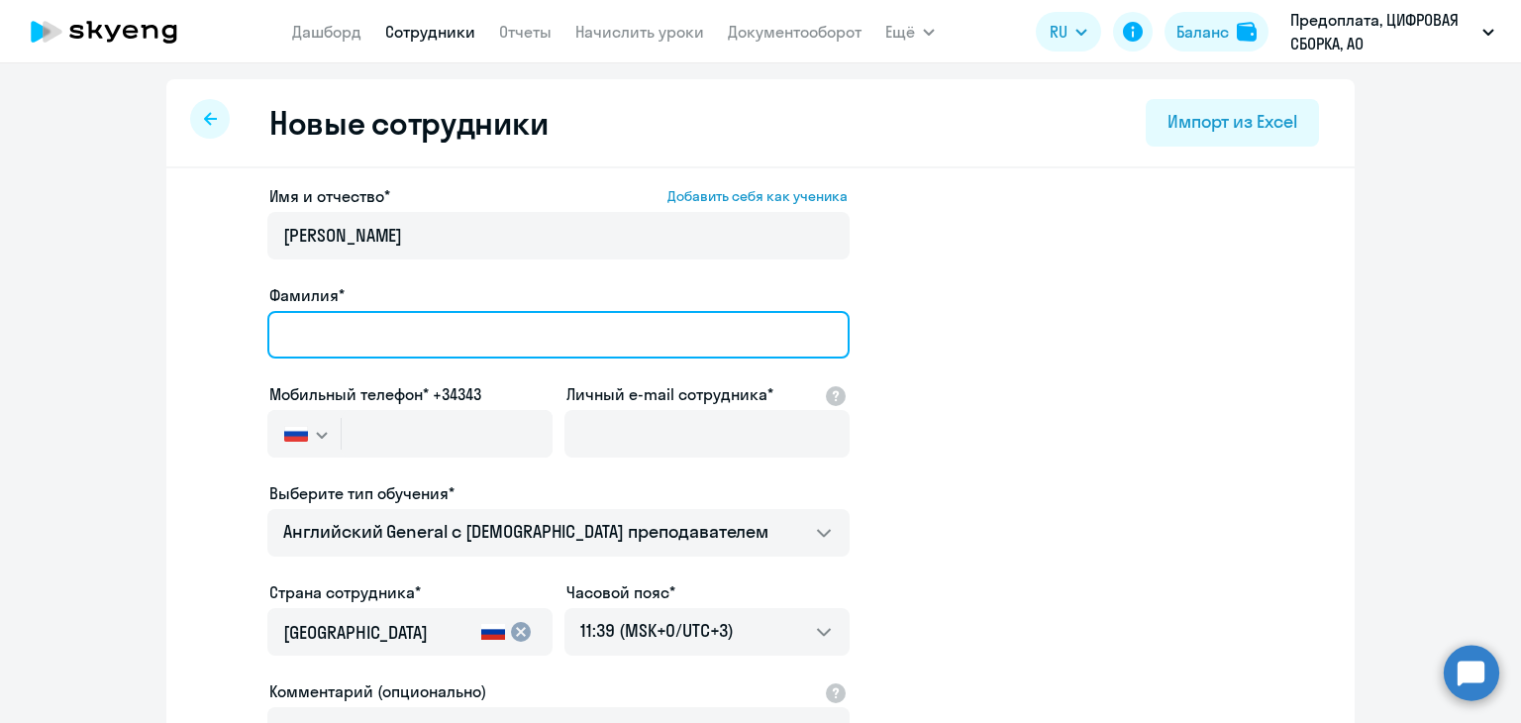
click at [439, 339] on input "Фамилия*" at bounding box center [558, 335] width 582 height 48
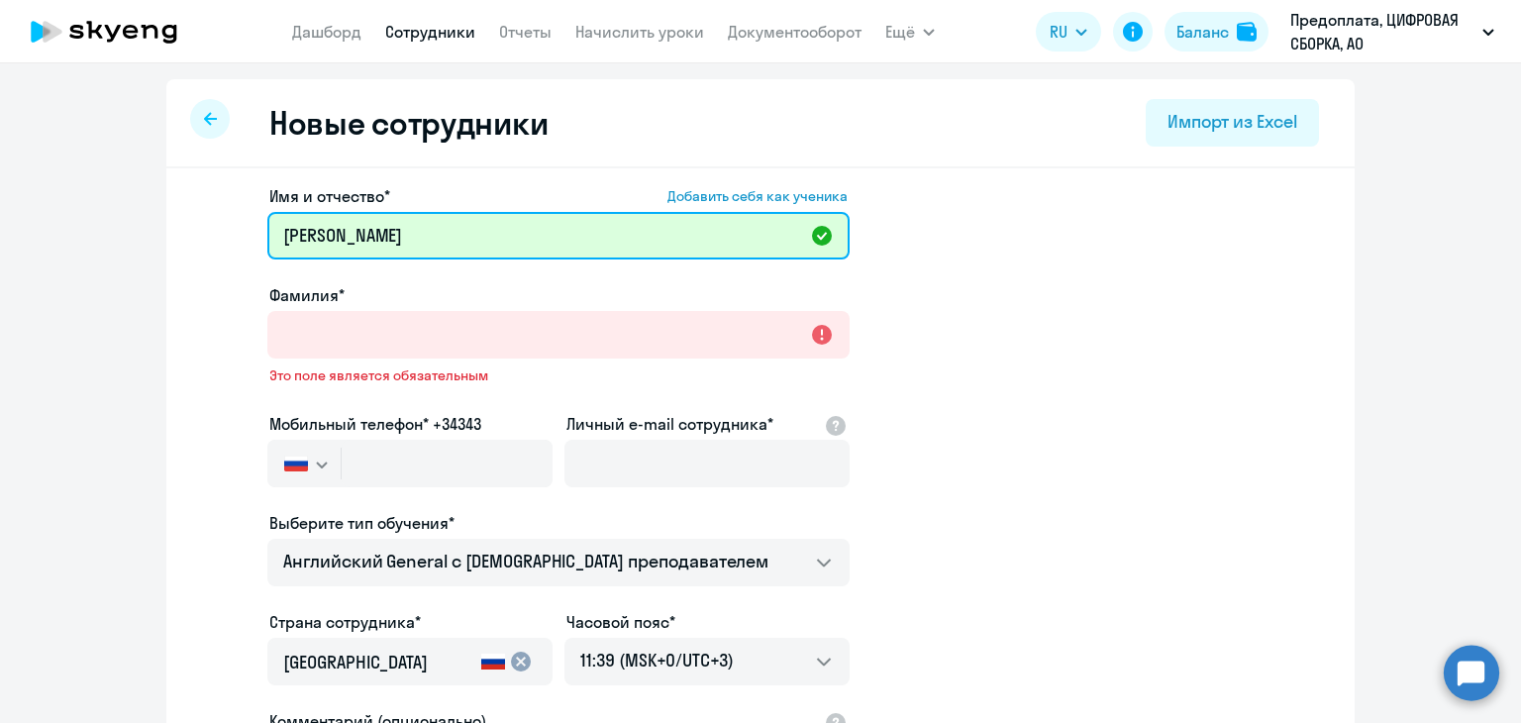
drag, startPoint x: 321, startPoint y: 234, endPoint x: 405, endPoint y: 235, distance: 84.2
click at [405, 235] on input "[PERSON_NAME]" at bounding box center [558, 236] width 582 height 48
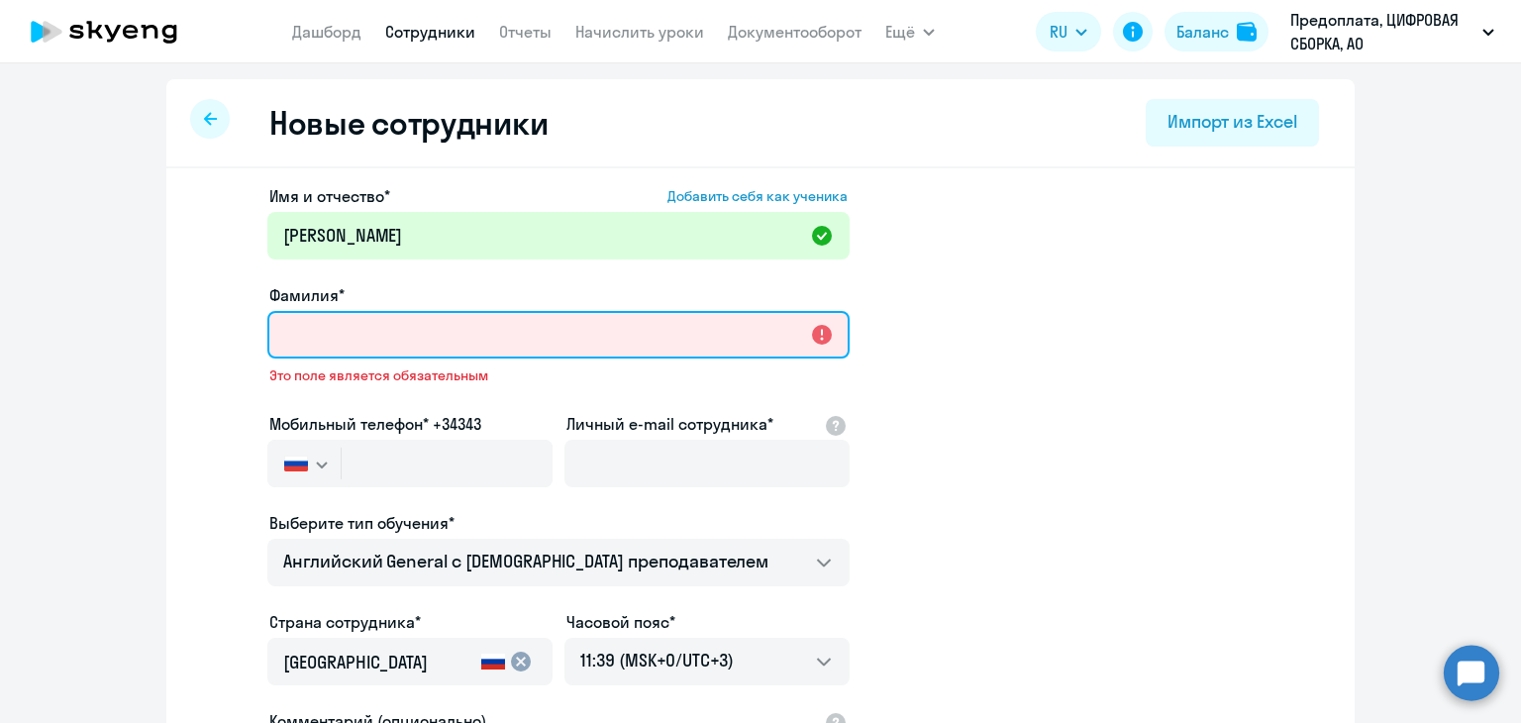
click at [337, 315] on input "Фамилия*" at bounding box center [558, 335] width 582 height 48
paste input "[PERSON_NAME]"
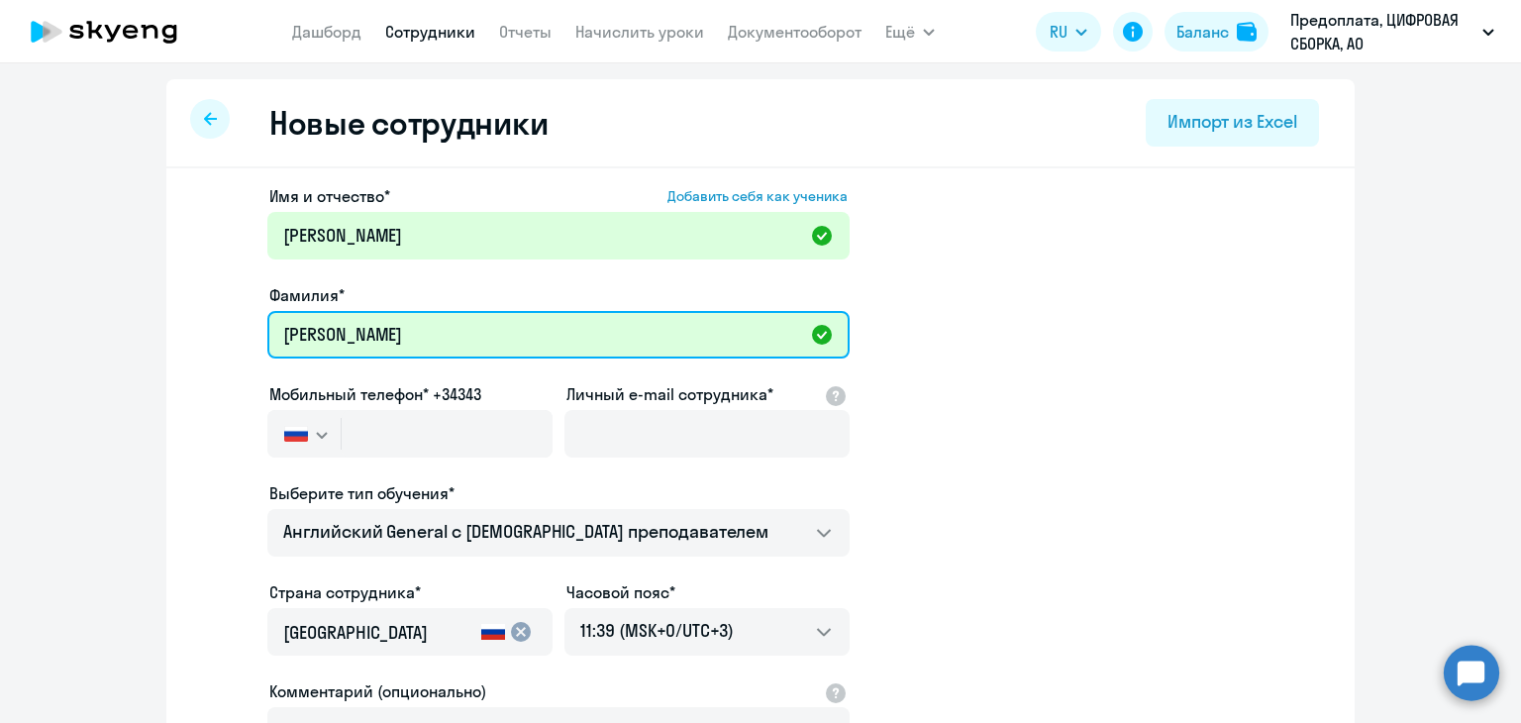
type input "[PERSON_NAME]"
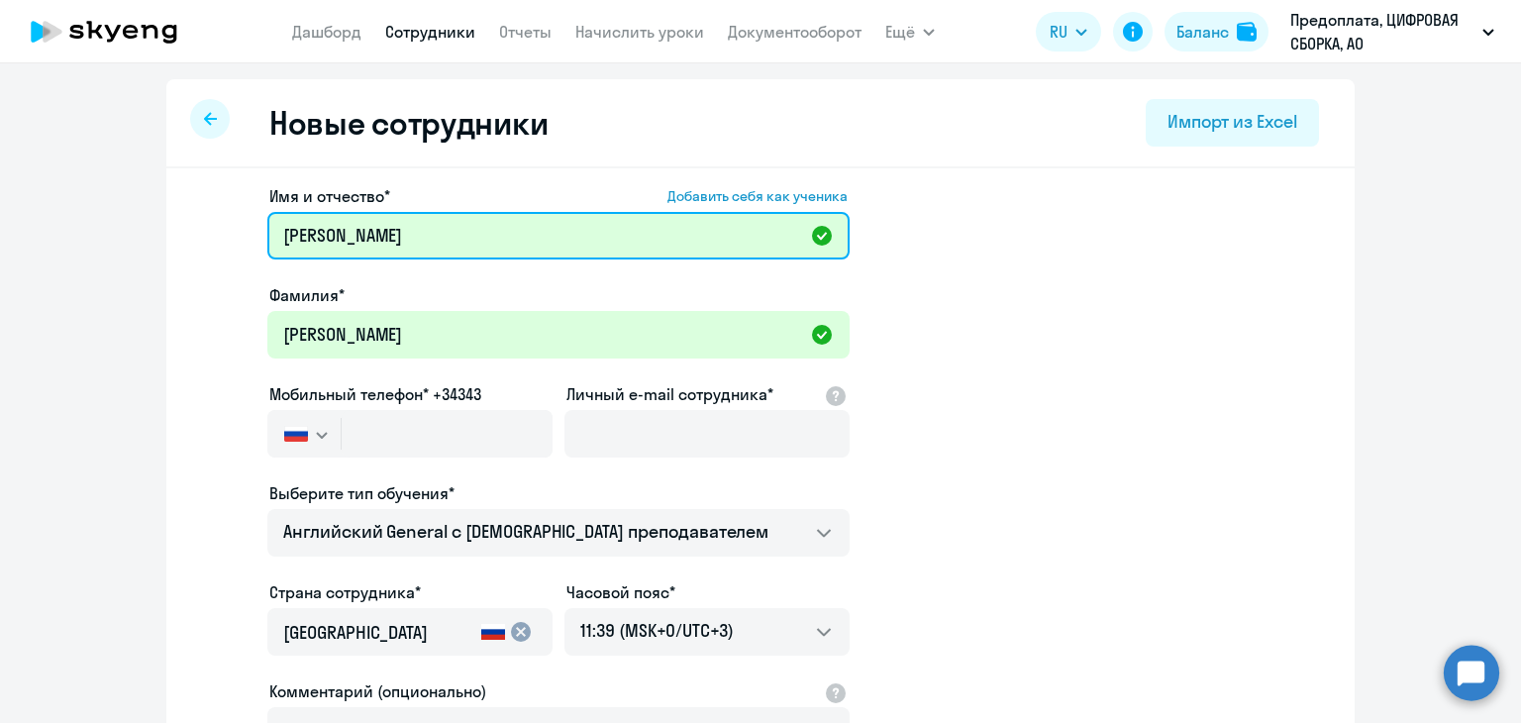
drag, startPoint x: 396, startPoint y: 231, endPoint x: 322, endPoint y: 235, distance: 74.4
click at [322, 235] on input "[PERSON_NAME]" at bounding box center [558, 236] width 582 height 48
type input "[PERSON_NAME]"
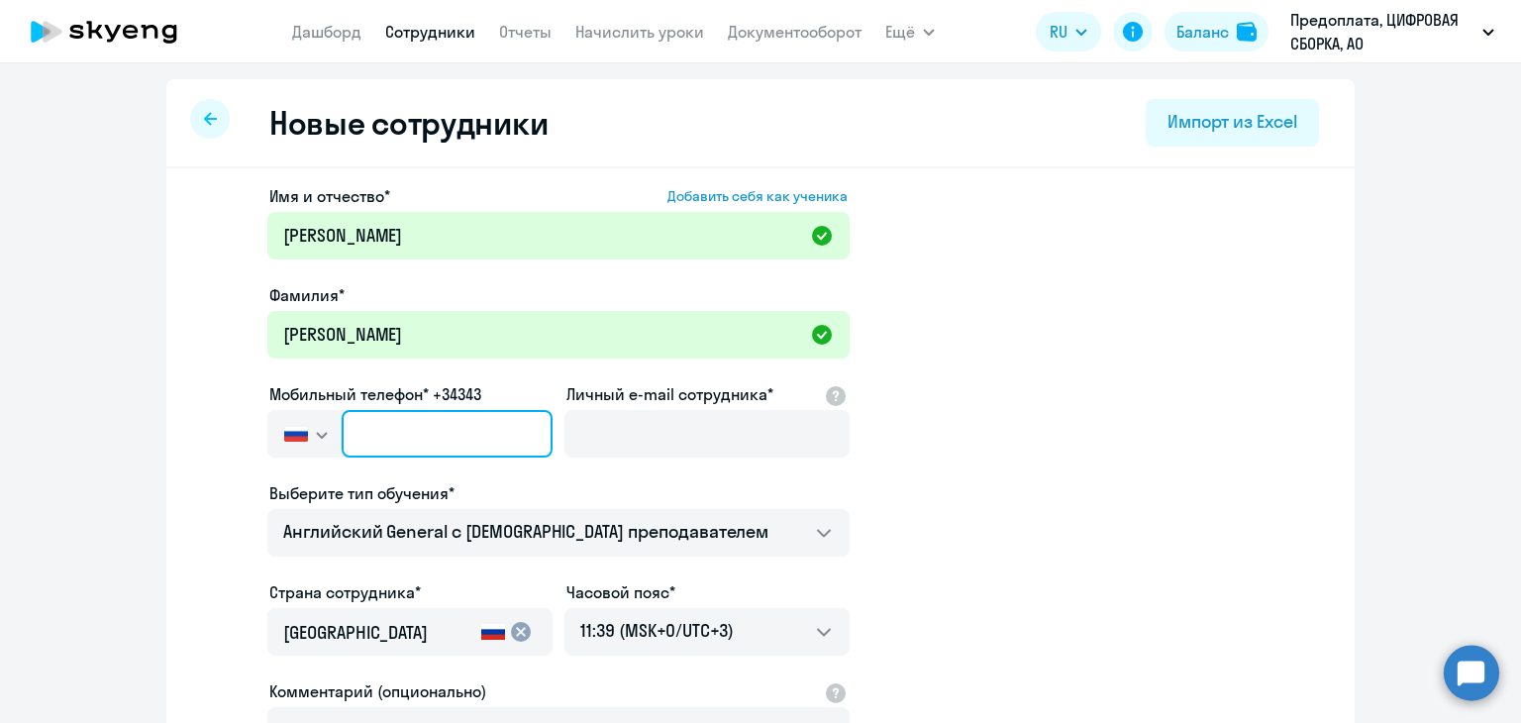
click at [426, 435] on input "text" at bounding box center [447, 434] width 211 height 48
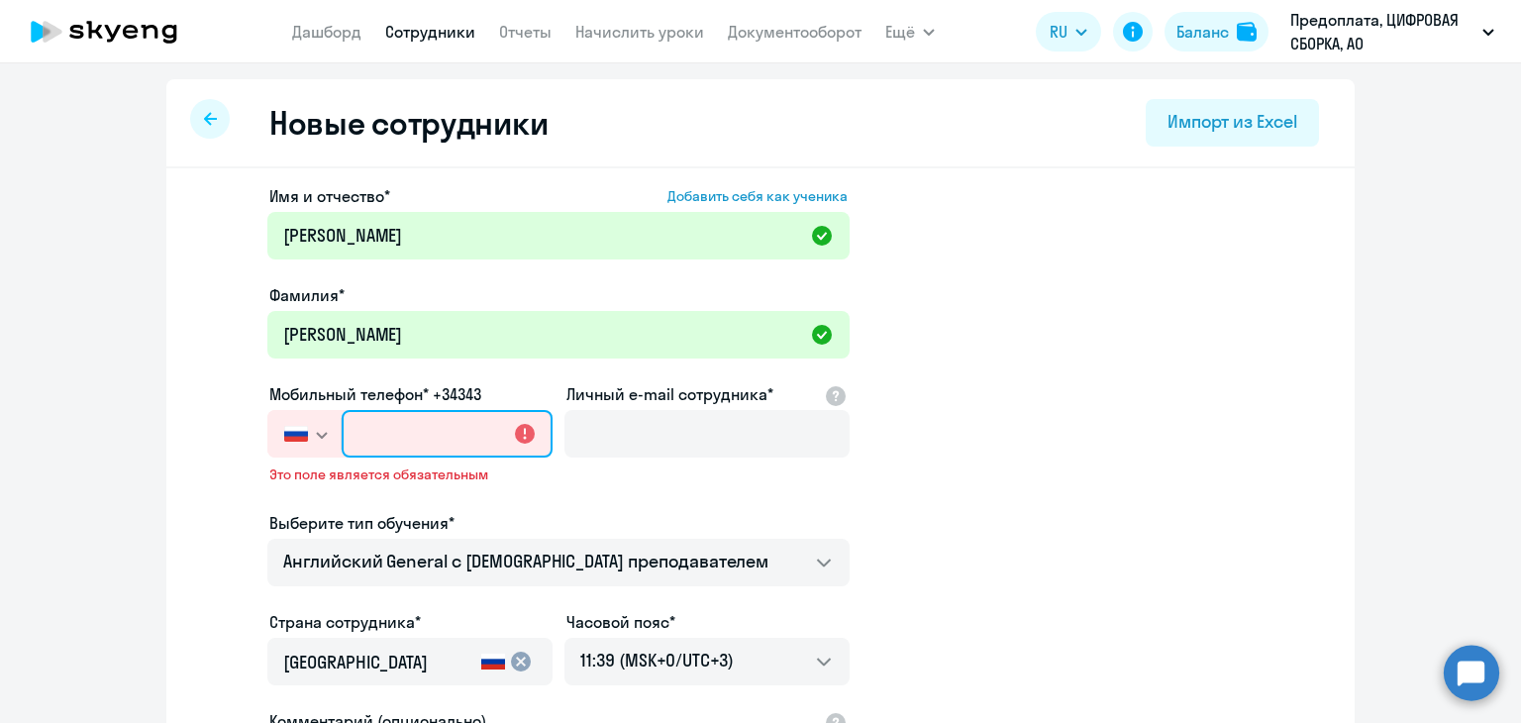
paste input "[PHONE_NUMBER]"
type input "[PHONE_NUMBER]"
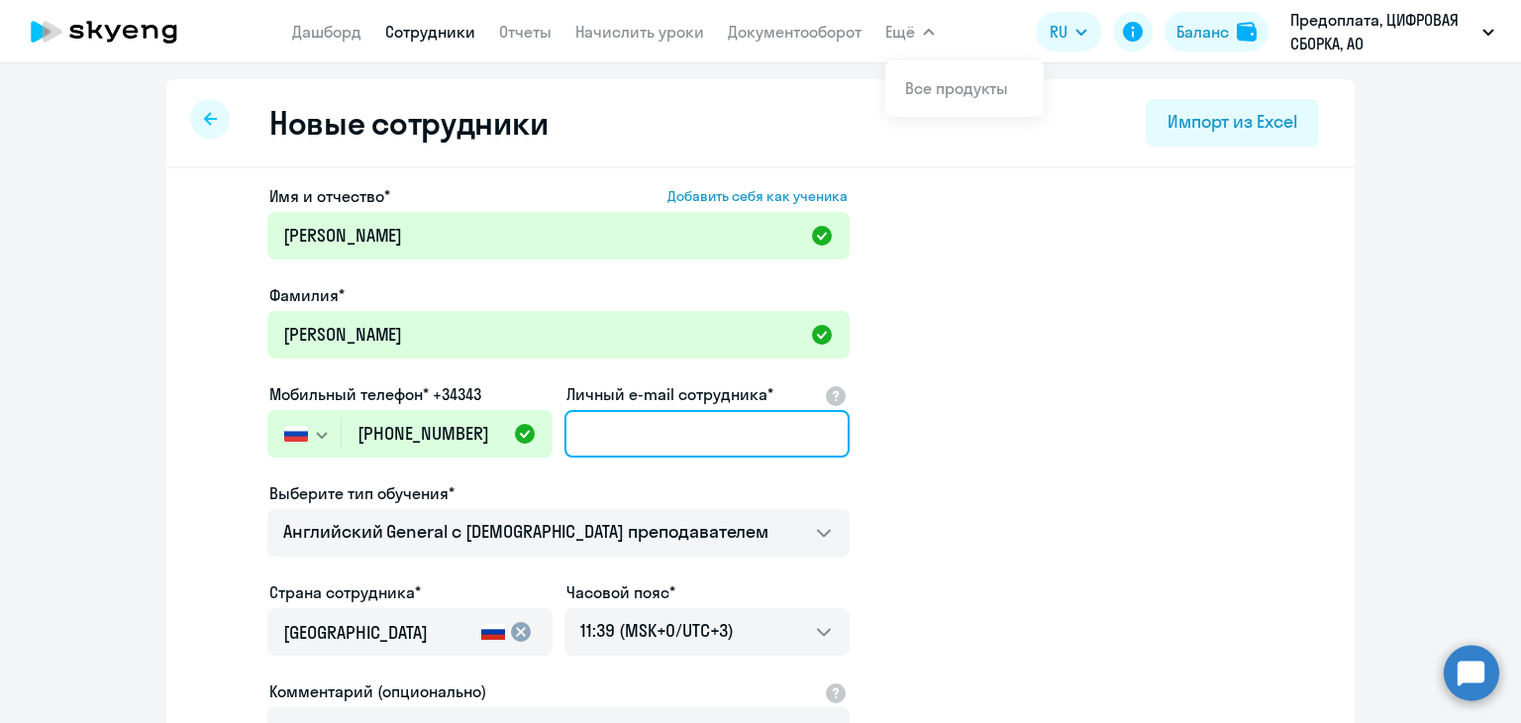
click at [650, 429] on input "Личный e-mail сотрудника*" at bounding box center [706, 434] width 285 height 48
paste input "[EMAIL_ADDRESS][DOMAIN_NAME]"
type input "[EMAIL_ADDRESS][DOMAIN_NAME]"
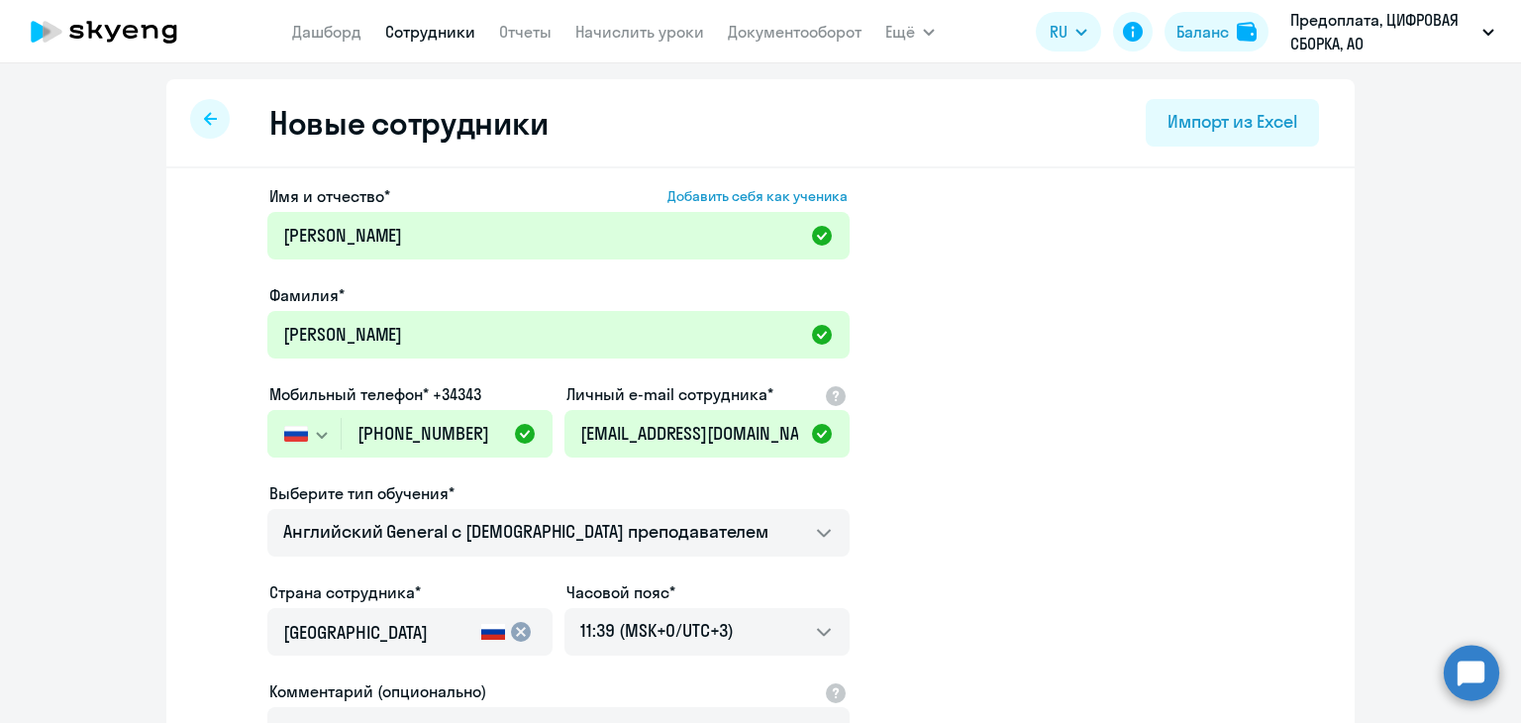
click at [941, 447] on app-new-student-form "Имя и отчество* Добавить себя как ученика [PERSON_NAME]* [PERSON_NAME] телефон*…" at bounding box center [760, 537] width 1125 height 706
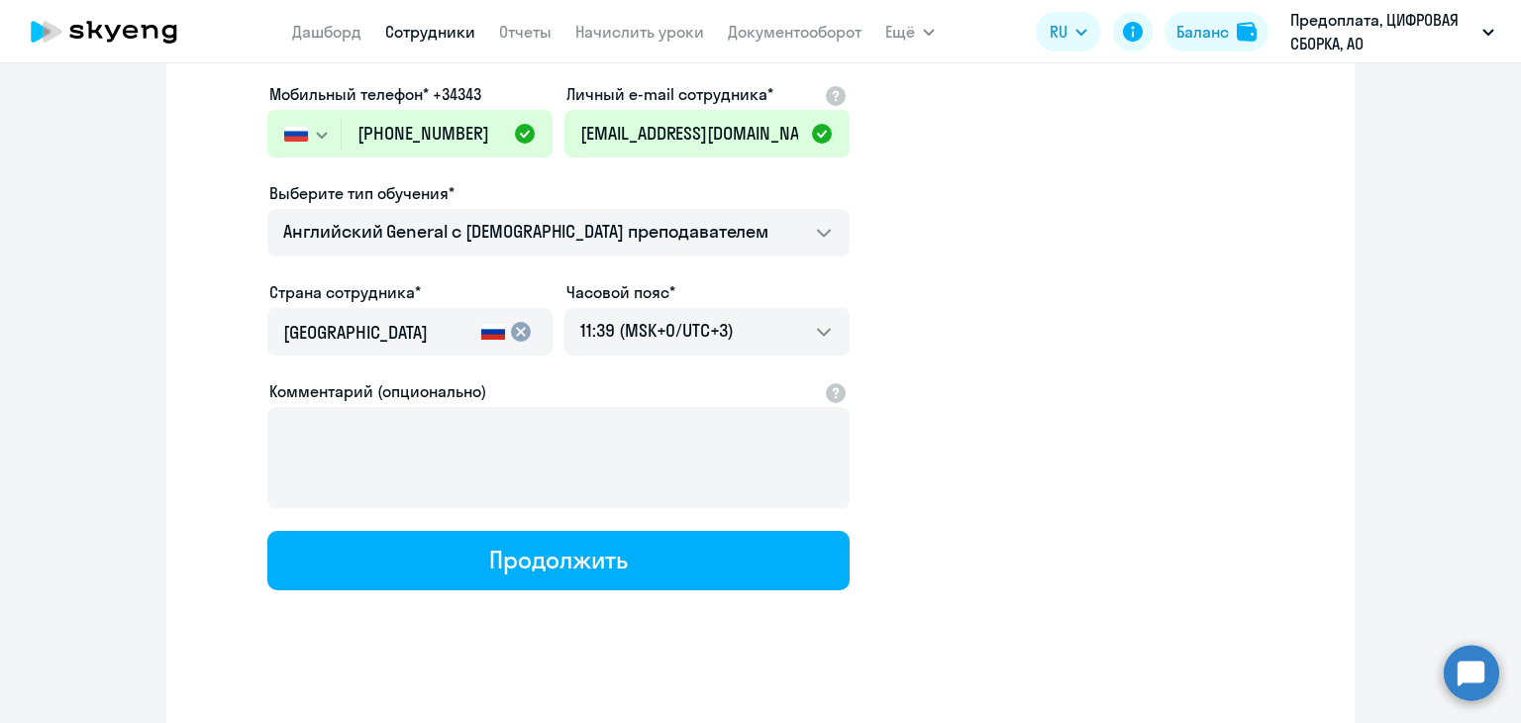
scroll to position [313, 0]
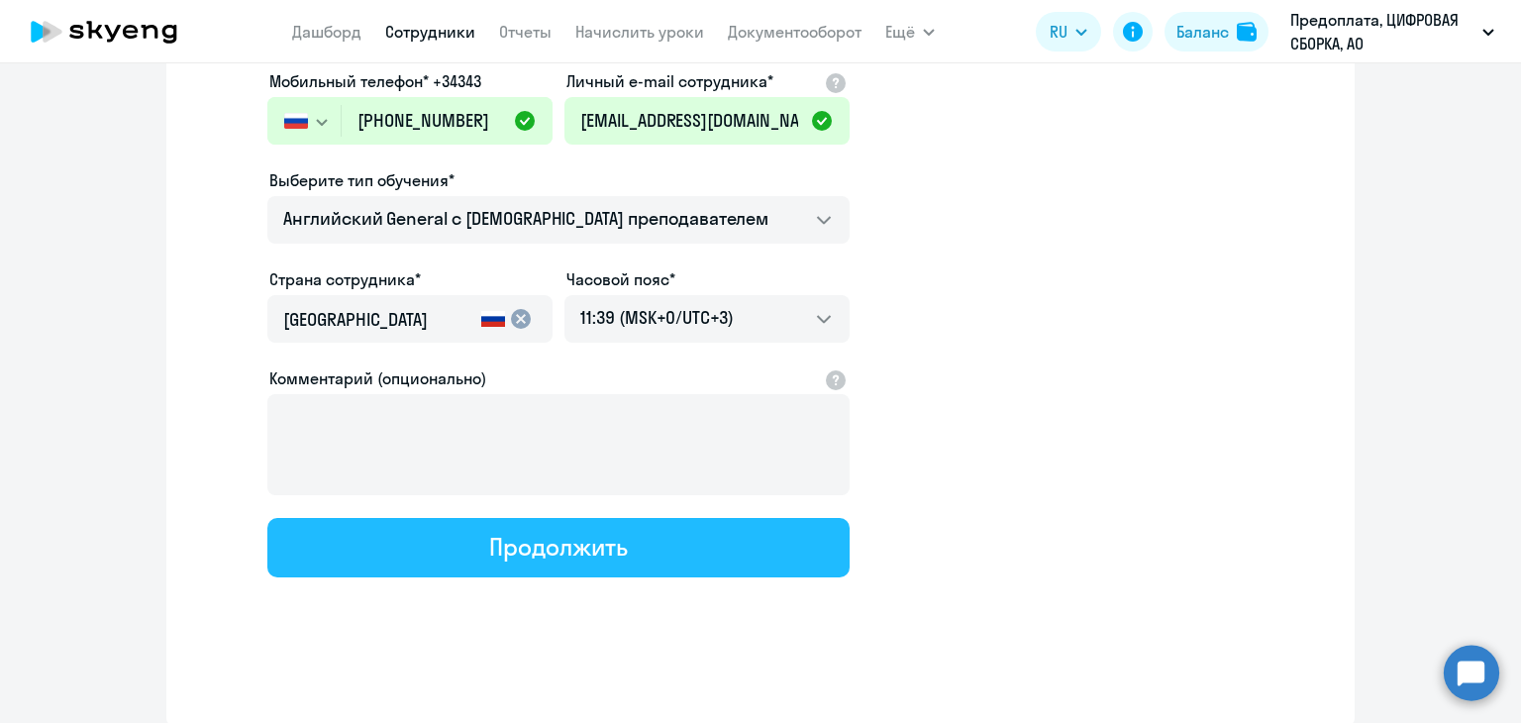
click at [543, 556] on div "Продолжить" at bounding box center [558, 547] width 138 height 32
select select "english_adult_not_native_speaker"
select select "3"
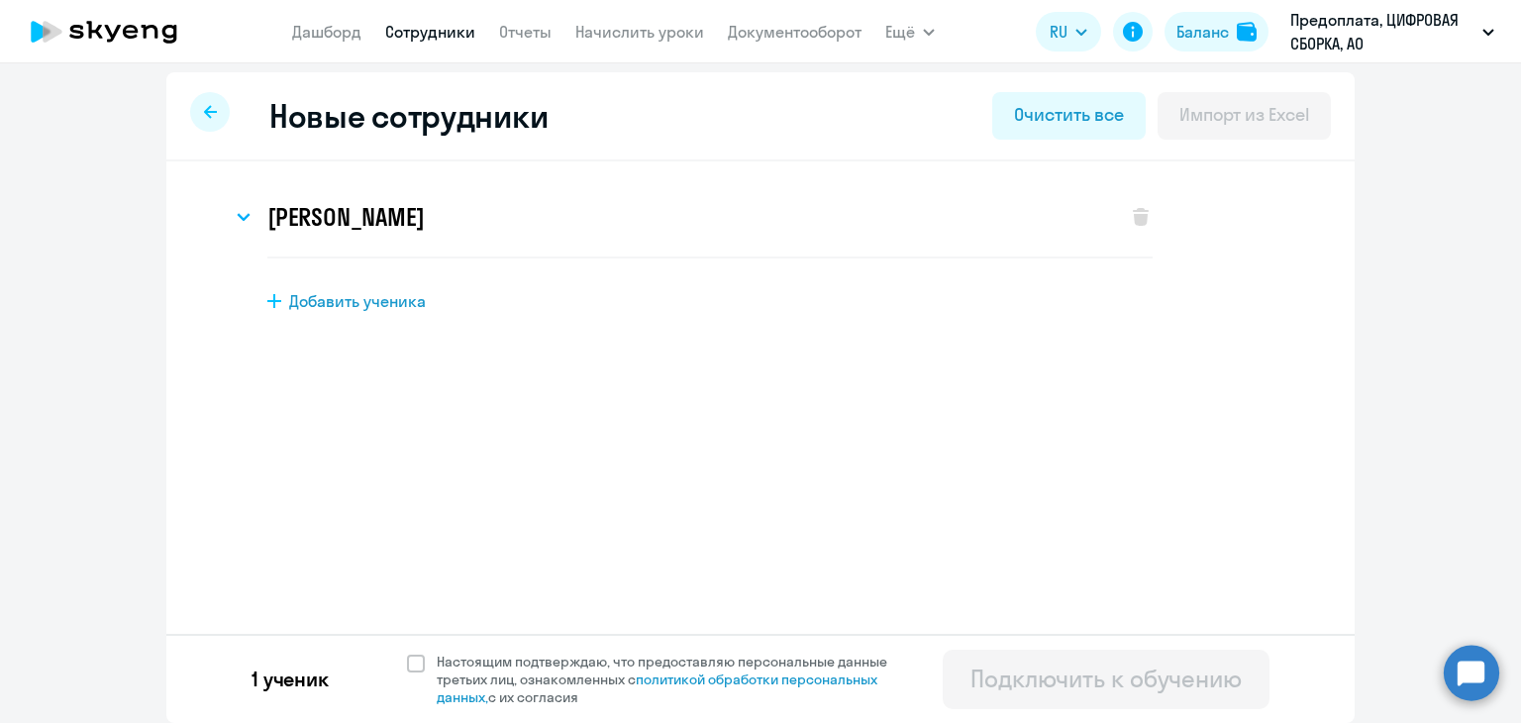
scroll to position [0, 0]
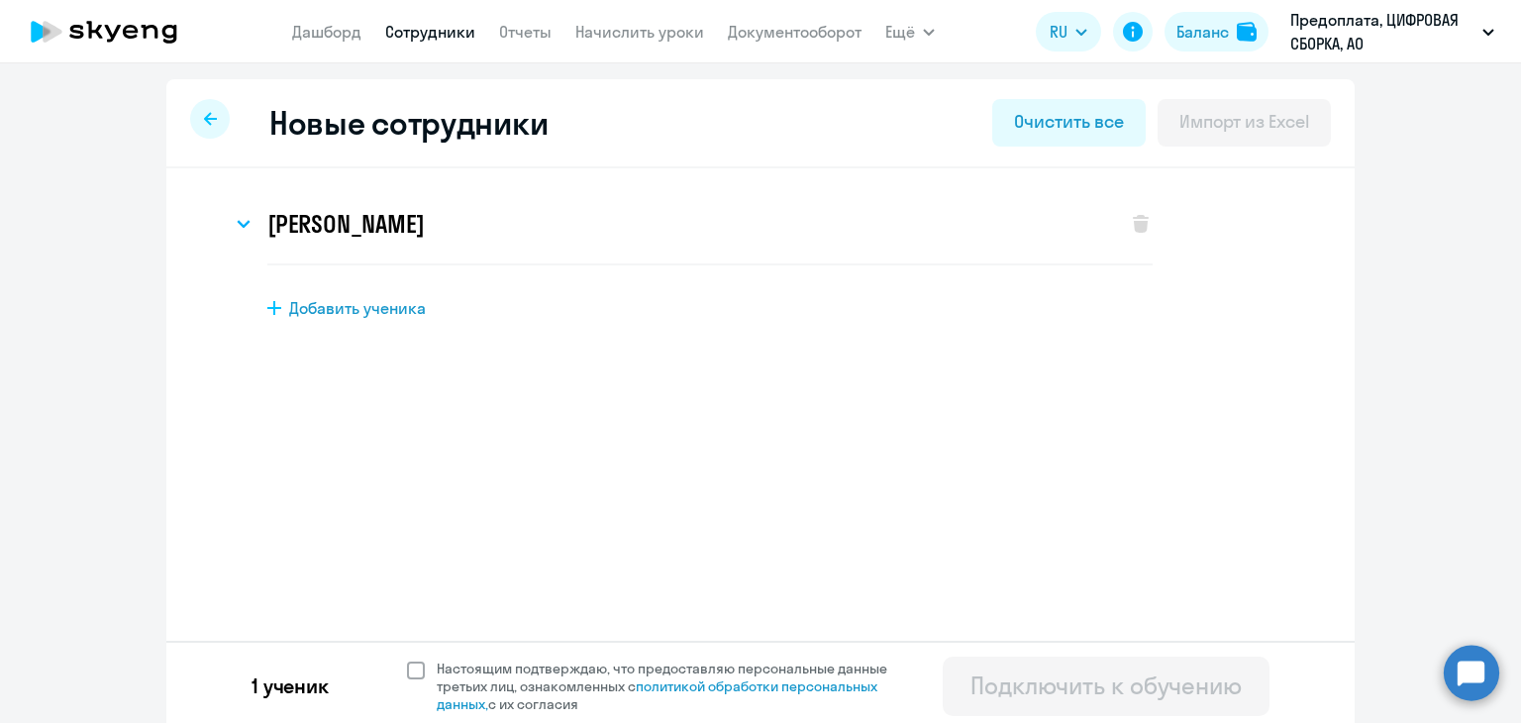
click at [412, 671] on span at bounding box center [416, 670] width 18 height 18
click at [407, 659] on input "Настоящим подтверждаю, что предоставляю персональные данные третьих лиц, ознако…" at bounding box center [406, 658] width 1 height 1
checkbox input "true"
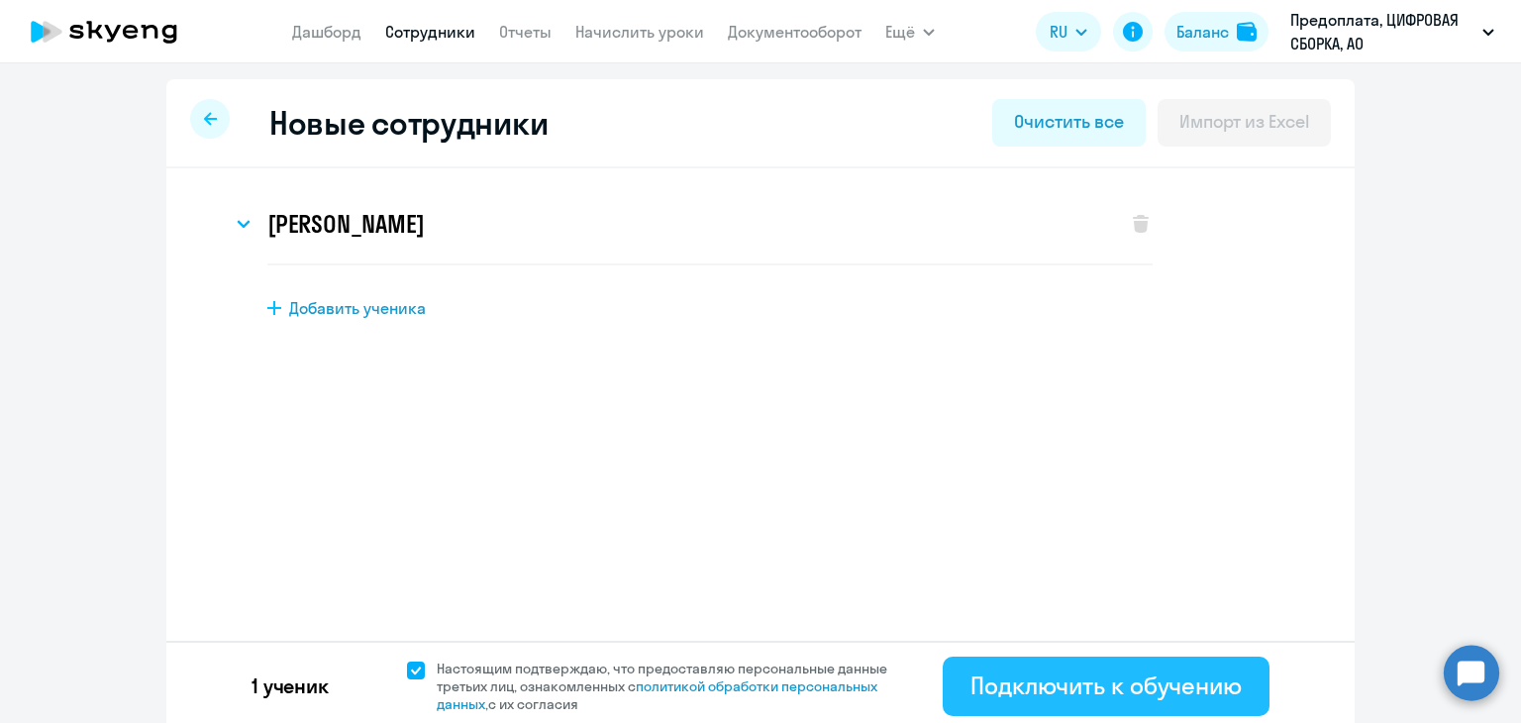
click at [1014, 686] on div "Подключить к обучению" at bounding box center [1105, 685] width 271 height 32
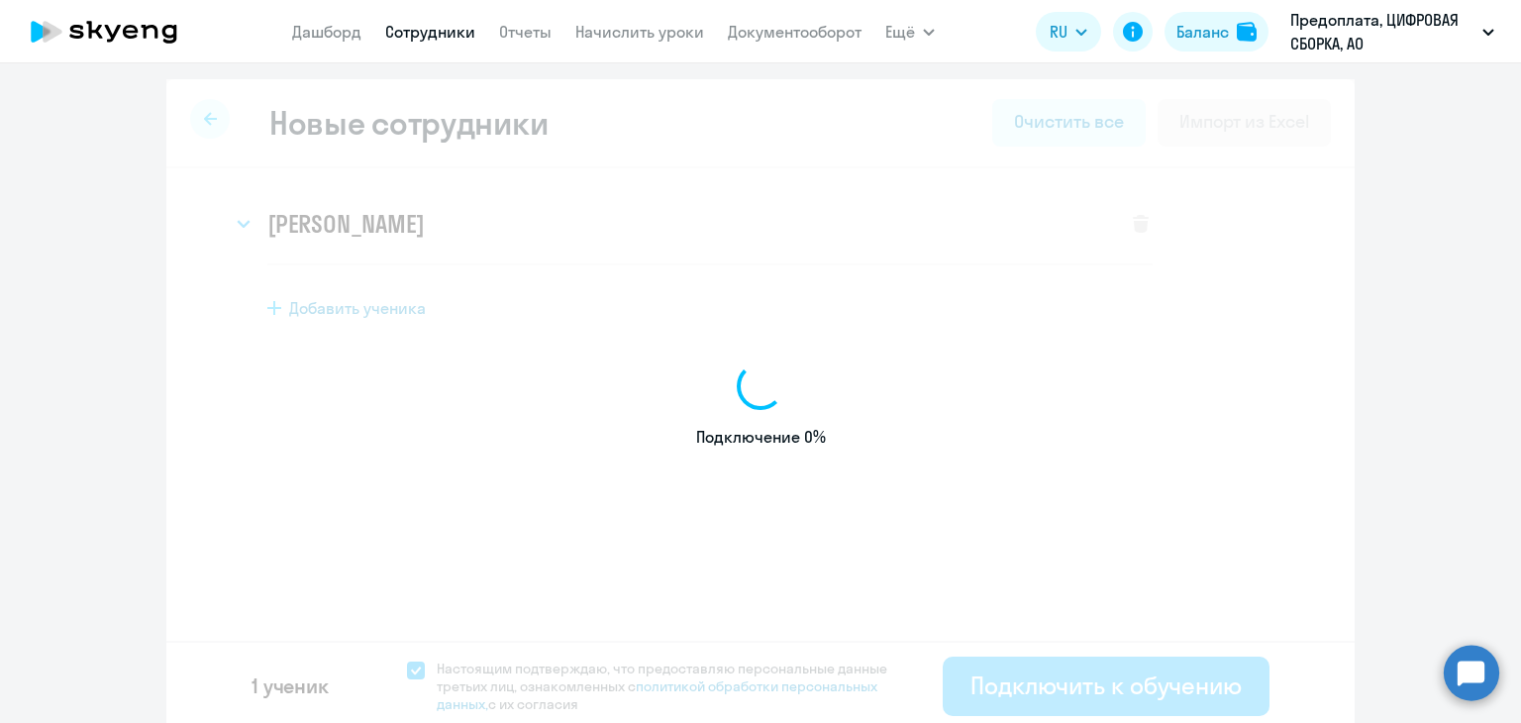
select select "english_adult_not_native_speaker"
select select "3"
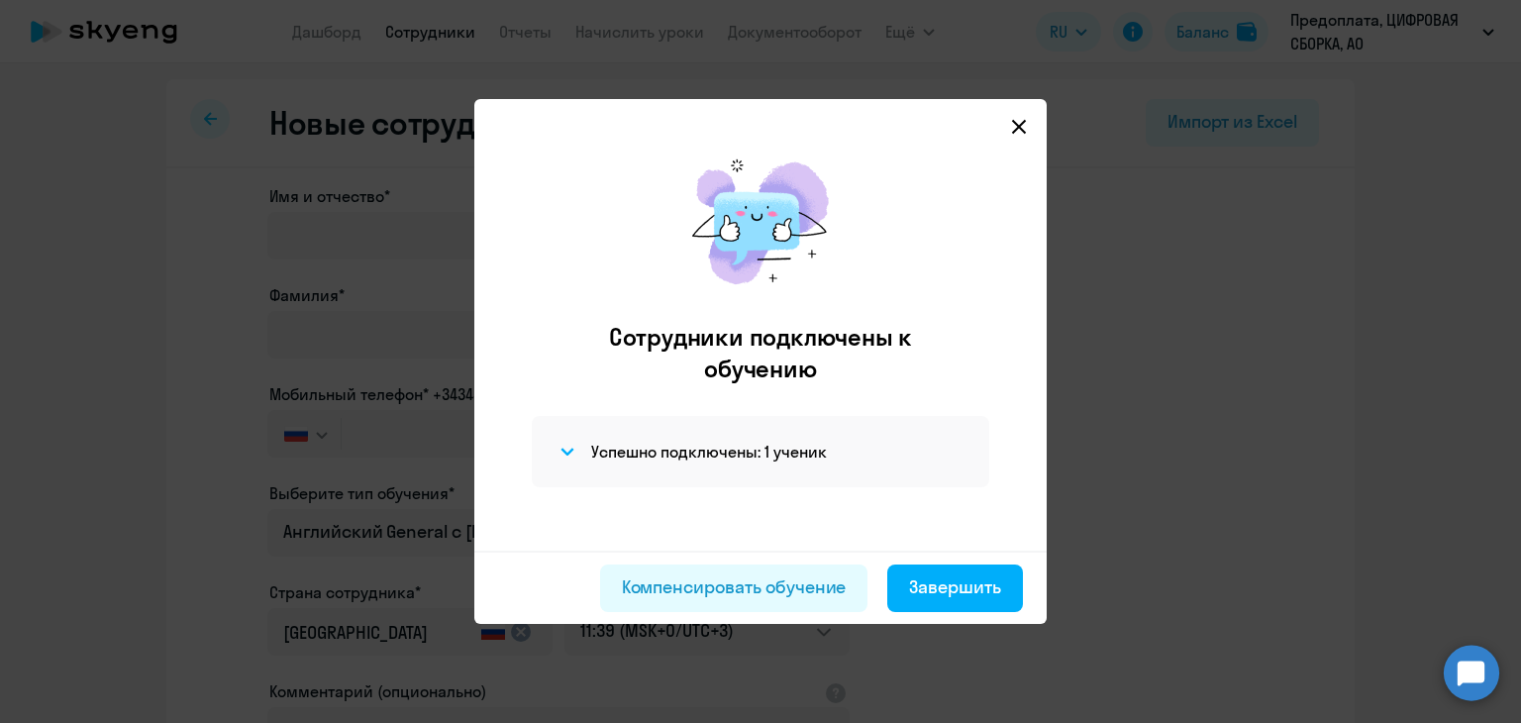
click at [1025, 122] on icon at bounding box center [1019, 127] width 16 height 16
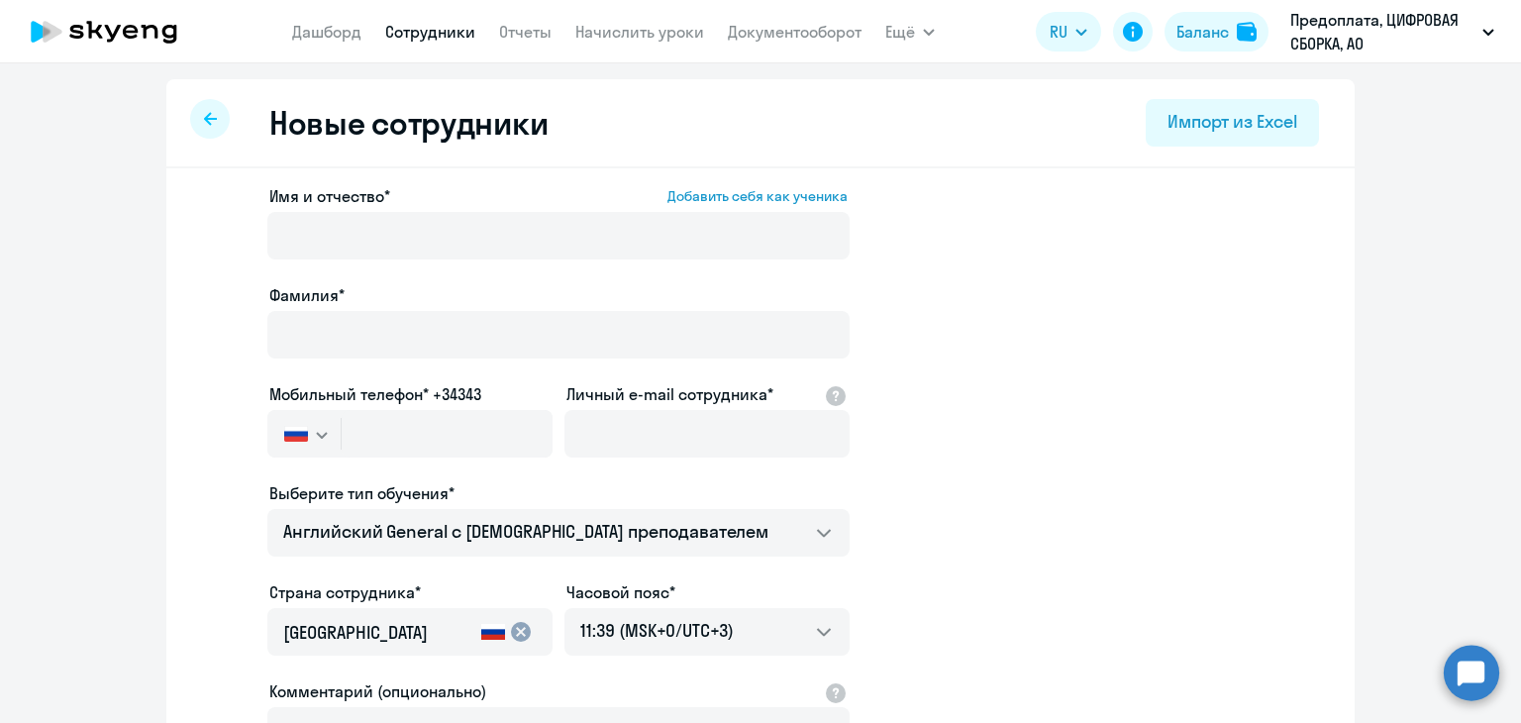
select select "30"
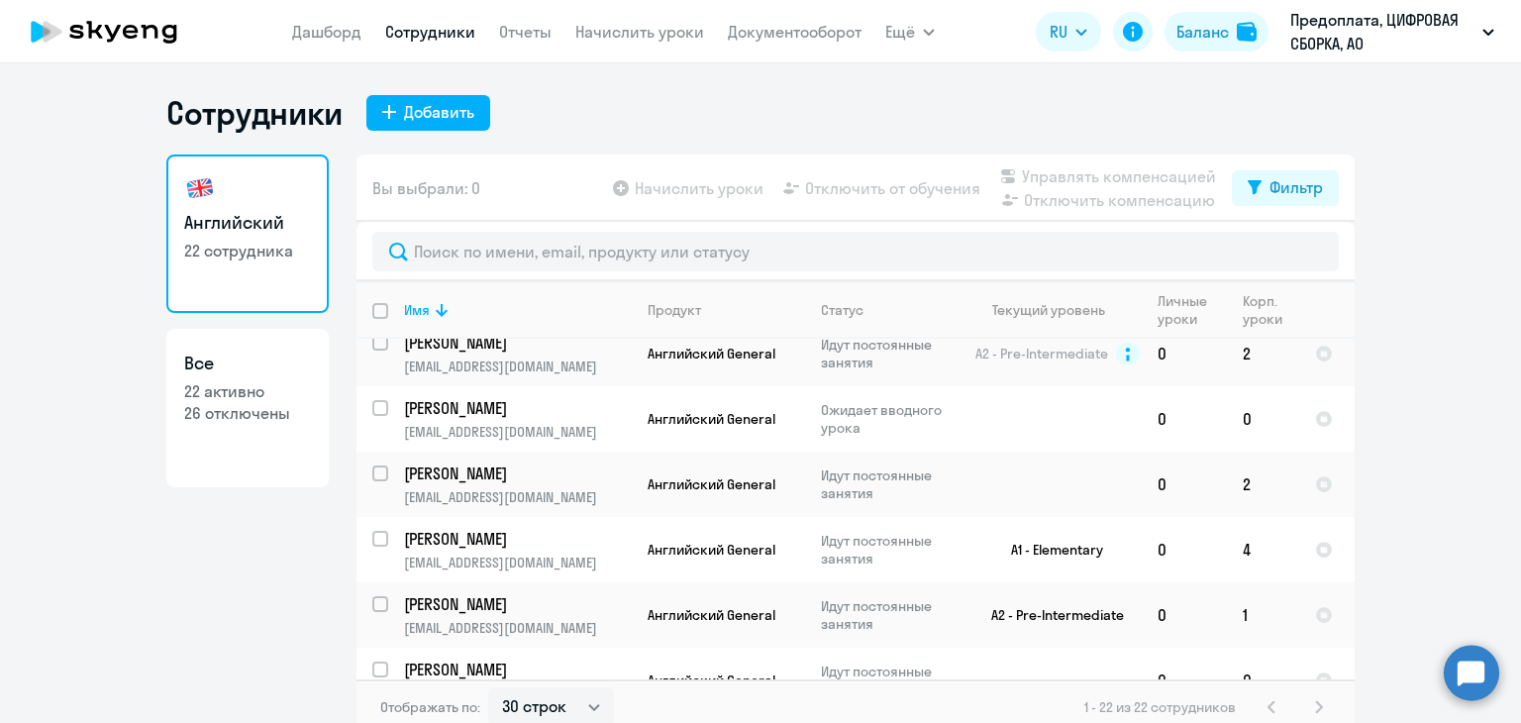
scroll to position [198, 0]
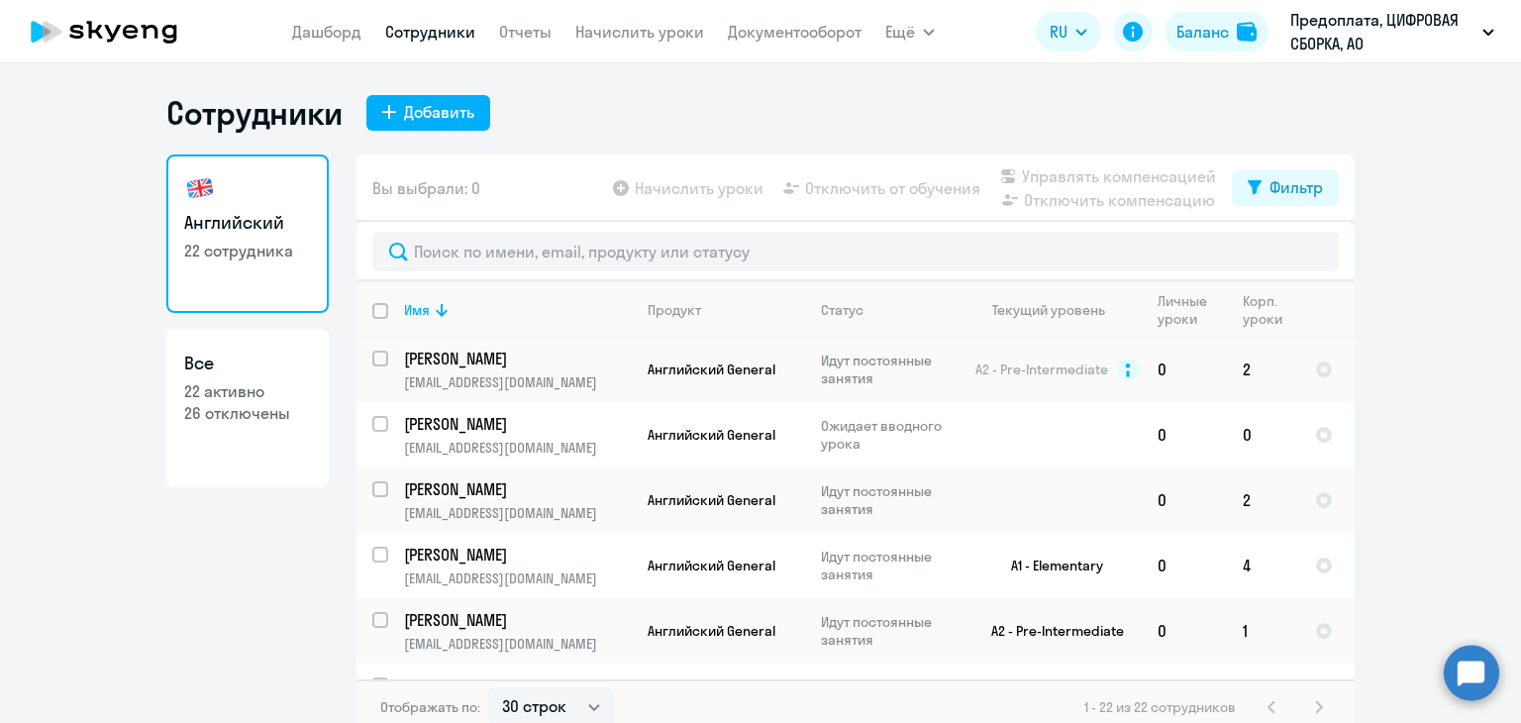
click at [610, 18] on nav "[PERSON_NAME] Отчеты Начислить уроки Документооборот" at bounding box center [576, 32] width 569 height 40
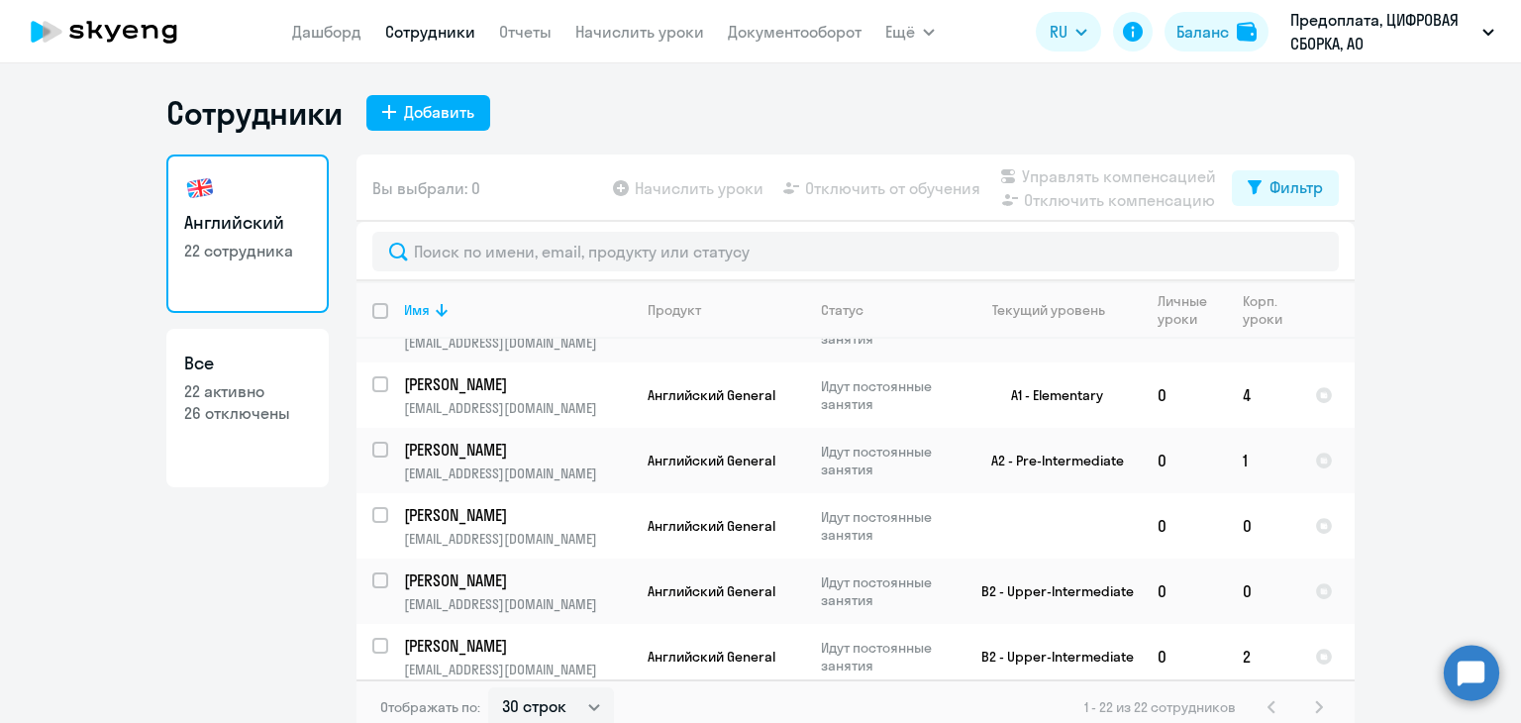
scroll to position [99, 0]
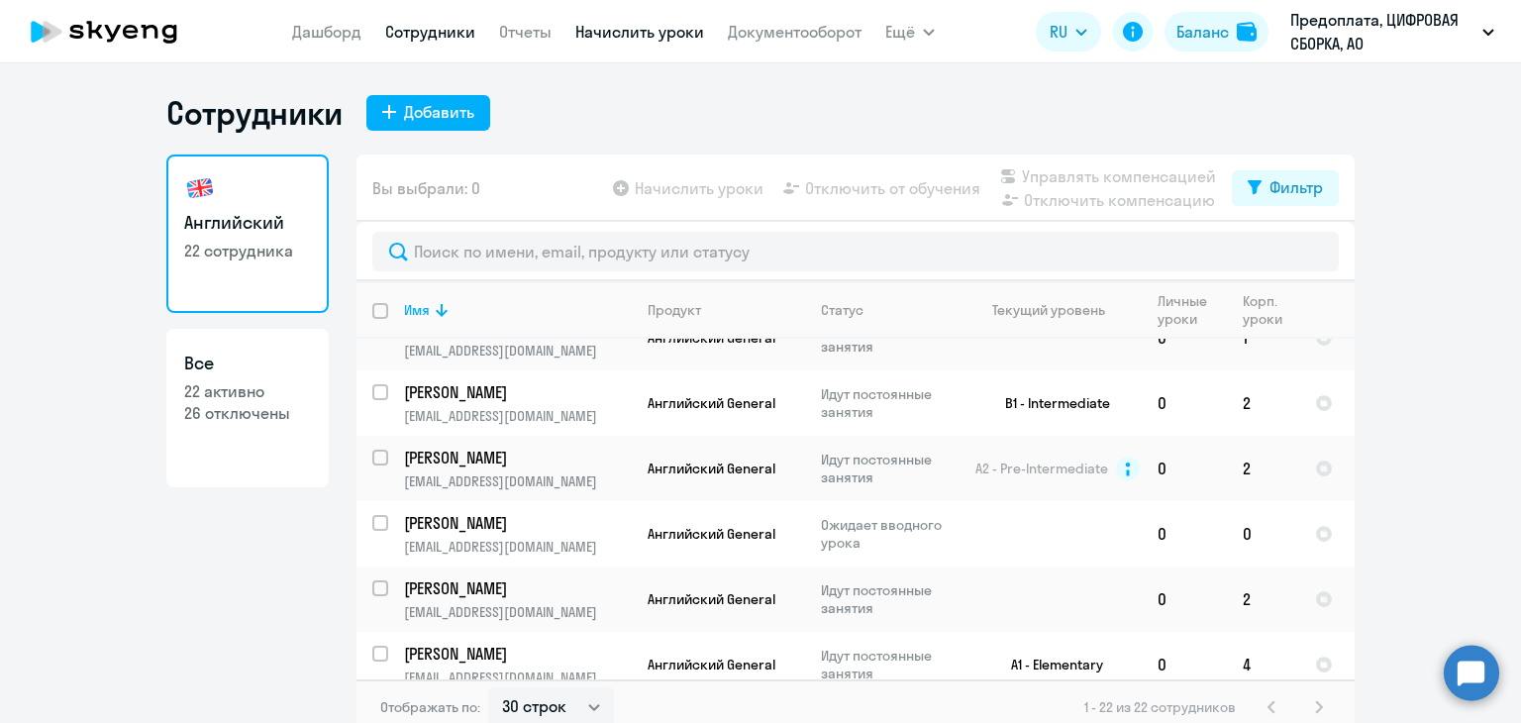
click at [632, 29] on link "Начислить уроки" at bounding box center [639, 32] width 129 height 20
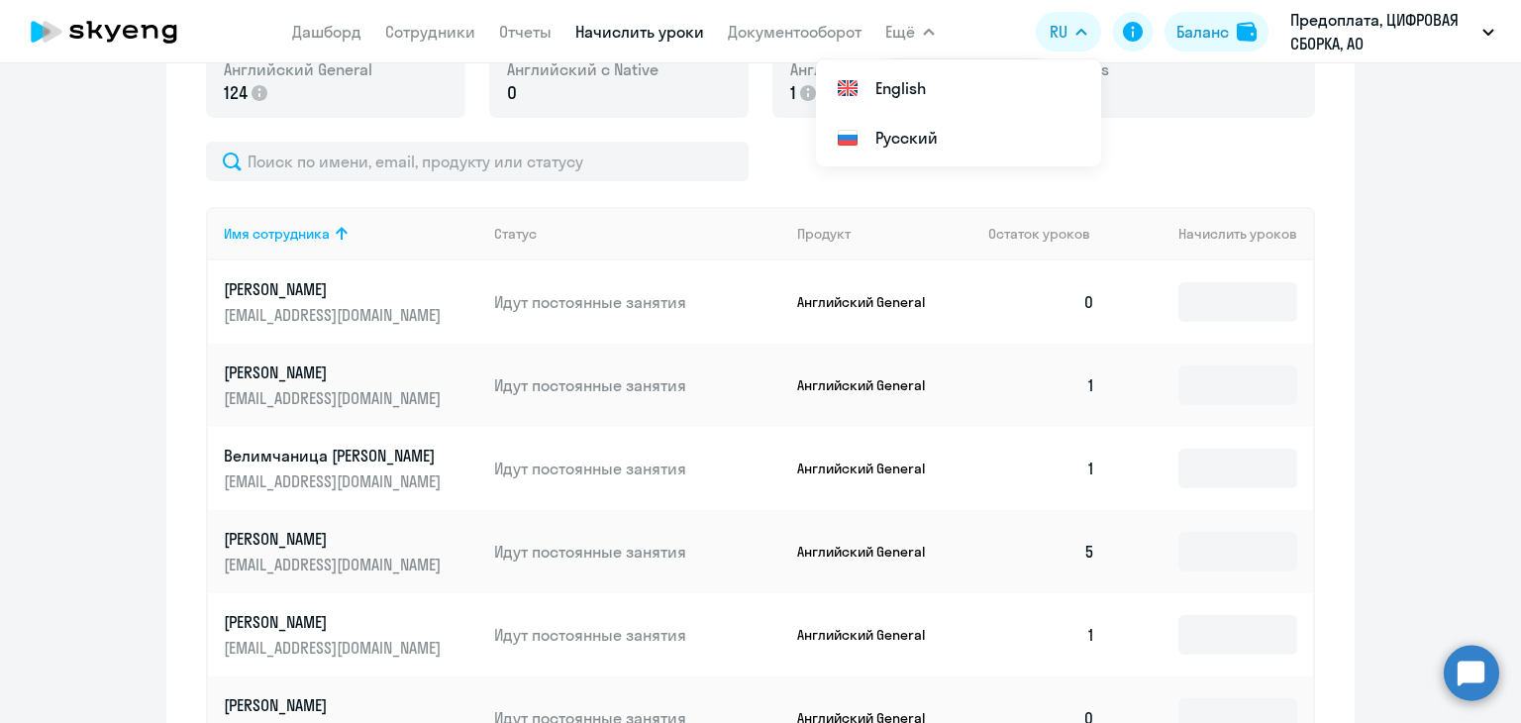
scroll to position [594, 0]
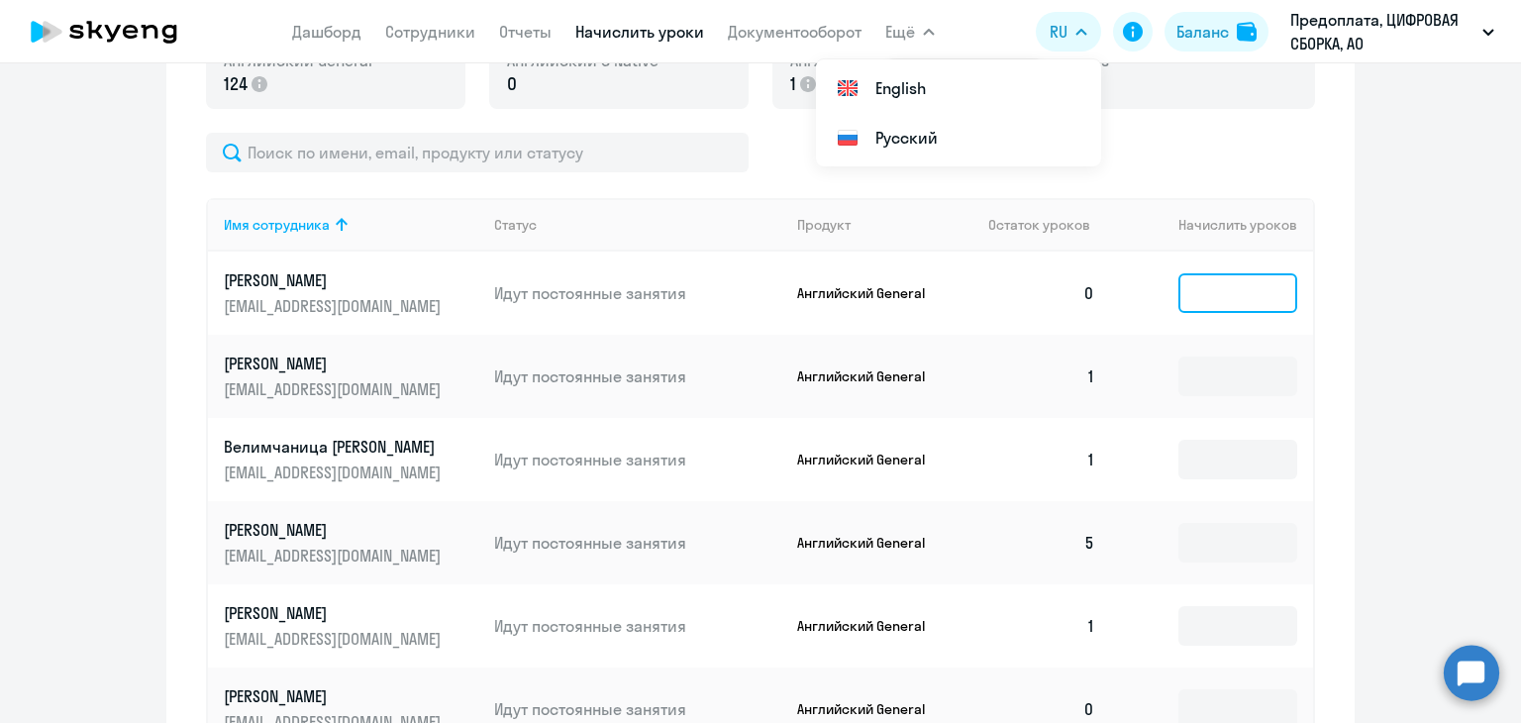
click at [1227, 288] on input at bounding box center [1237, 293] width 119 height 40
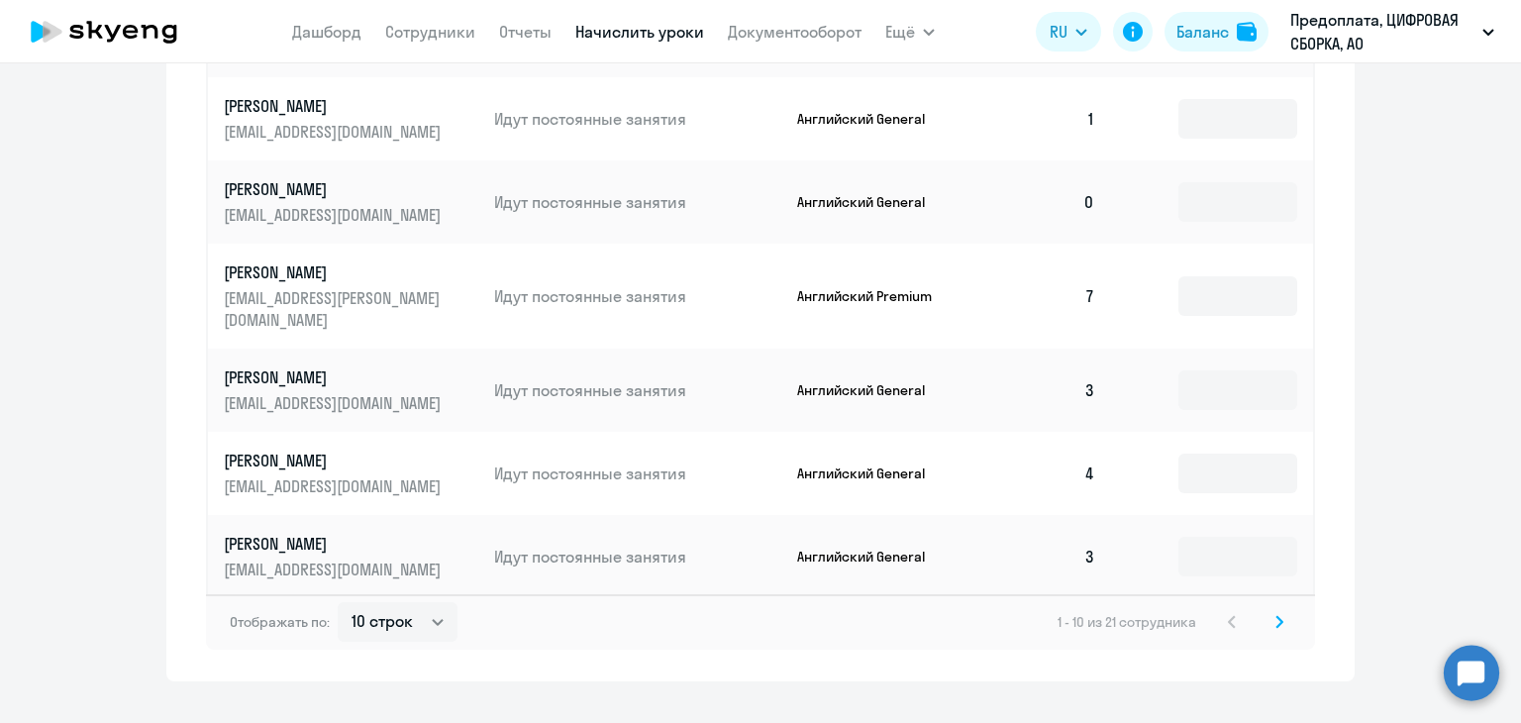
scroll to position [1121, 0]
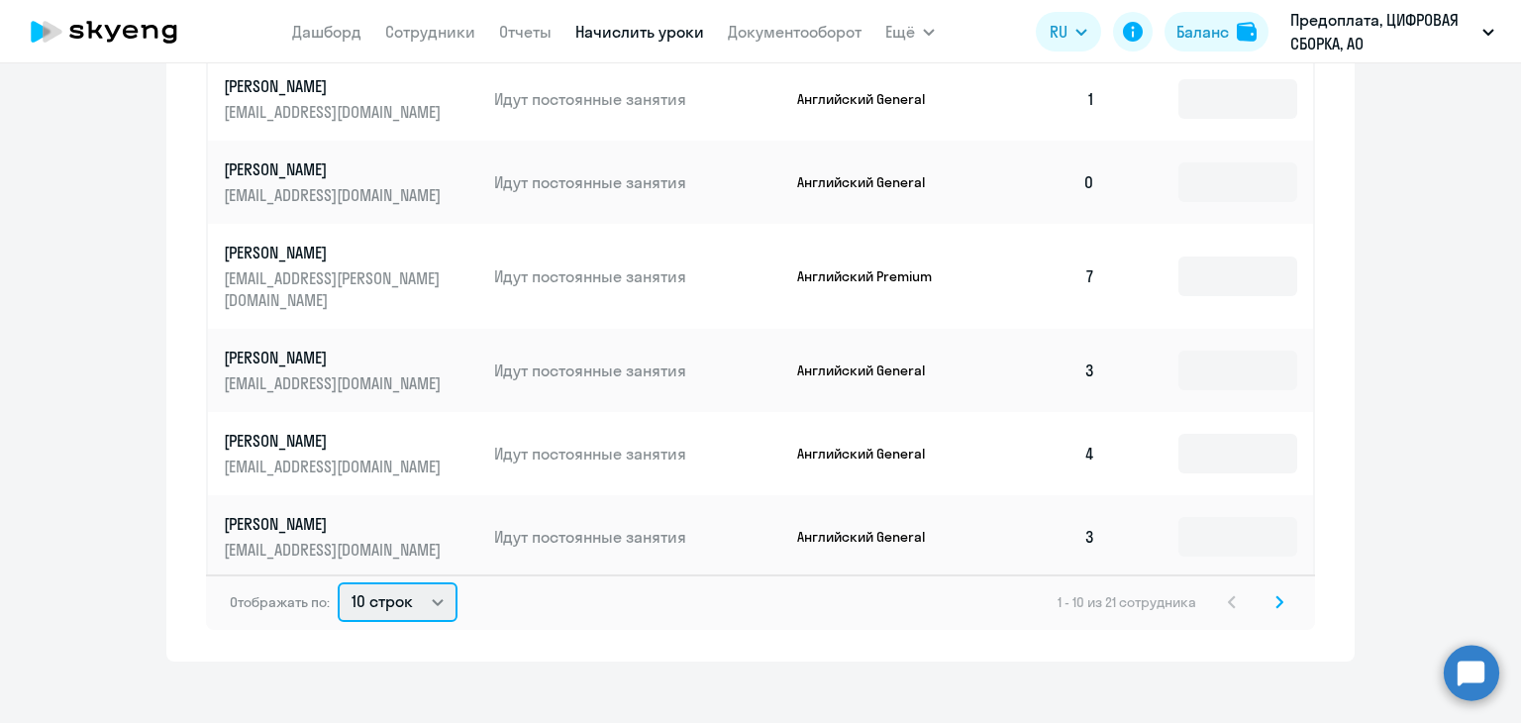
click at [407, 591] on select "10 строк 30 строк 50 строк" at bounding box center [398, 602] width 120 height 40
select select "30"
click at [338, 582] on select "10 строк 30 строк 50 строк" at bounding box center [398, 602] width 120 height 40
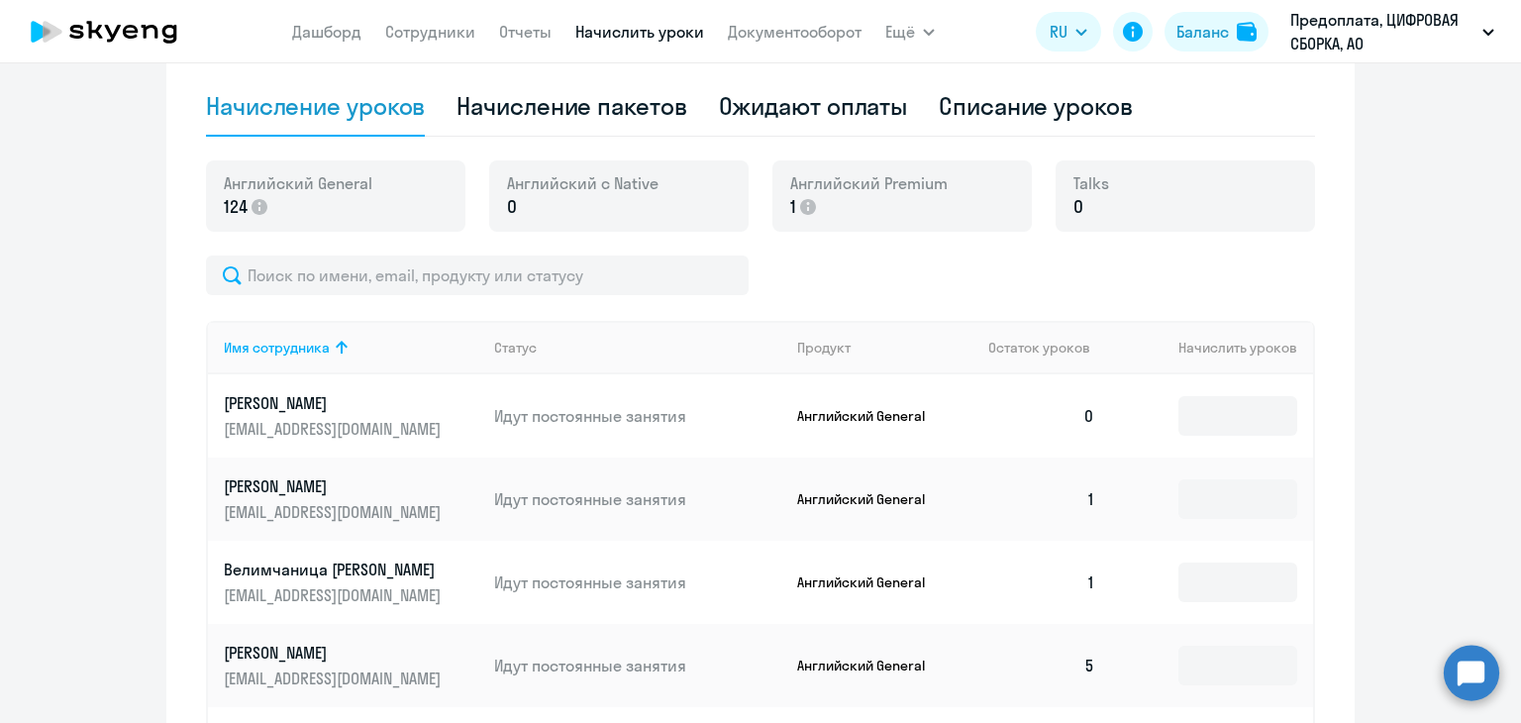
scroll to position [428, 0]
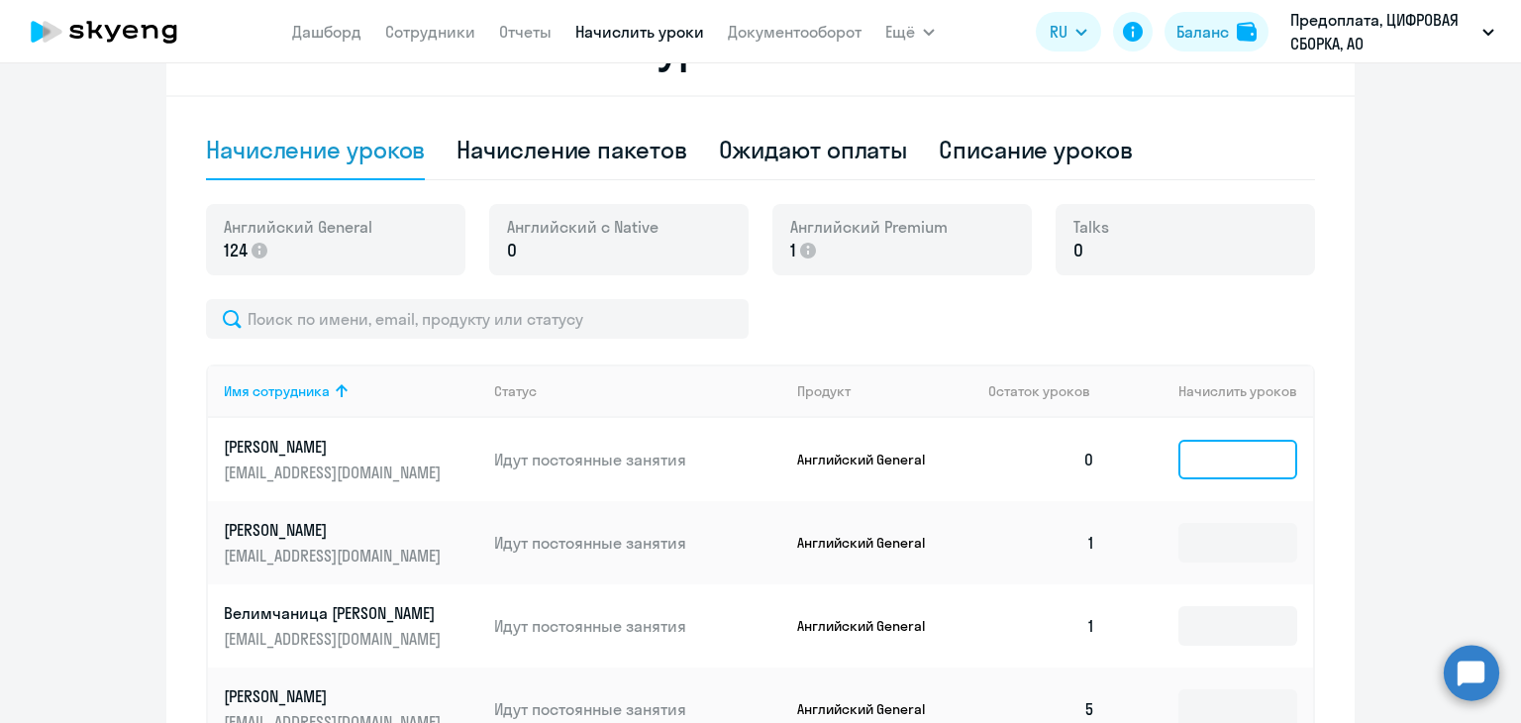
click at [1184, 467] on input at bounding box center [1237, 460] width 119 height 40
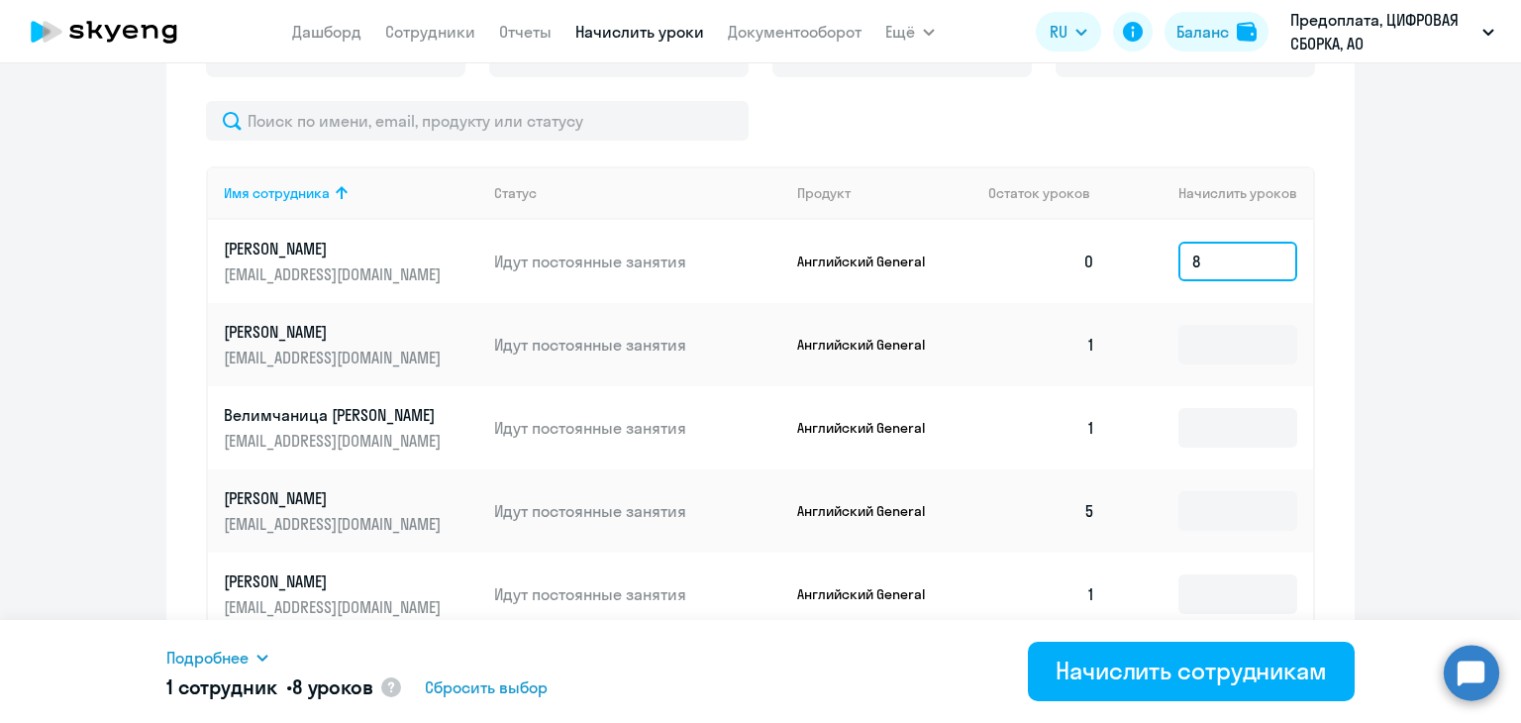
scroll to position [626, 0]
type input "8"
click at [1234, 350] on input at bounding box center [1237, 345] width 119 height 40
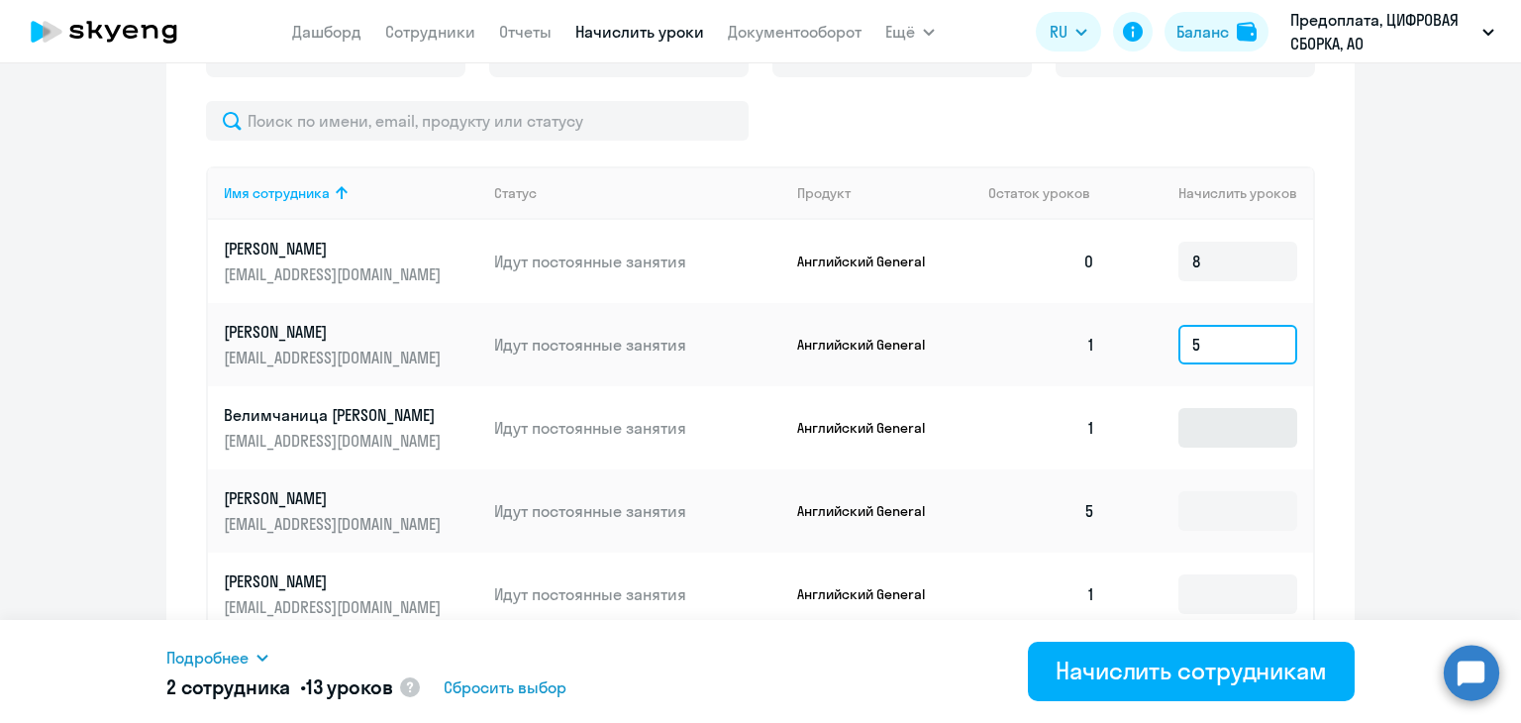
type input "5"
click at [1220, 416] on input at bounding box center [1237, 428] width 119 height 40
type input "4"
click at [1211, 529] on input at bounding box center [1237, 511] width 119 height 40
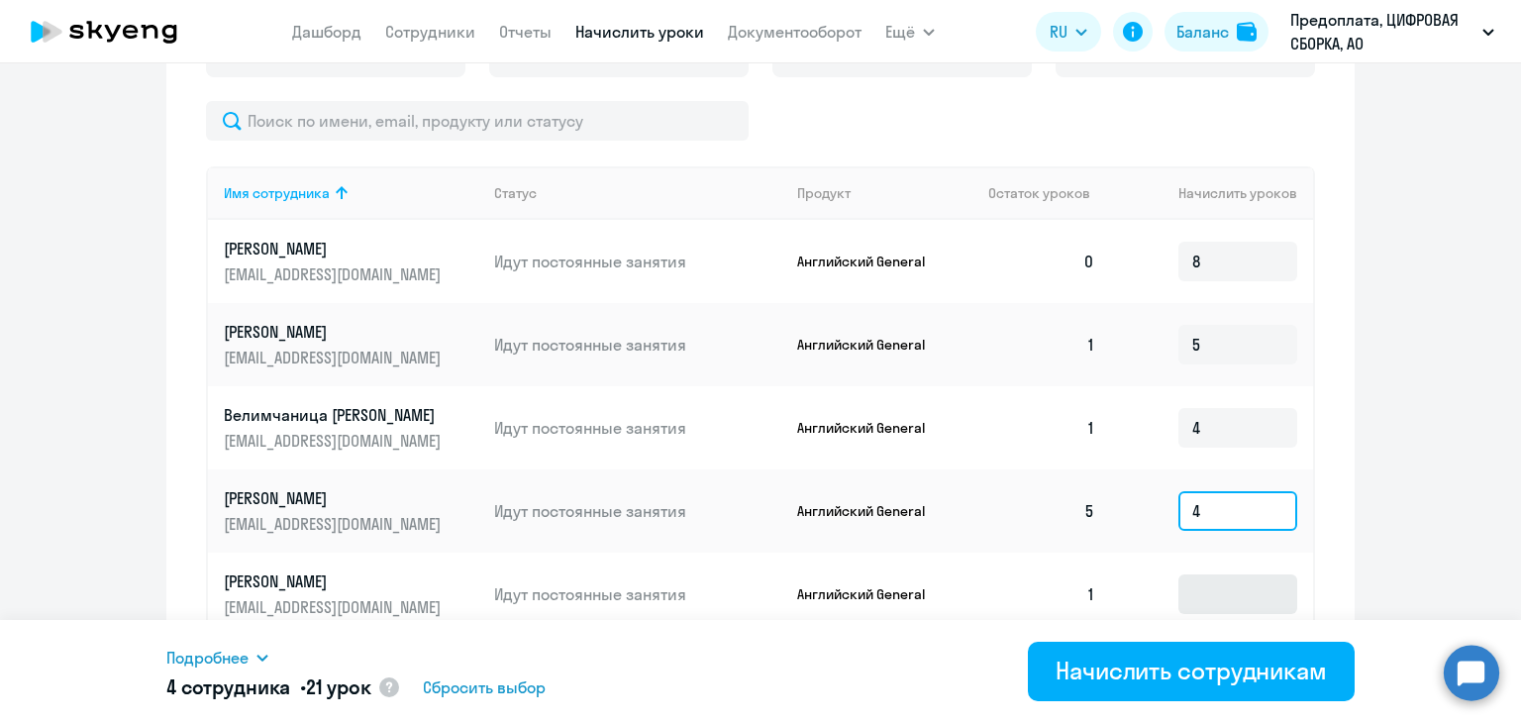
type input "4"
click at [1212, 605] on input at bounding box center [1237, 594] width 119 height 40
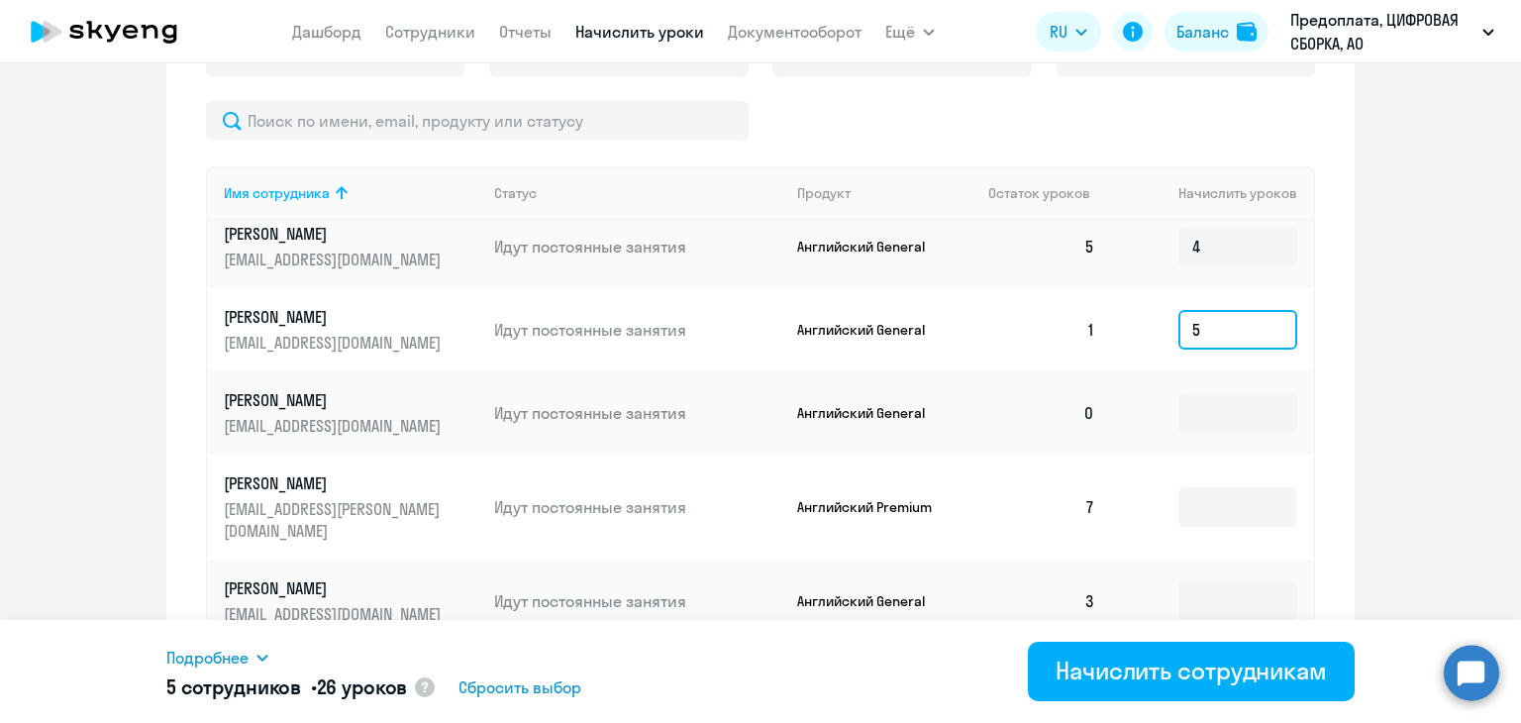
scroll to position [297, 0]
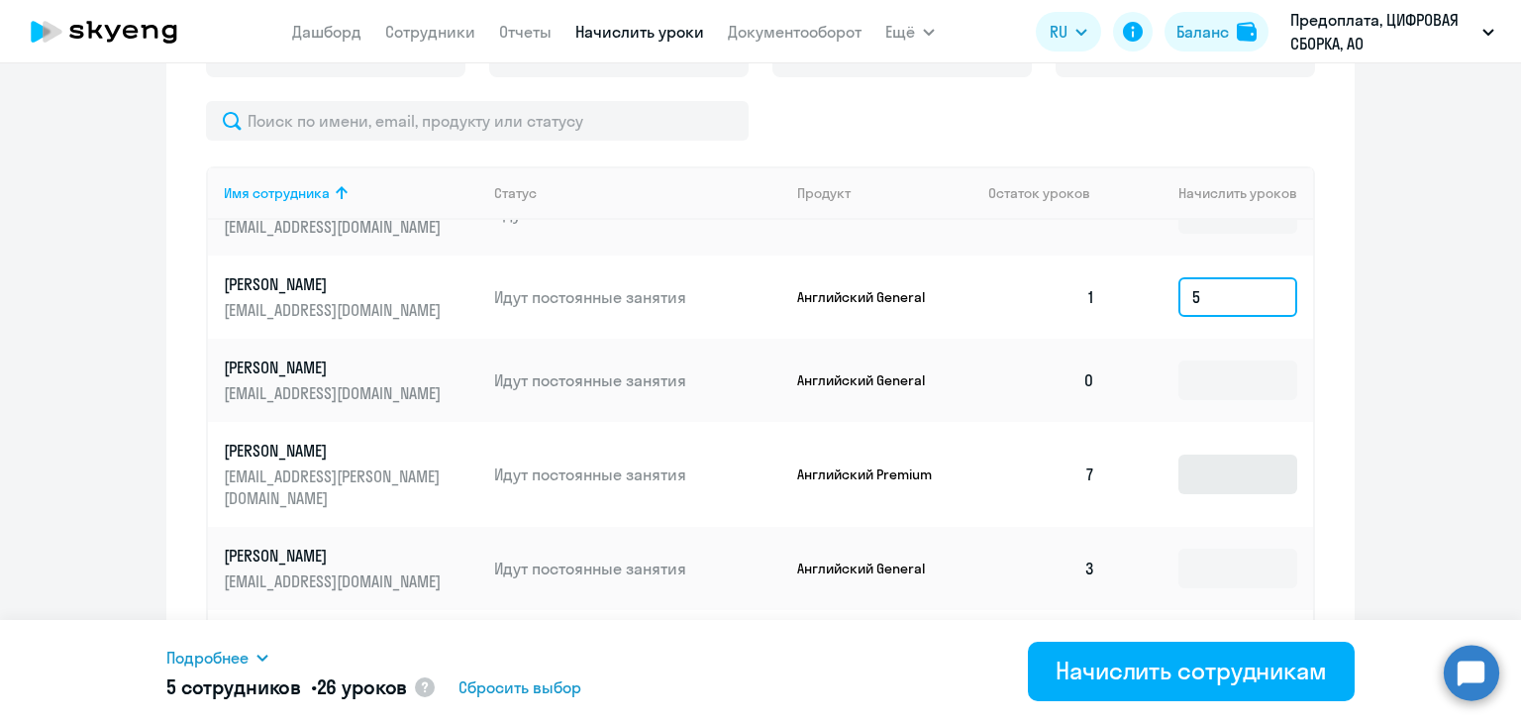
type input "5"
click at [1179, 459] on input at bounding box center [1237, 474] width 119 height 40
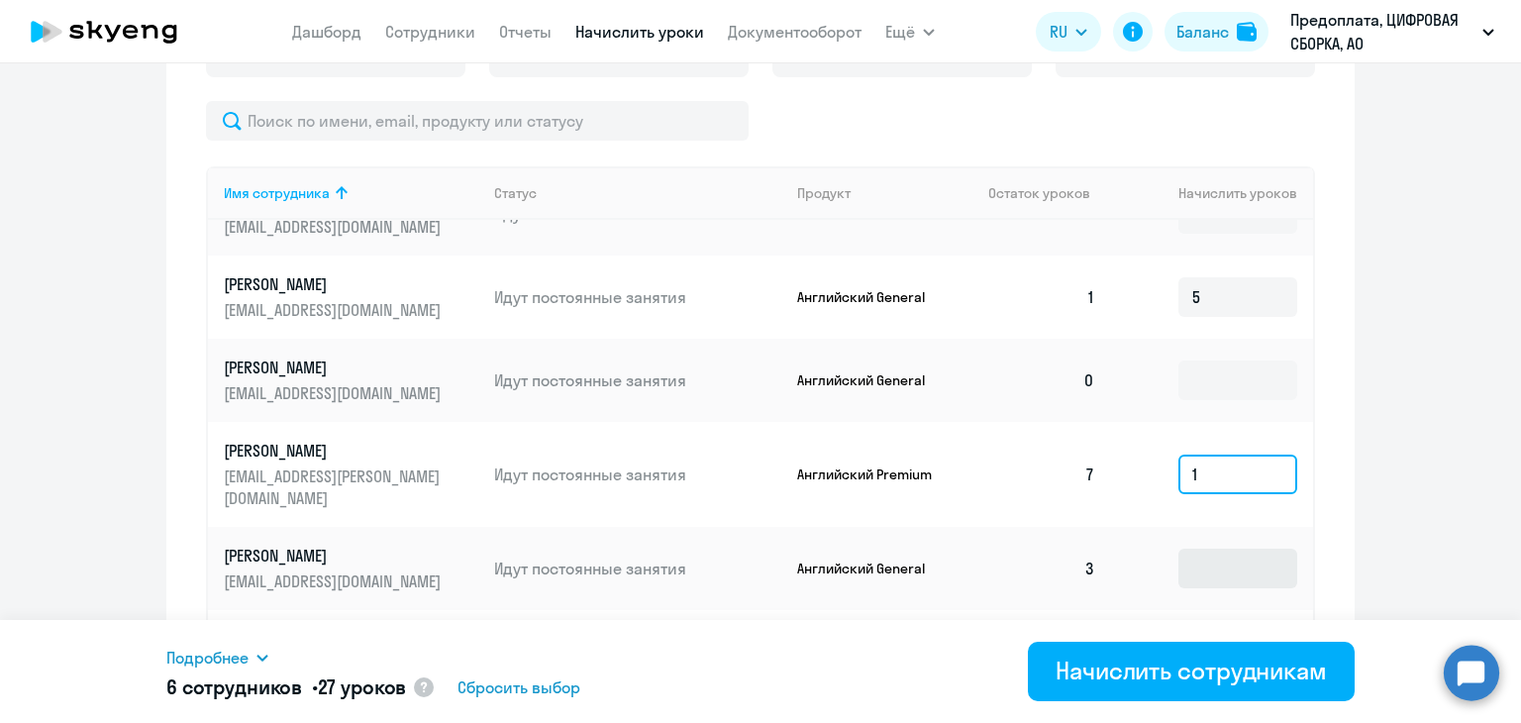
type input "1"
click at [1188, 549] on input at bounding box center [1237, 569] width 119 height 40
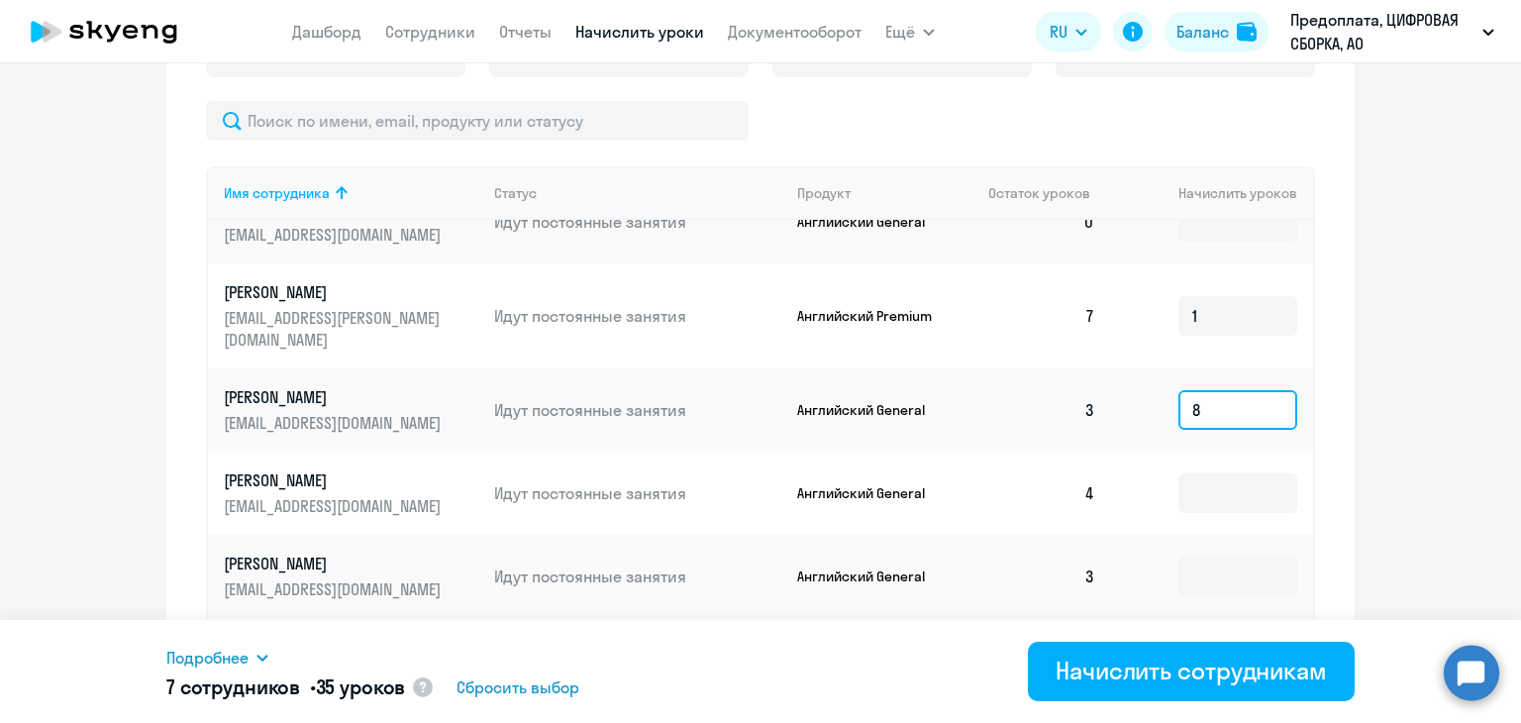
scroll to position [495, 0]
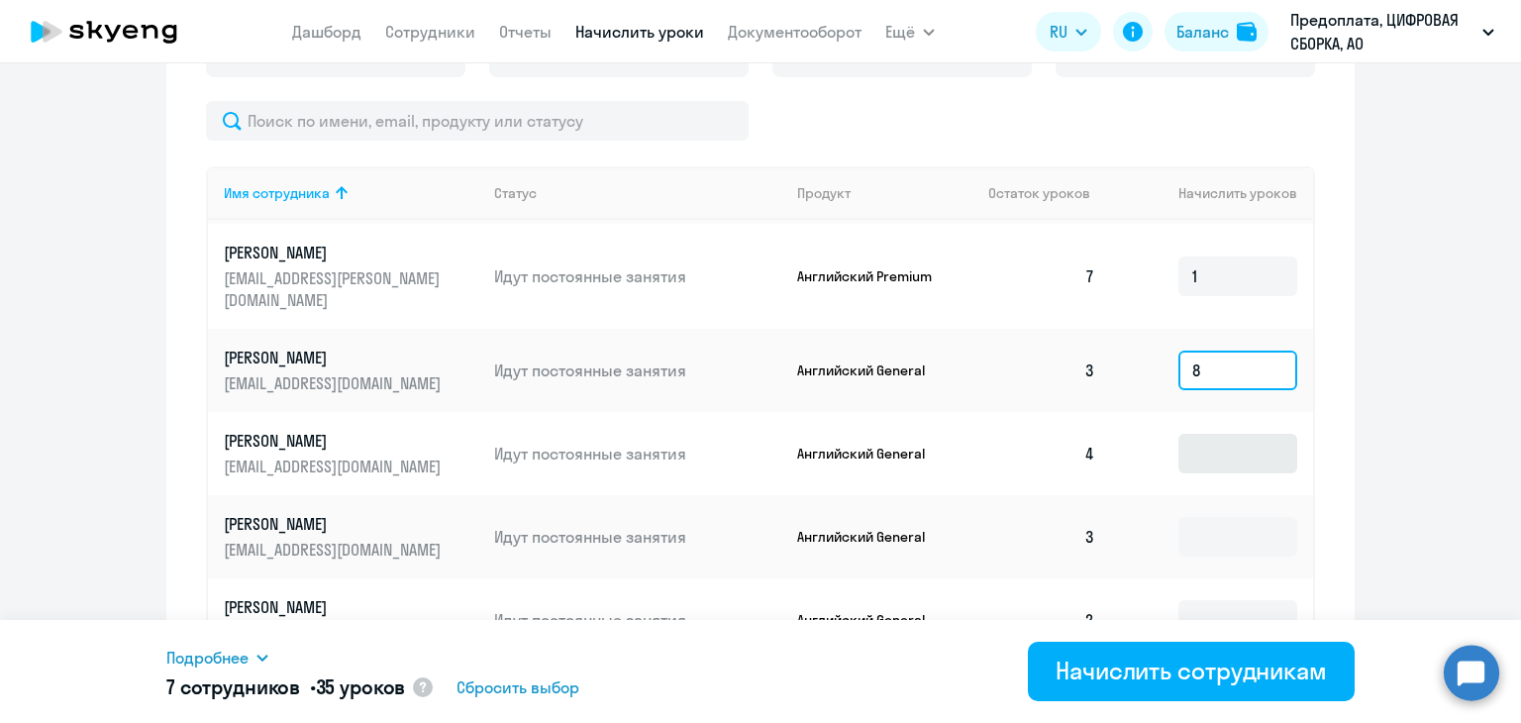
type input "8"
click at [1188, 438] on input at bounding box center [1237, 454] width 119 height 40
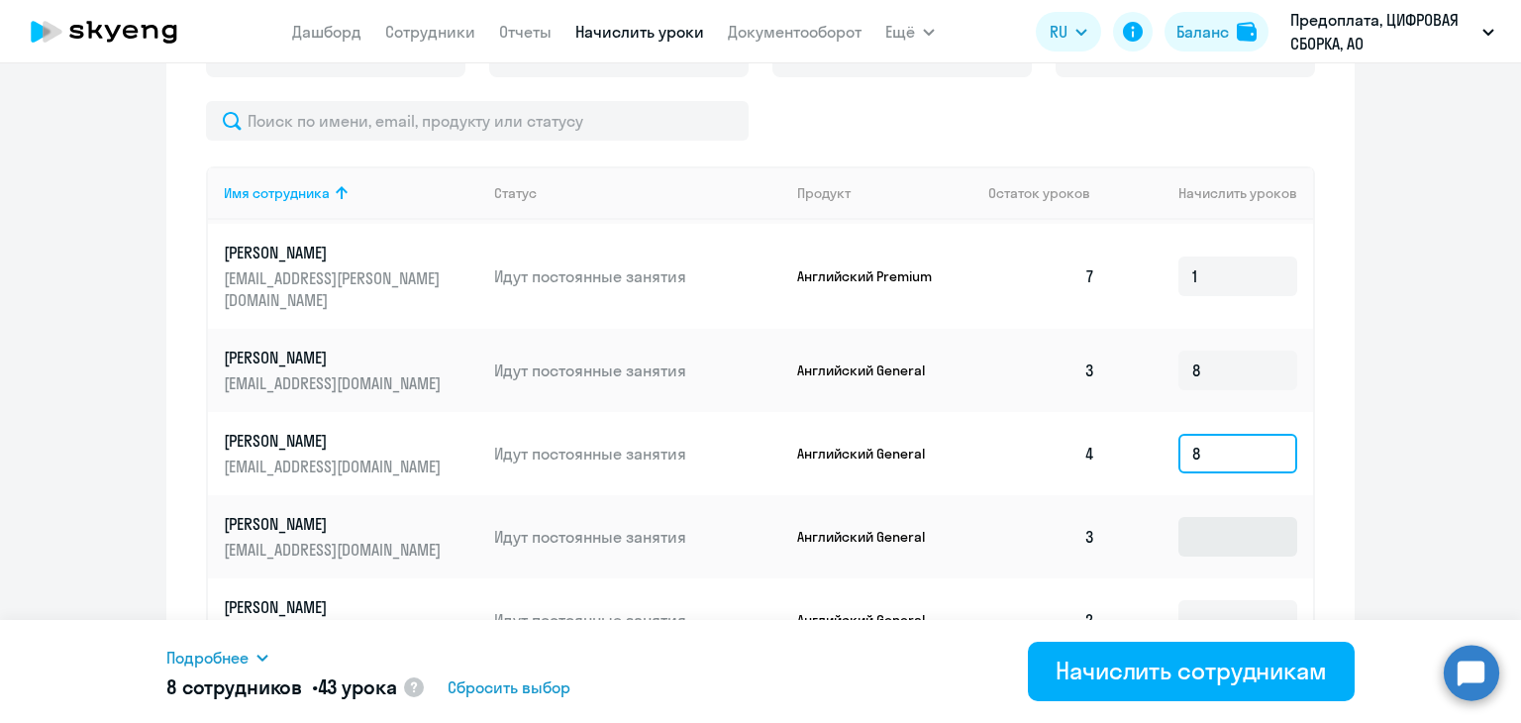
type input "8"
click at [1195, 517] on input at bounding box center [1237, 537] width 119 height 40
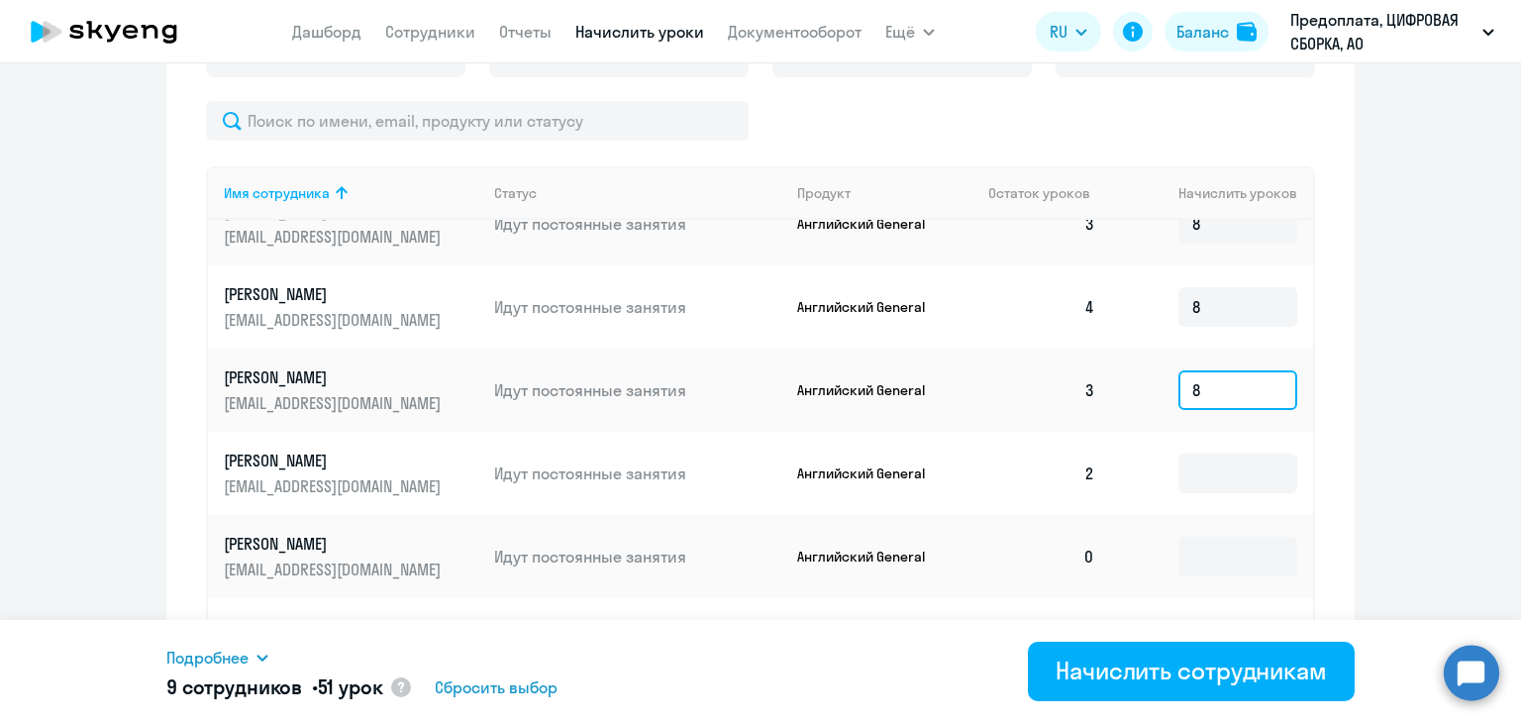
scroll to position [693, 0]
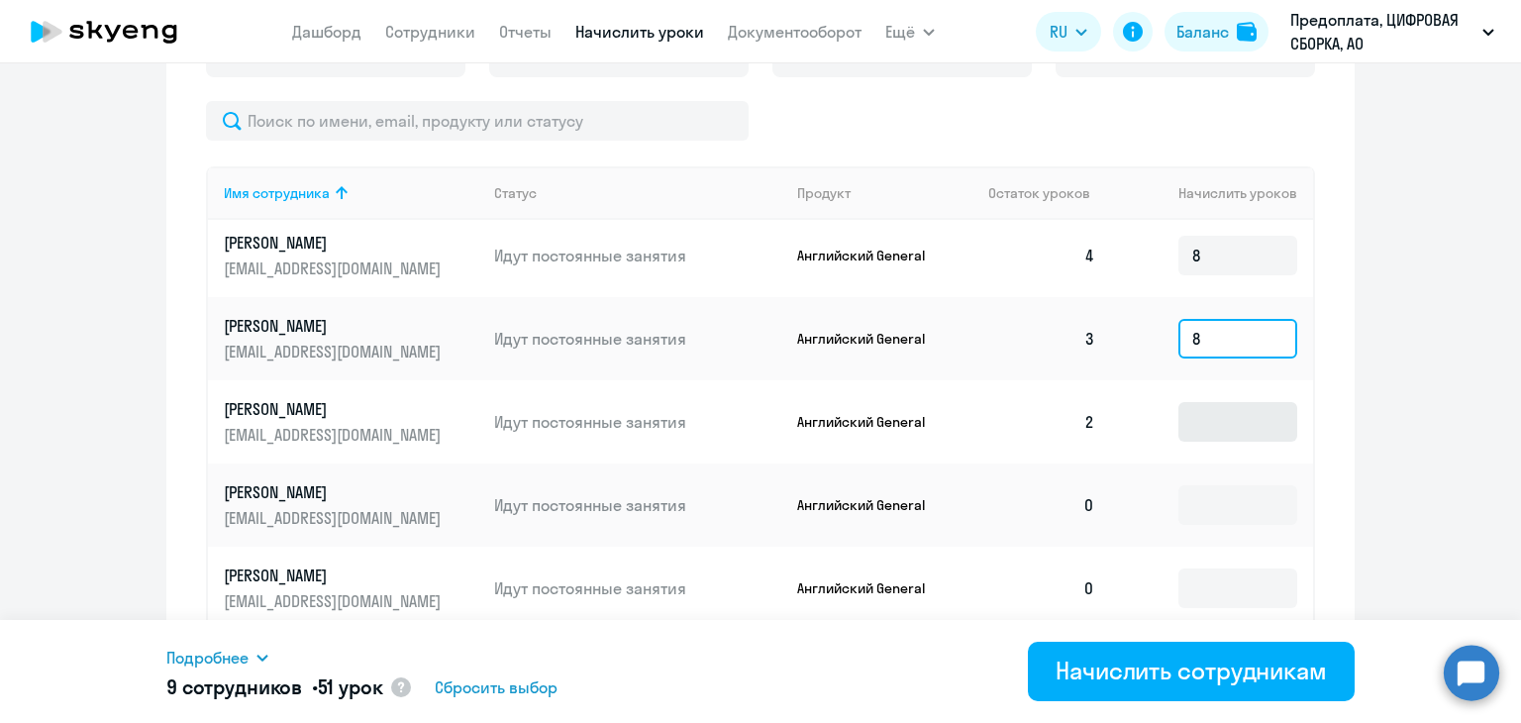
type input "8"
click at [1184, 404] on input at bounding box center [1237, 422] width 119 height 40
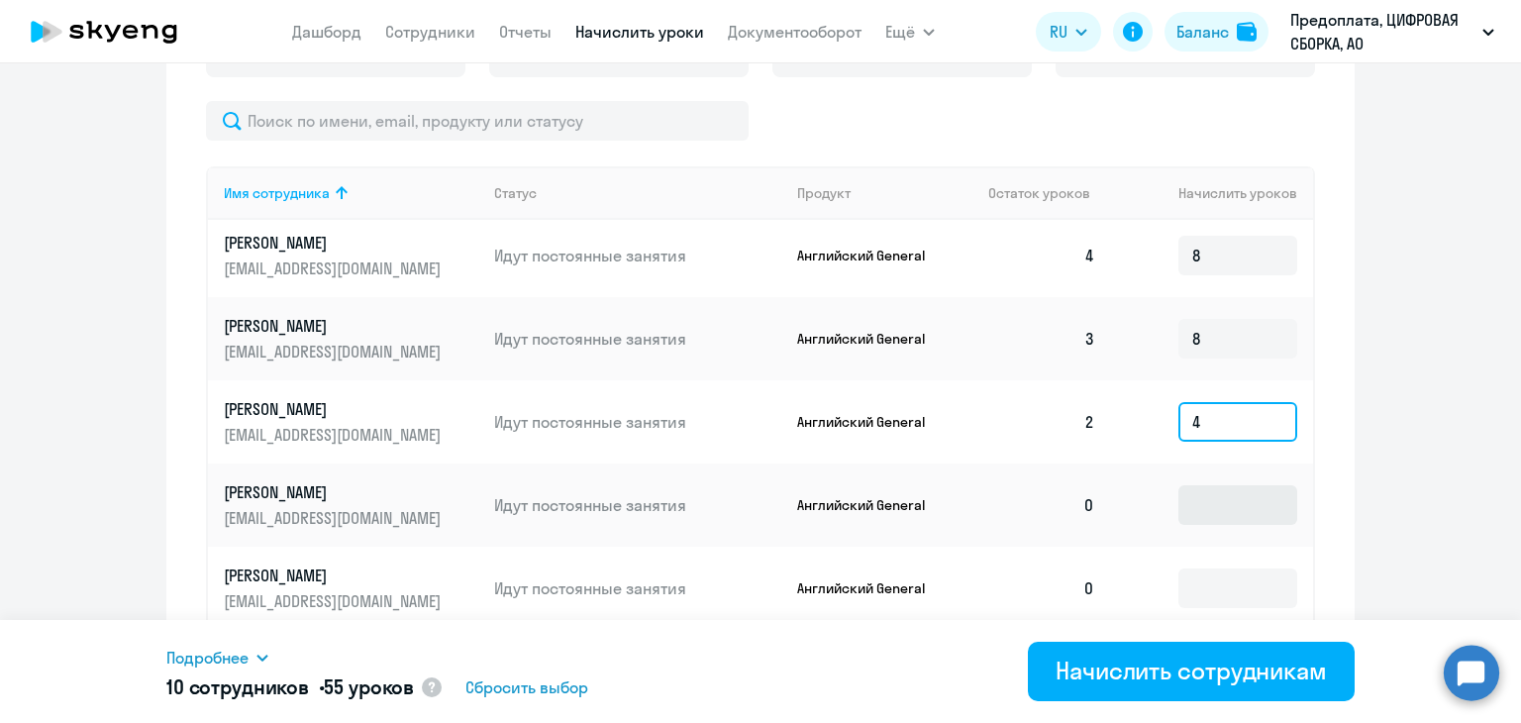
type input "4"
click at [1193, 490] on input at bounding box center [1237, 505] width 119 height 40
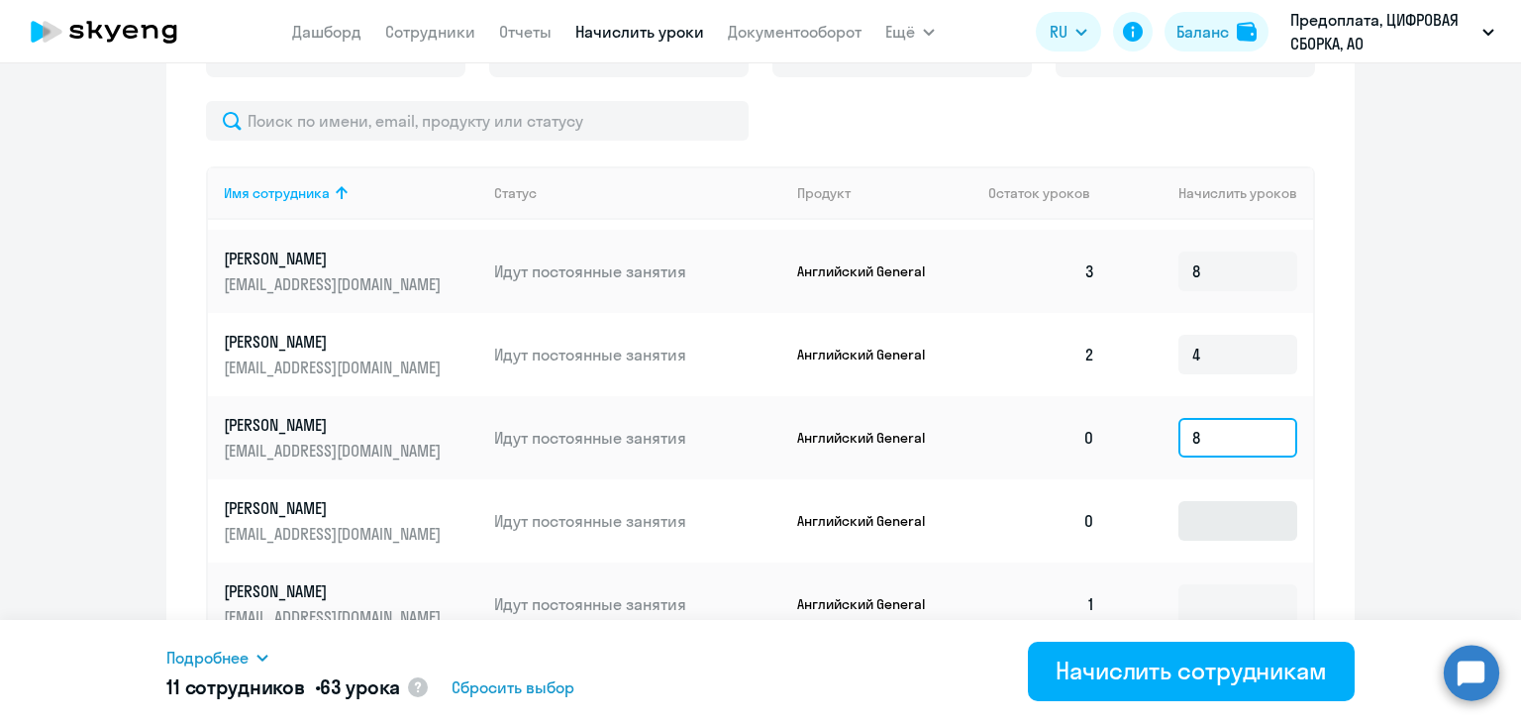
scroll to position [792, 0]
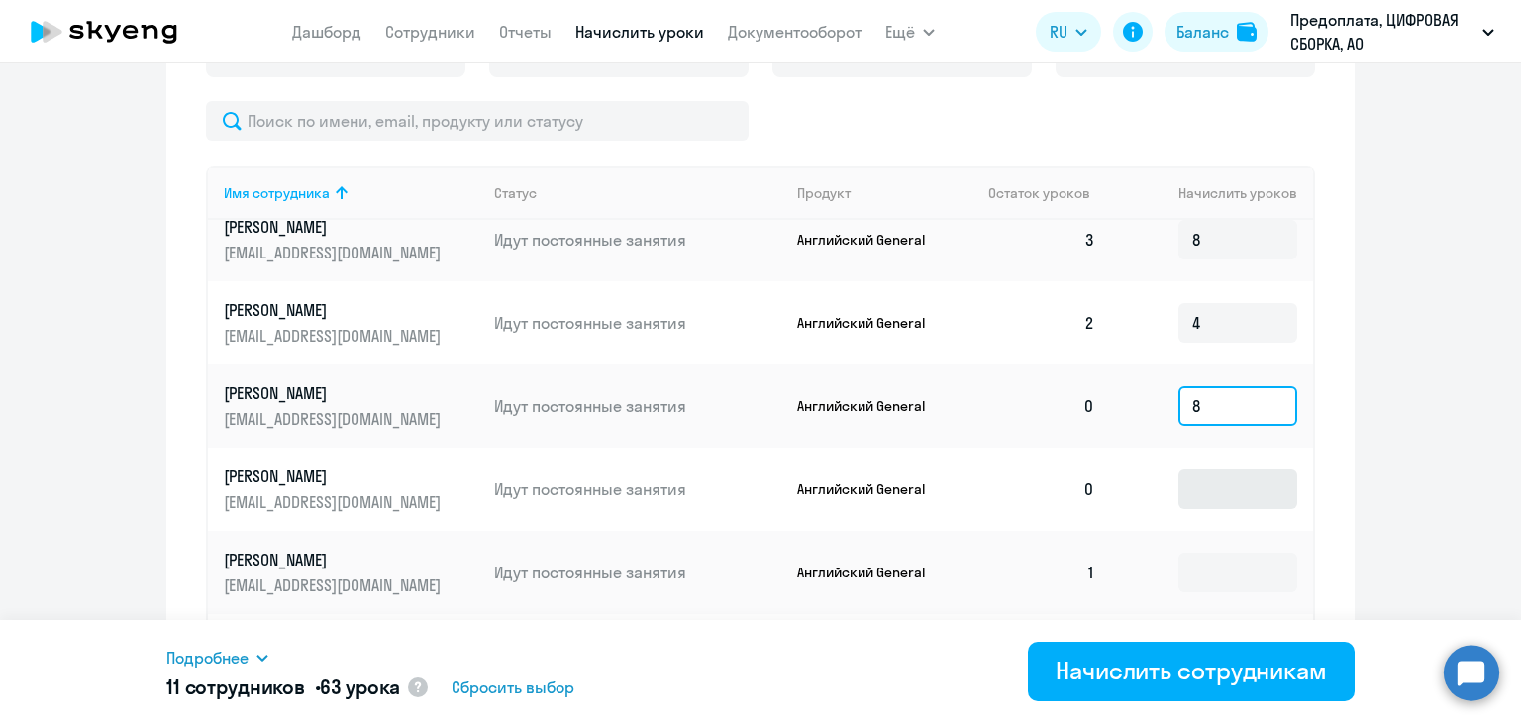
type input "8"
click at [1184, 469] on input at bounding box center [1237, 489] width 119 height 40
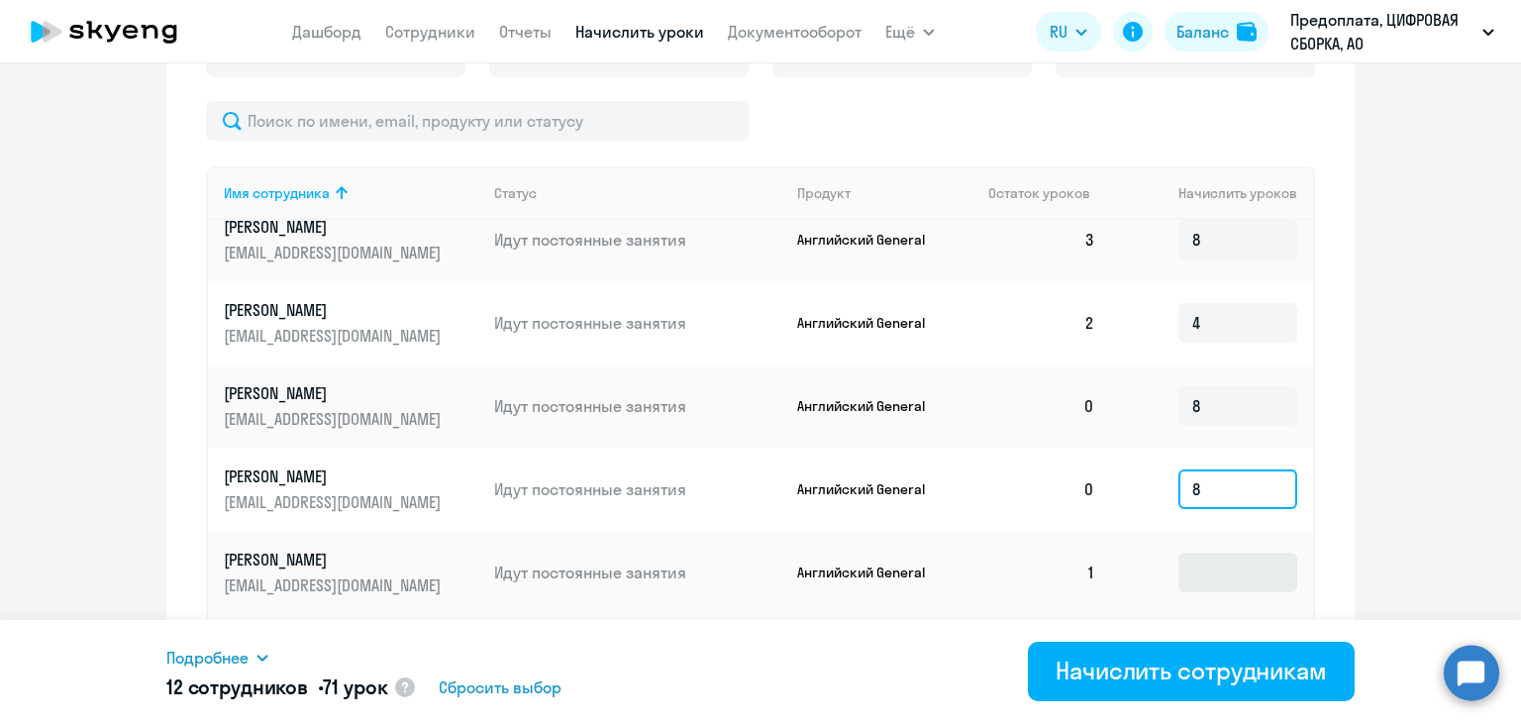
type input "8"
click at [1201, 553] on input at bounding box center [1237, 573] width 119 height 40
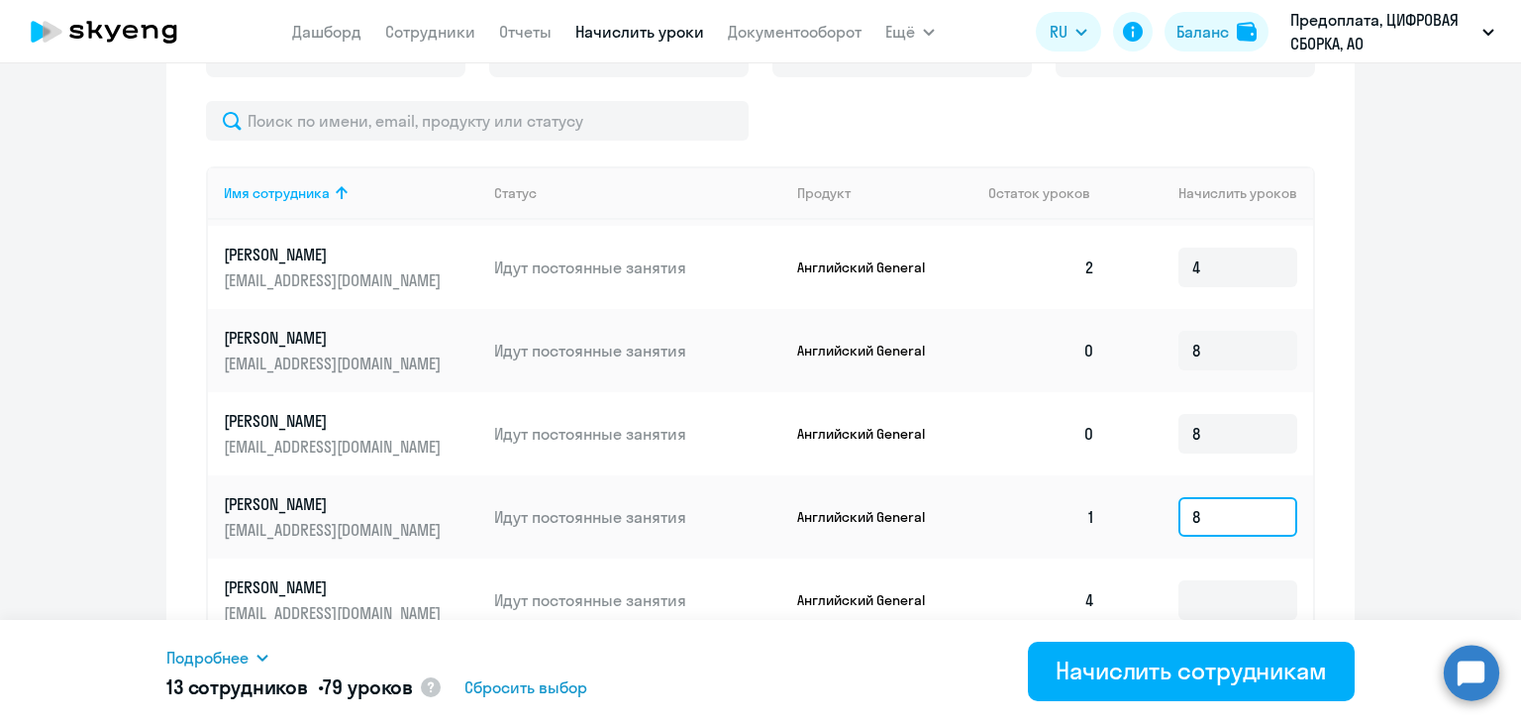
scroll to position [897, 0]
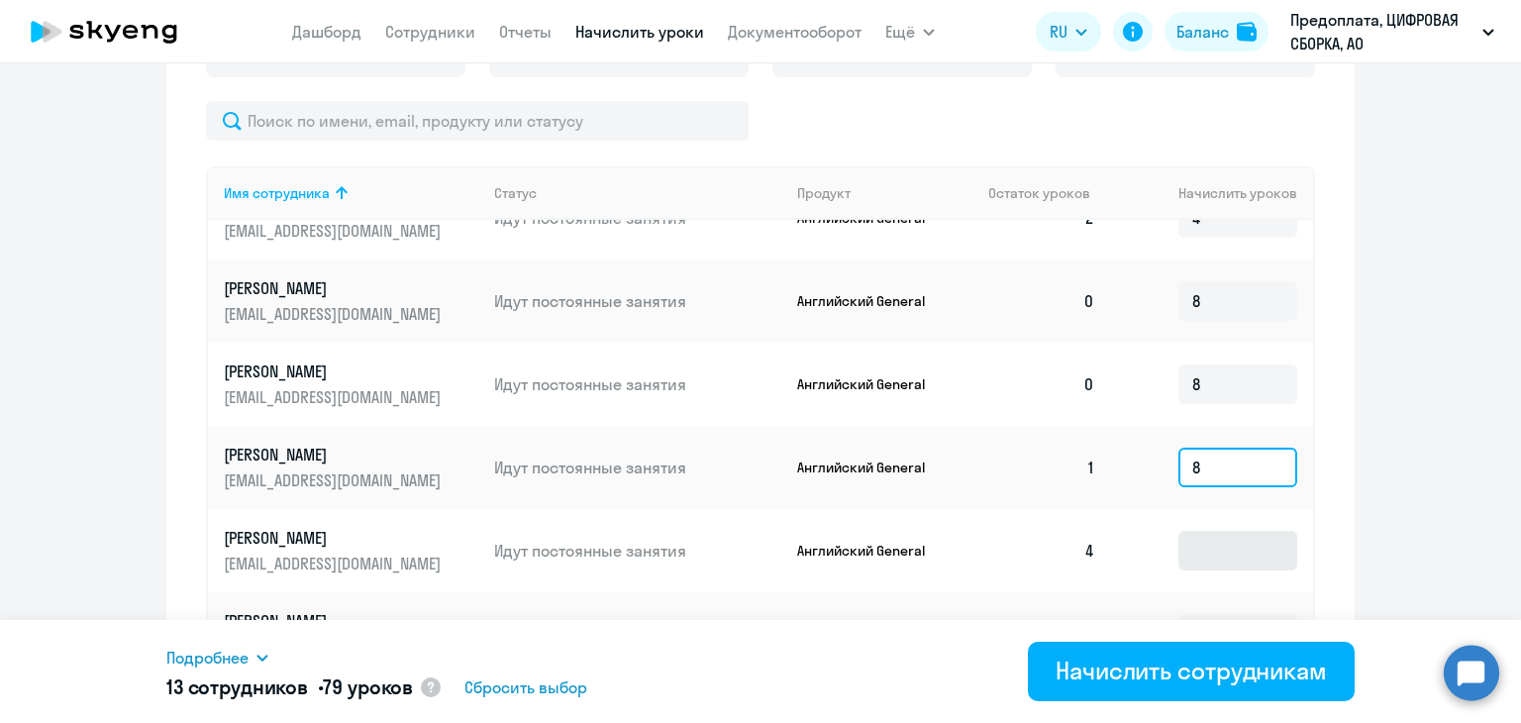
type input "8"
click at [1197, 535] on input at bounding box center [1237, 551] width 119 height 40
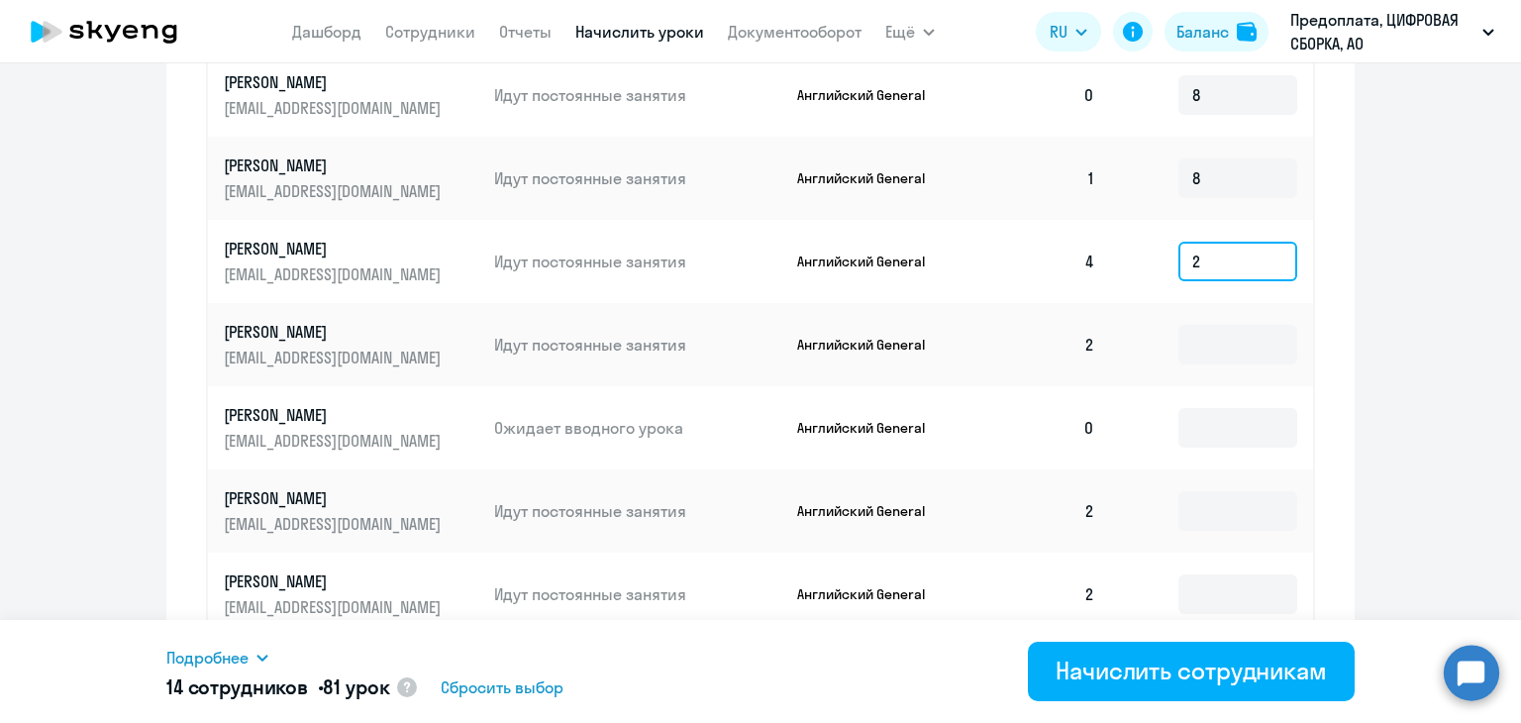
scroll to position [923, 0]
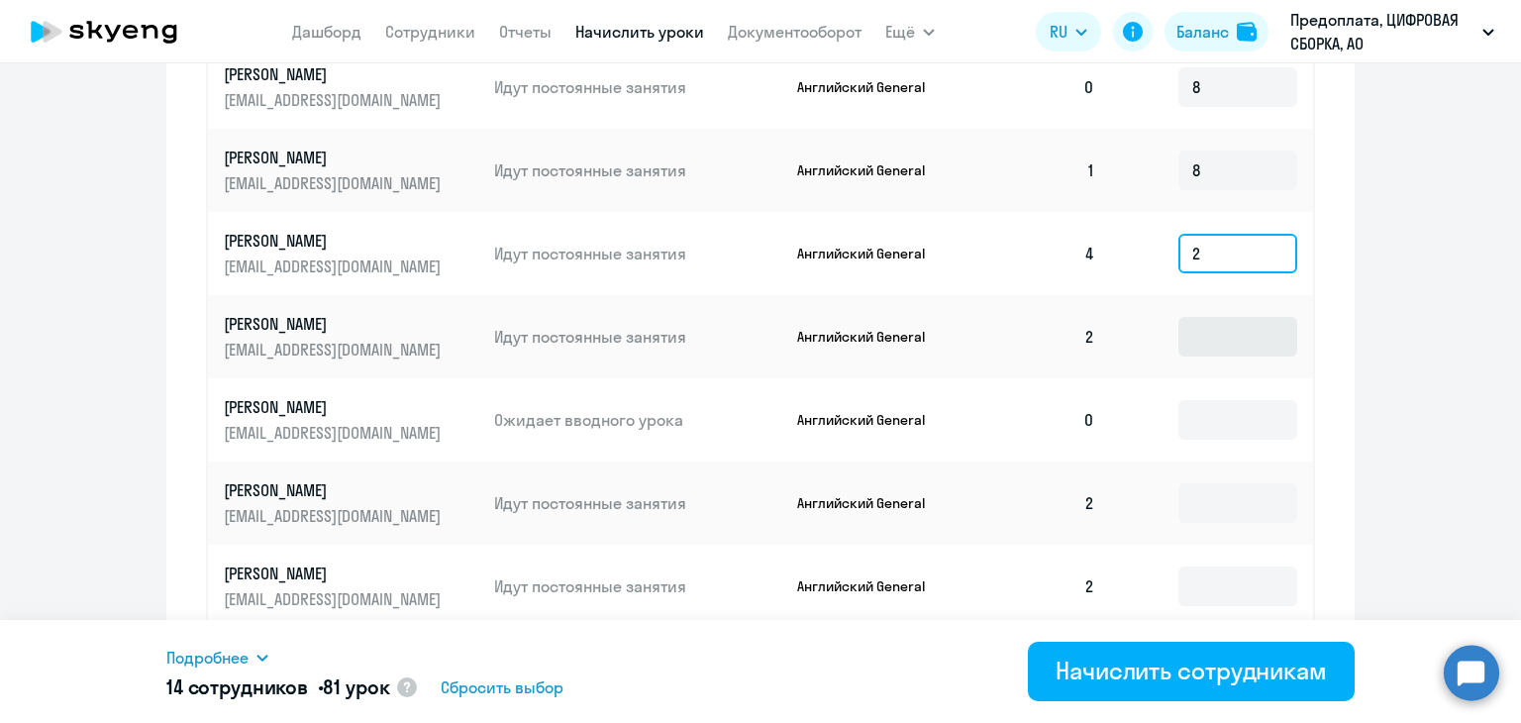
type input "2"
click at [1199, 321] on input at bounding box center [1237, 337] width 119 height 40
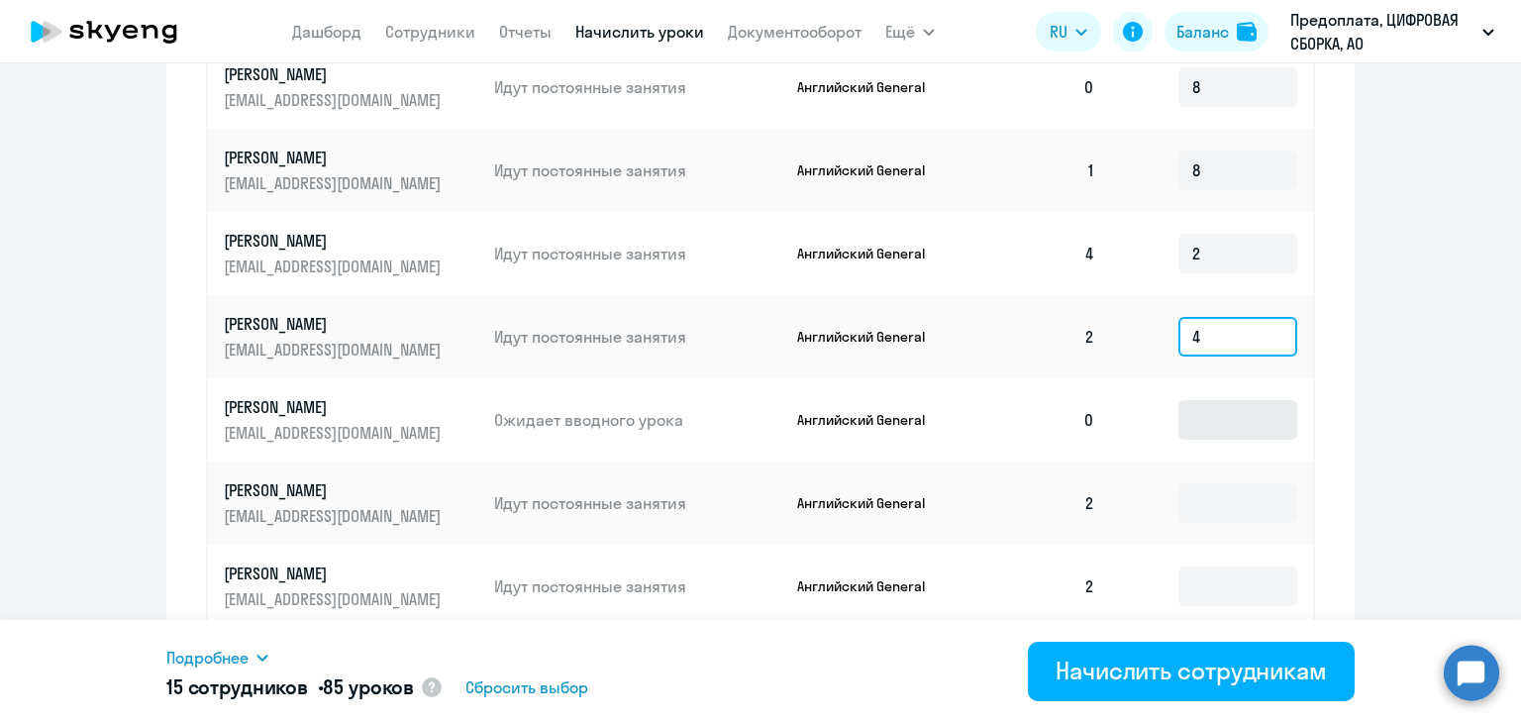
type input "4"
click at [1187, 409] on input at bounding box center [1237, 420] width 119 height 40
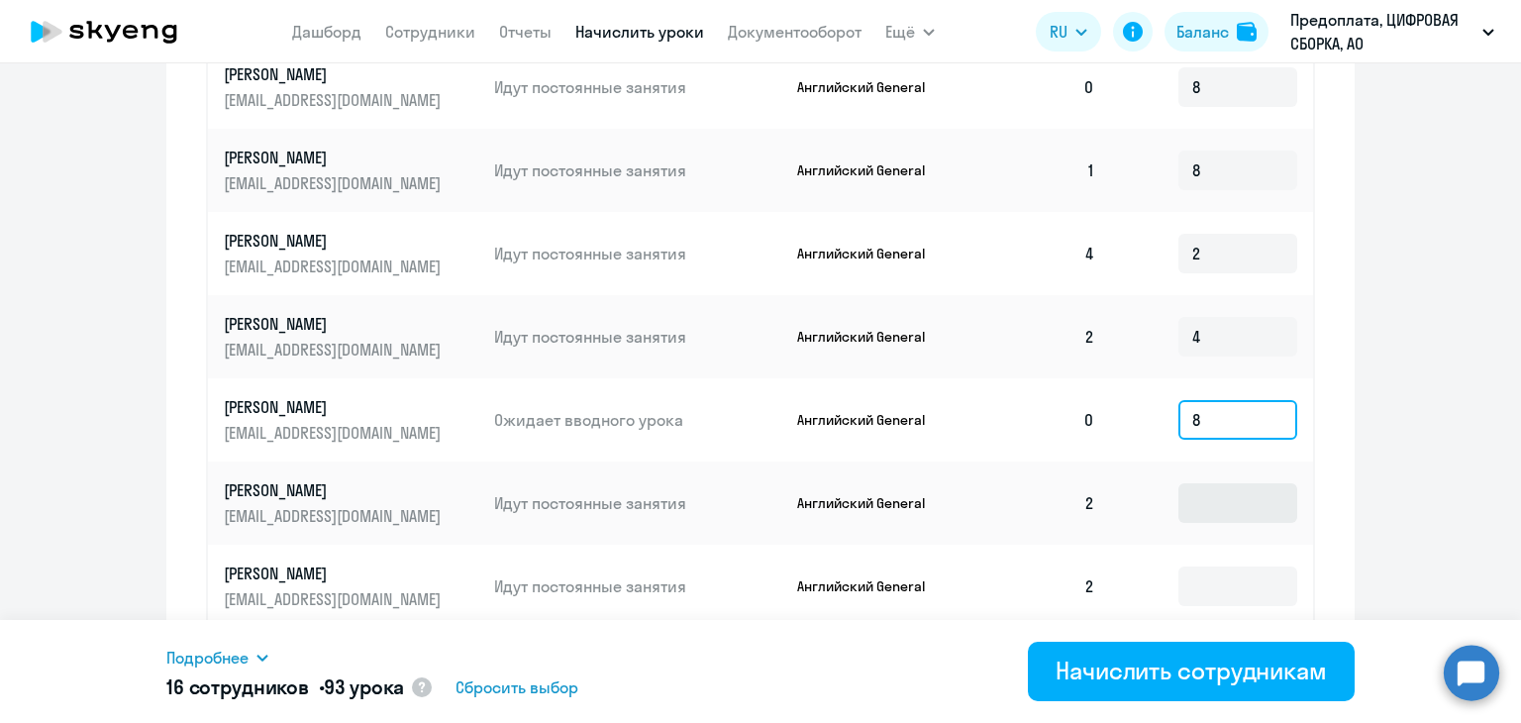
type input "8"
click at [1186, 483] on input at bounding box center [1237, 503] width 119 height 40
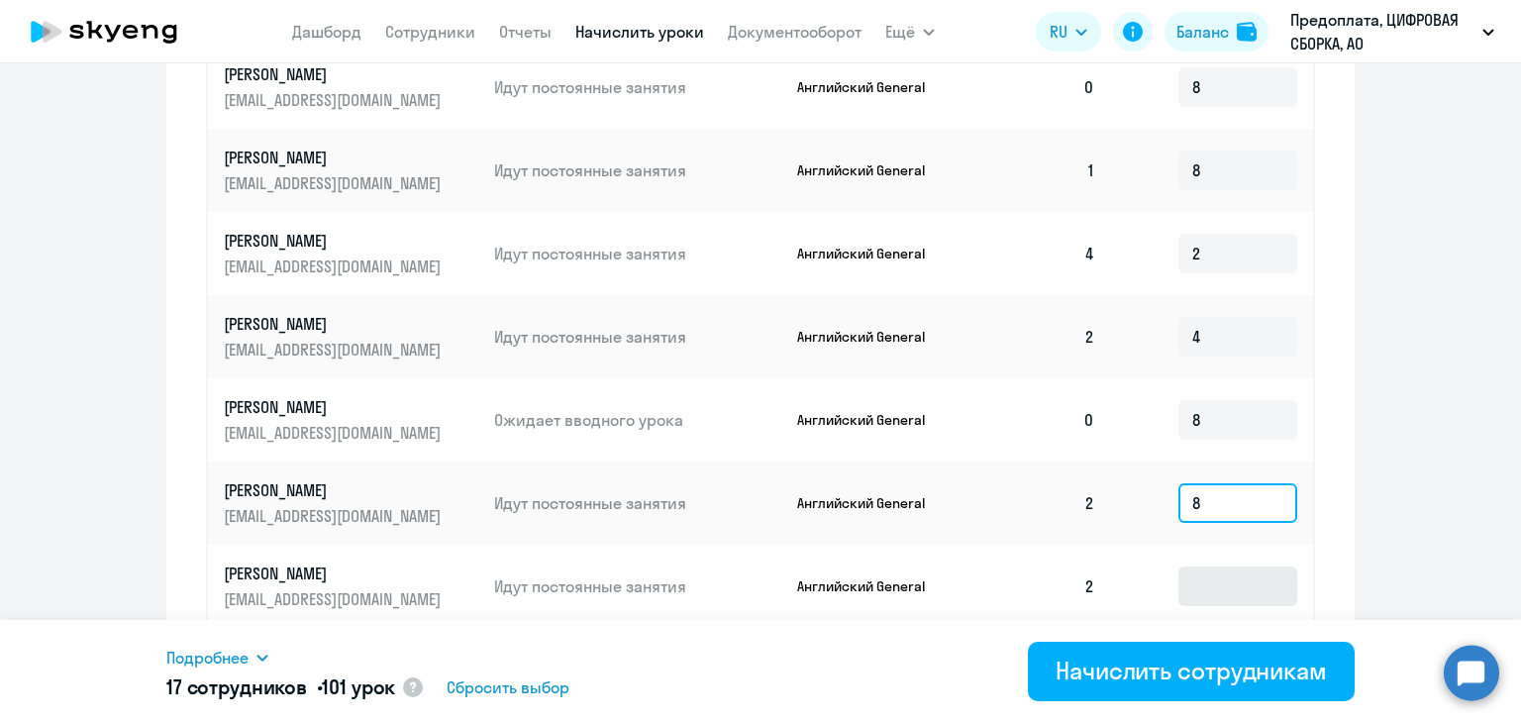
type input "8"
click at [1183, 567] on input at bounding box center [1237, 586] width 119 height 40
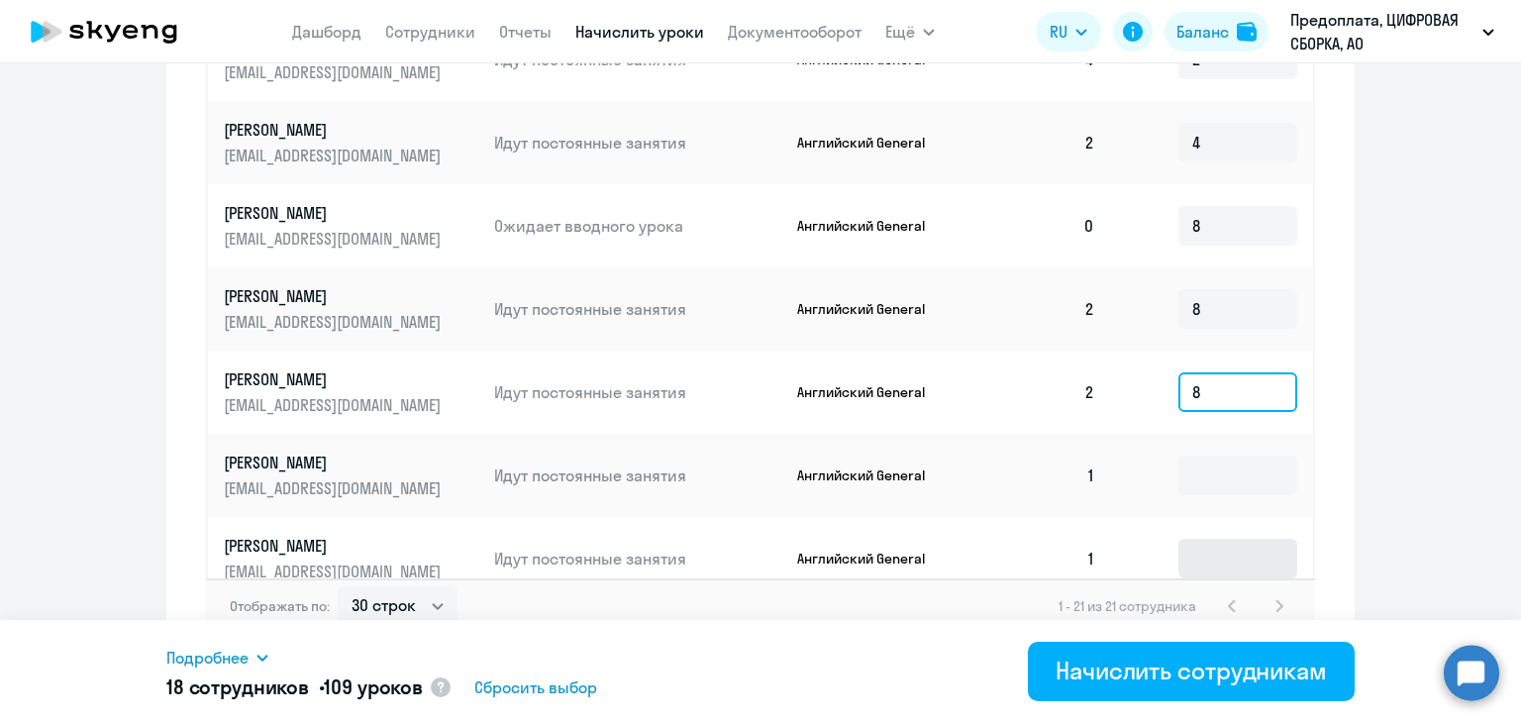
scroll to position [1139, 0]
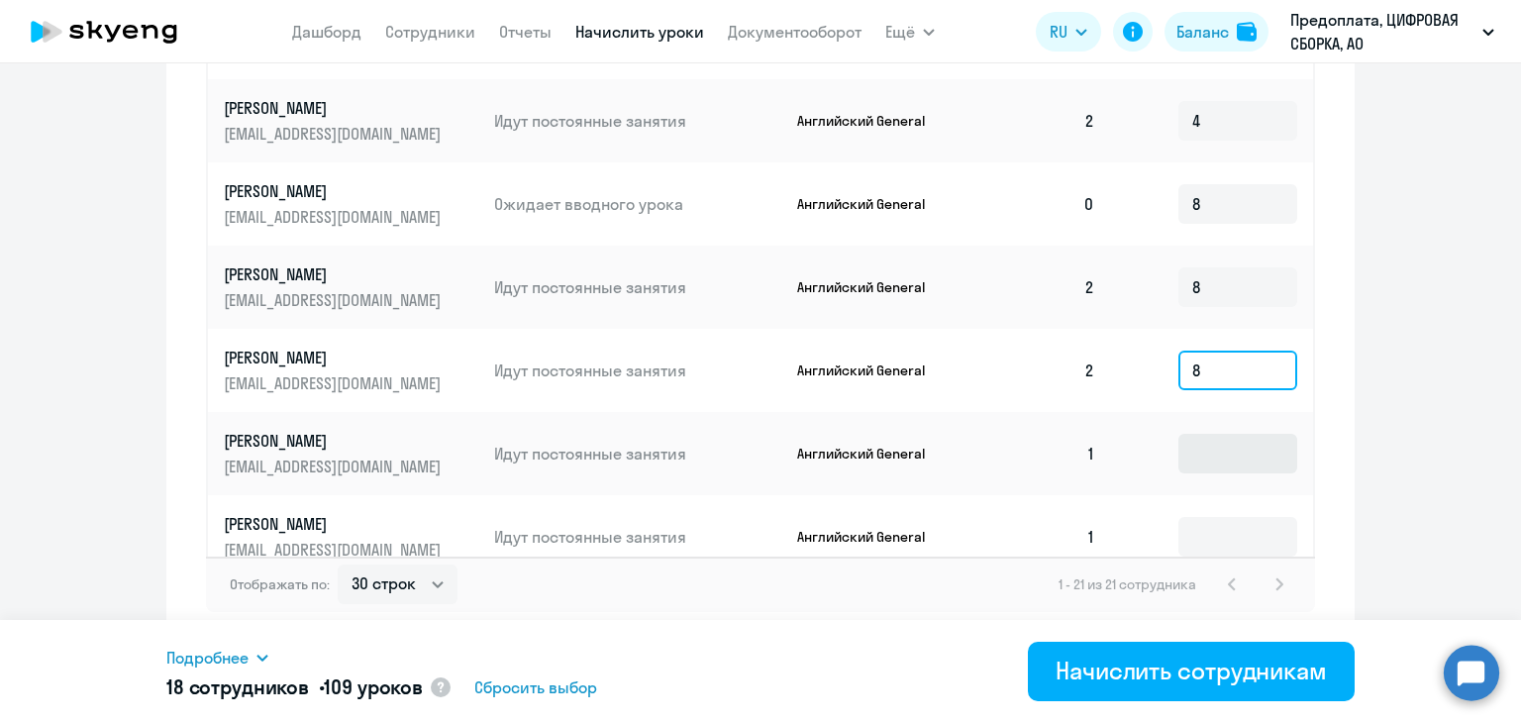
type input "8"
click at [1180, 434] on input at bounding box center [1237, 454] width 119 height 40
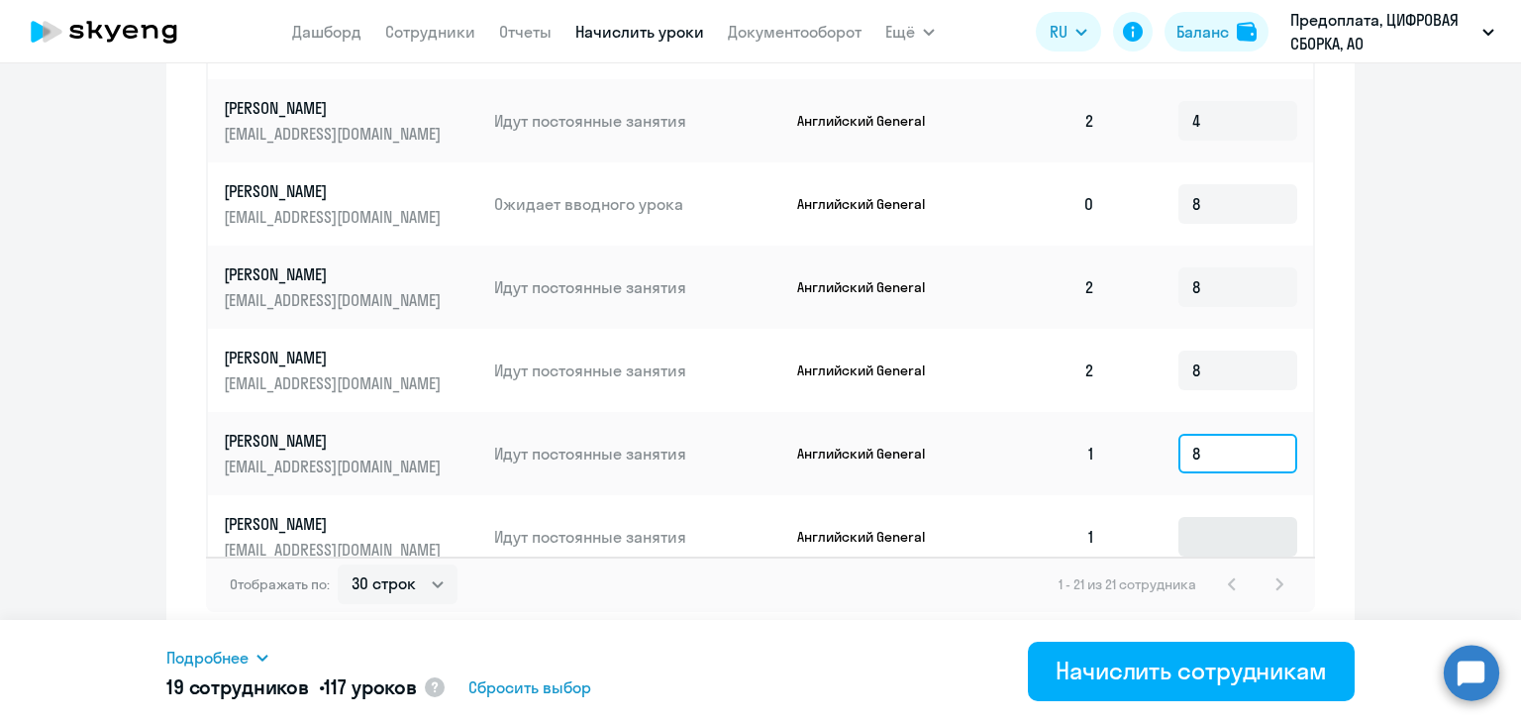
type input "8"
click at [1210, 521] on input at bounding box center [1237, 537] width 119 height 40
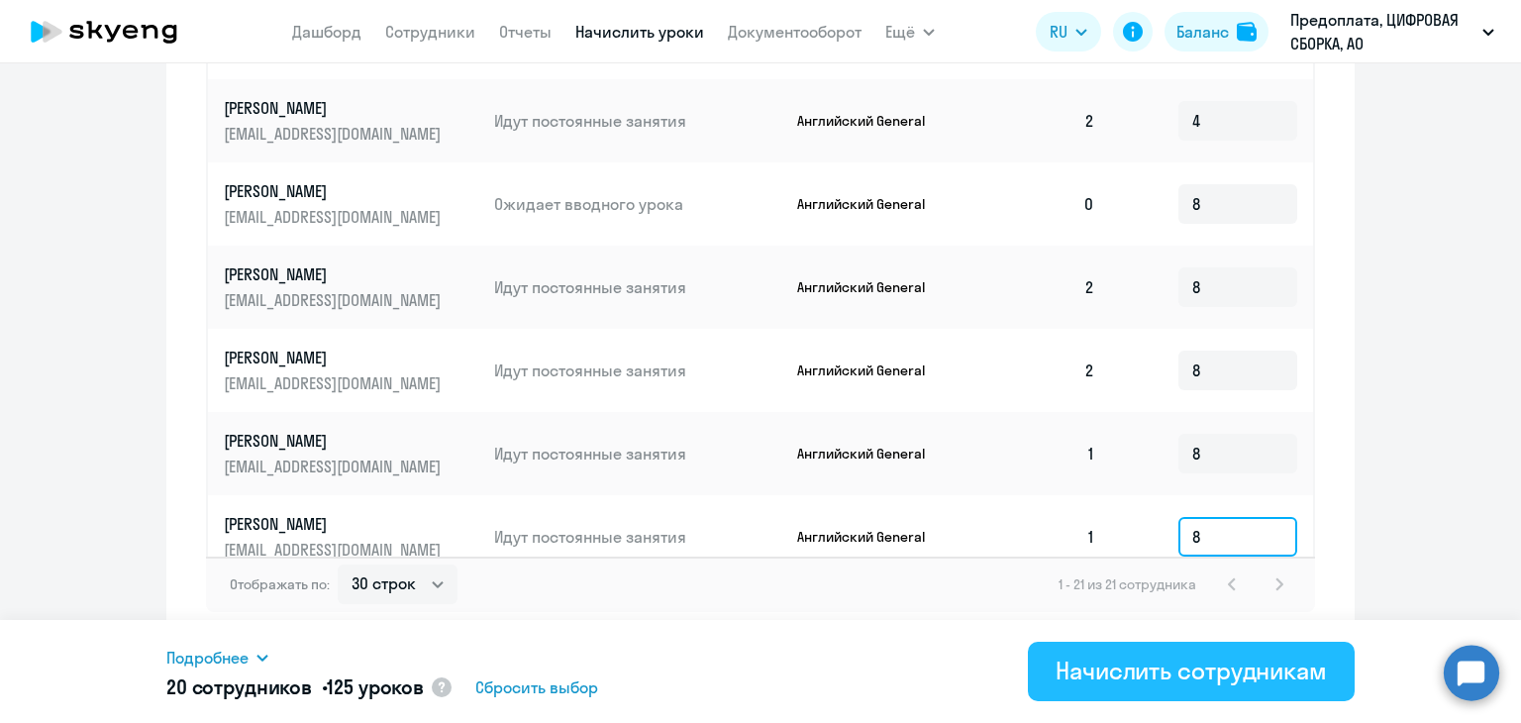
type input "8"
click at [1140, 659] on div "Начислить сотрудникам" at bounding box center [1191, 671] width 271 height 32
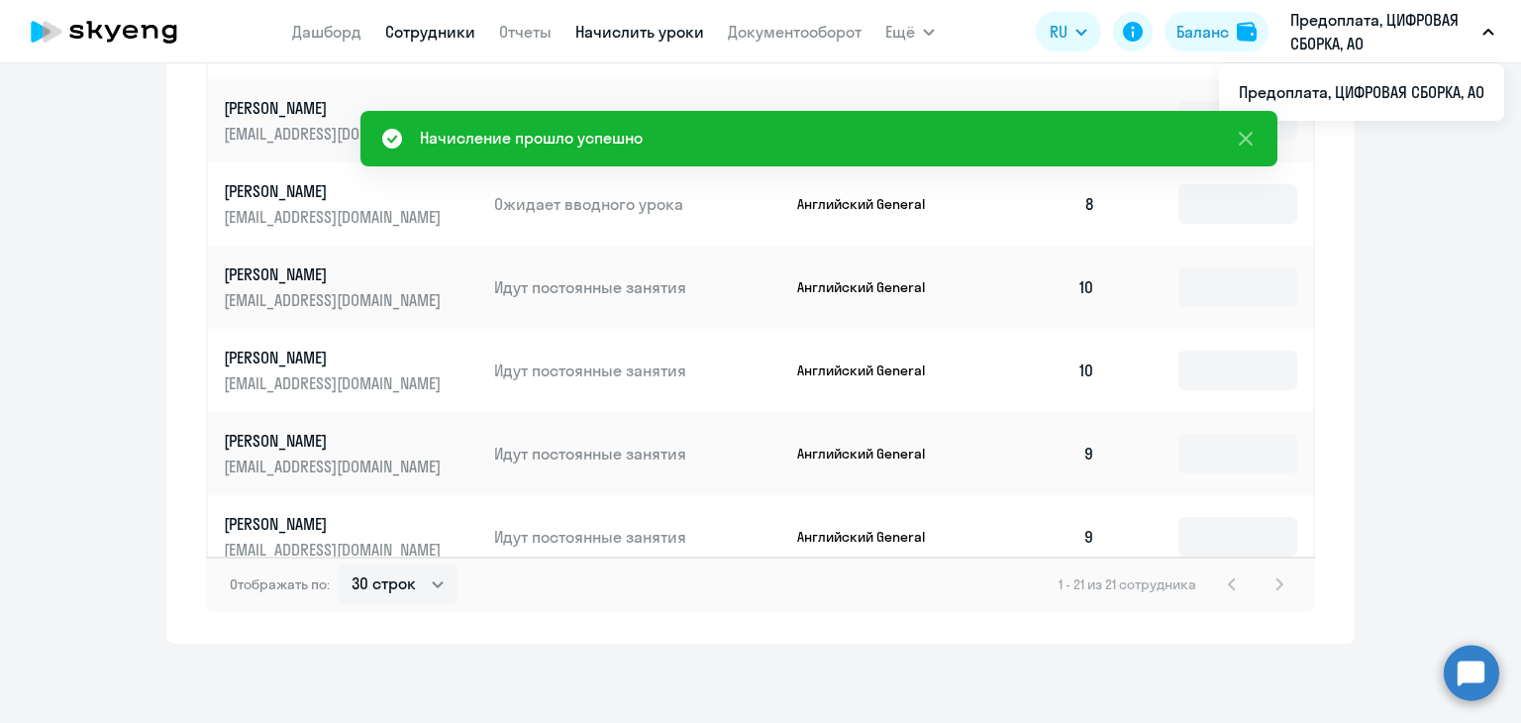
click at [396, 35] on link "Сотрудники" at bounding box center [430, 32] width 90 height 20
select select "30"
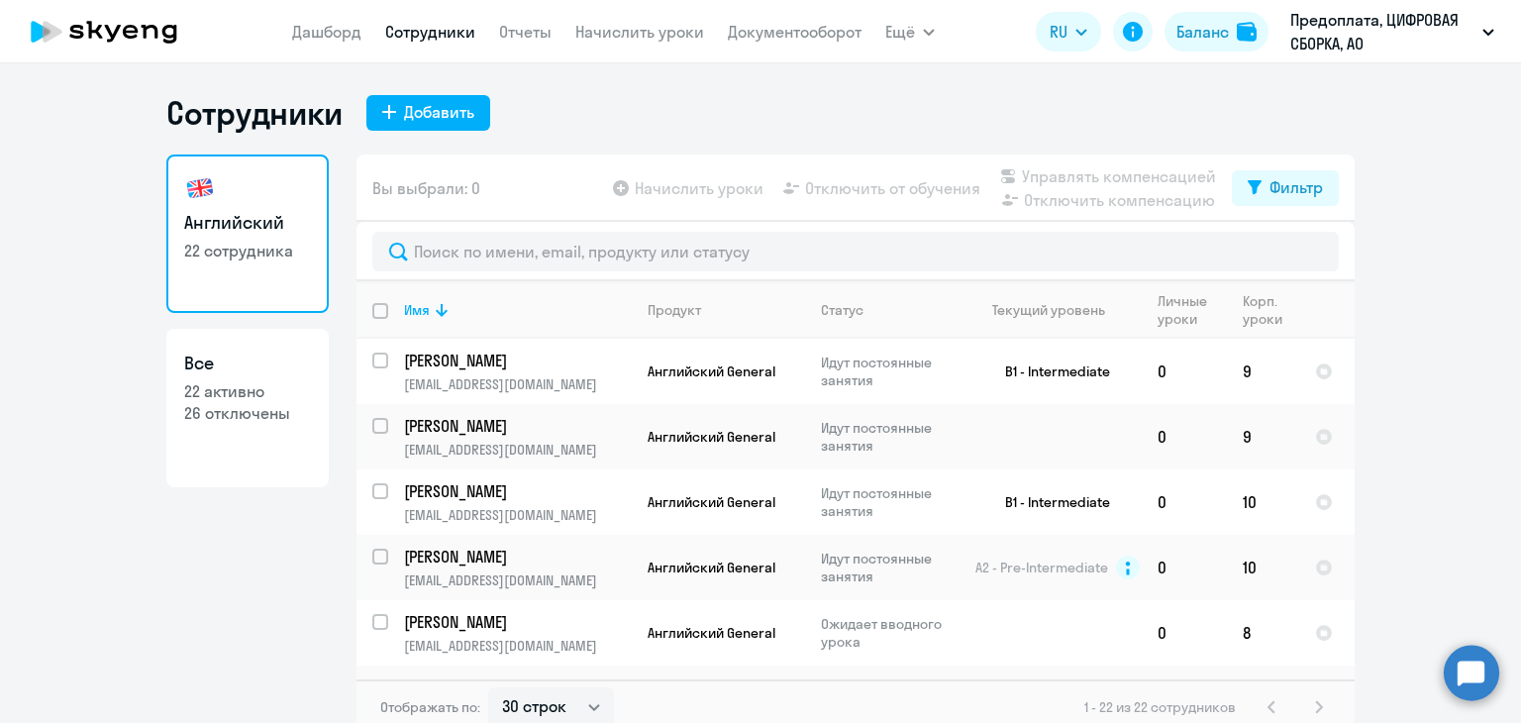
click at [401, 20] on app-menu-item-link "Сотрудники" at bounding box center [430, 32] width 90 height 25
